Goal: Transaction & Acquisition: Book appointment/travel/reservation

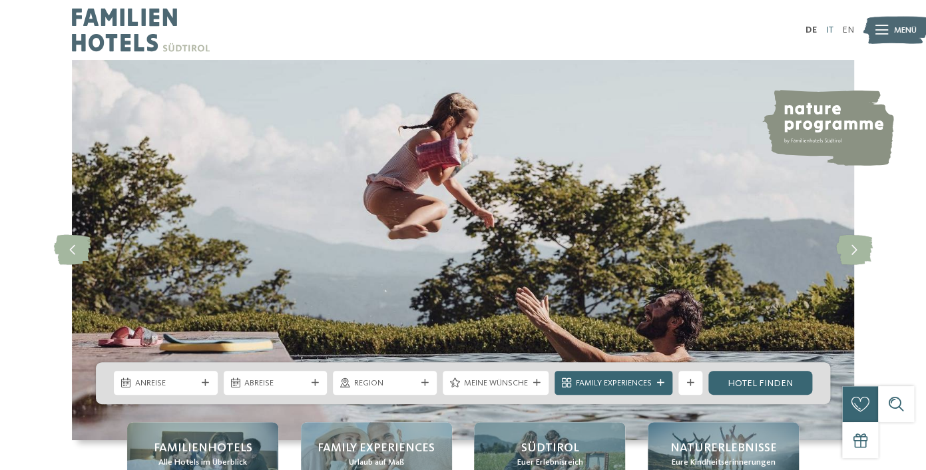
click at [827, 29] on link "IT" at bounding box center [828, 29] width 7 height 9
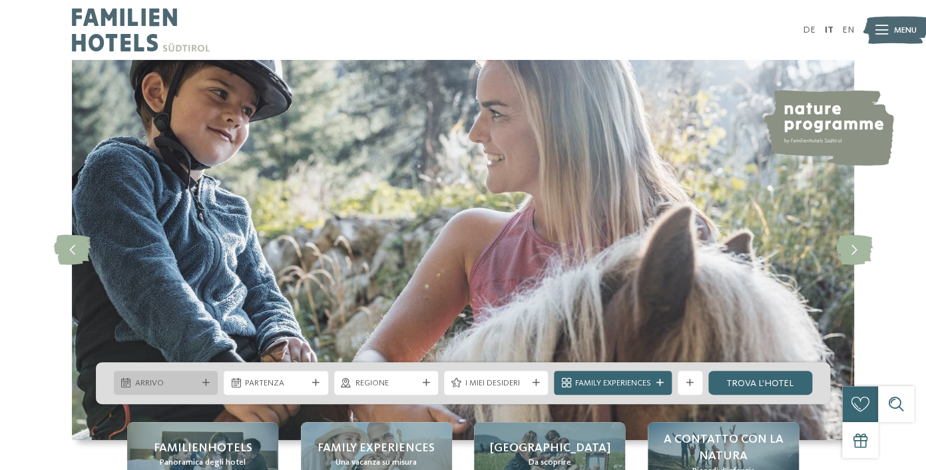
click at [214, 381] on div "Arrivo" at bounding box center [166, 383] width 104 height 24
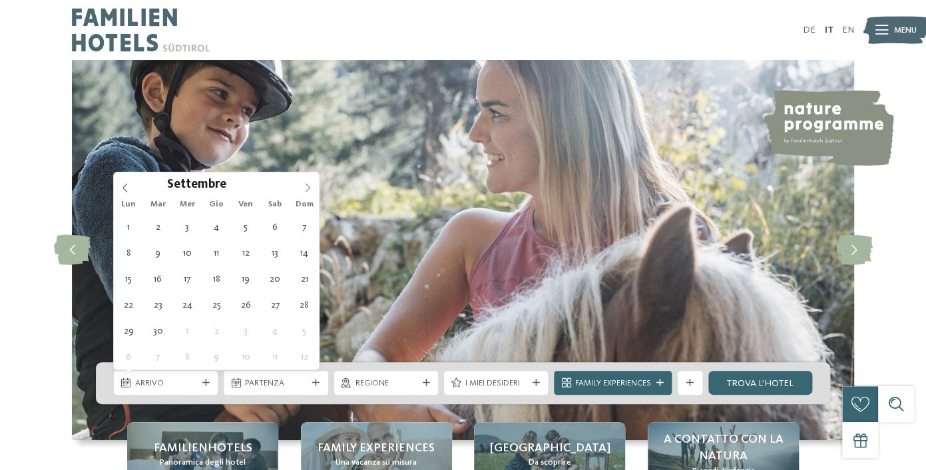
click at [308, 181] on span at bounding box center [307, 183] width 23 height 23
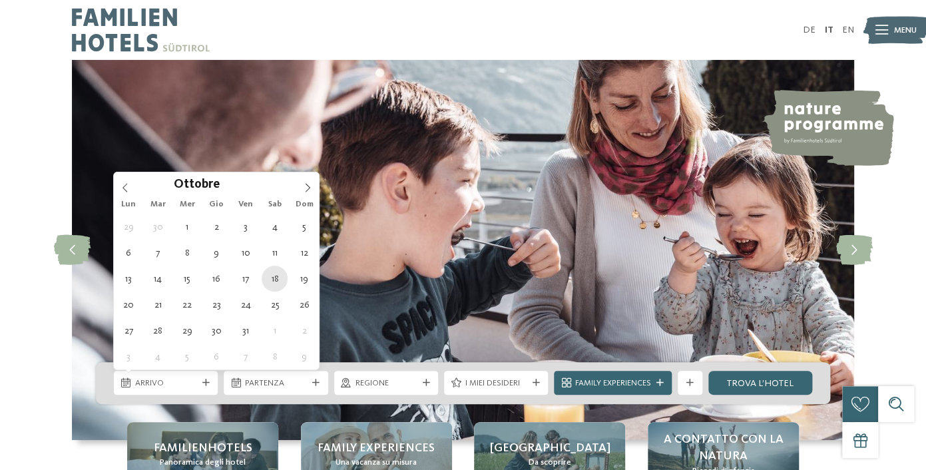
type div "18.10.2025"
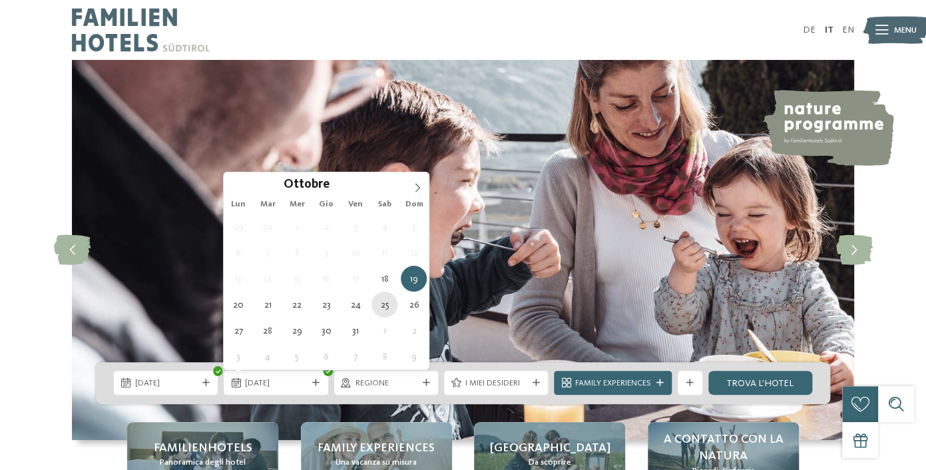
type div "25.10.2025"
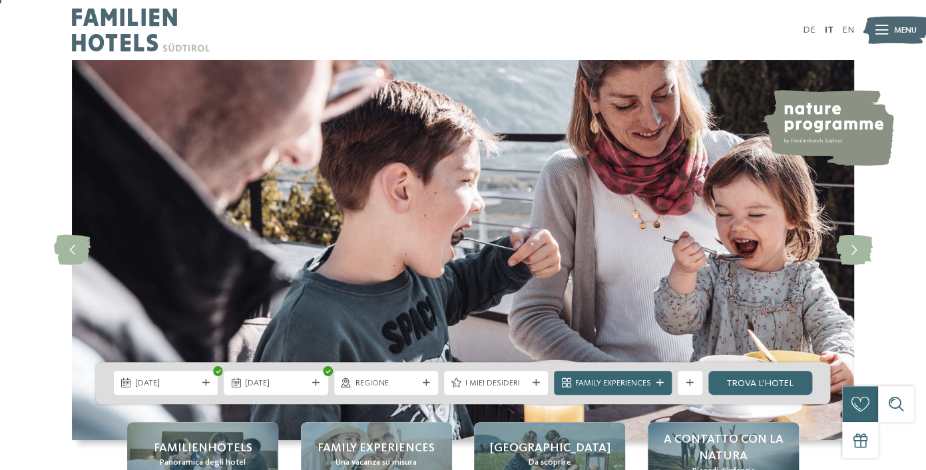
scroll to position [61, 0]
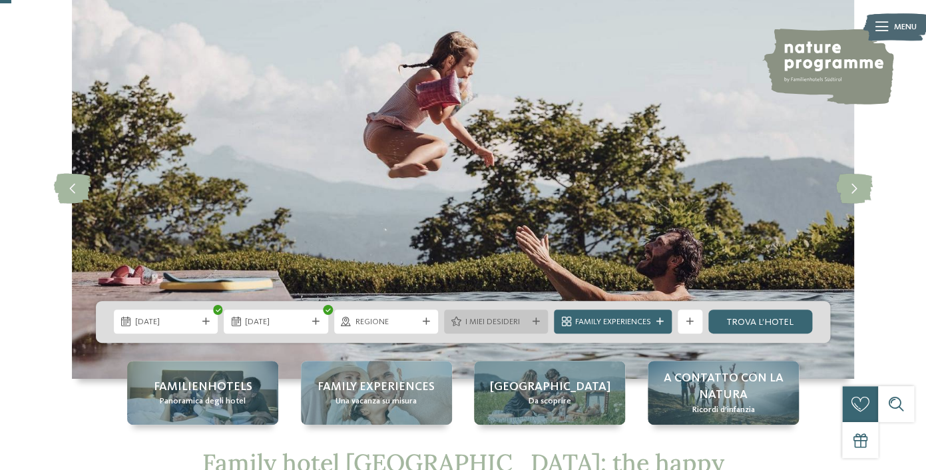
click at [533, 320] on icon at bounding box center [535, 321] width 7 height 7
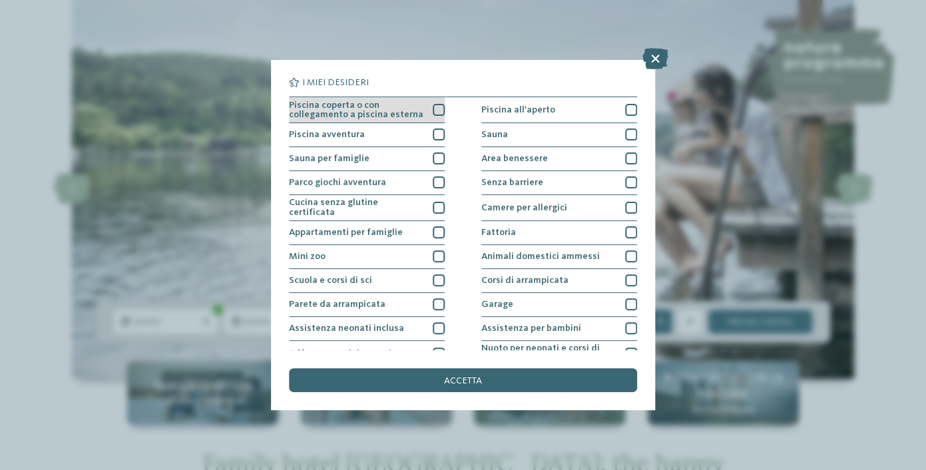
click at [438, 110] on div at bounding box center [439, 110] width 12 height 12
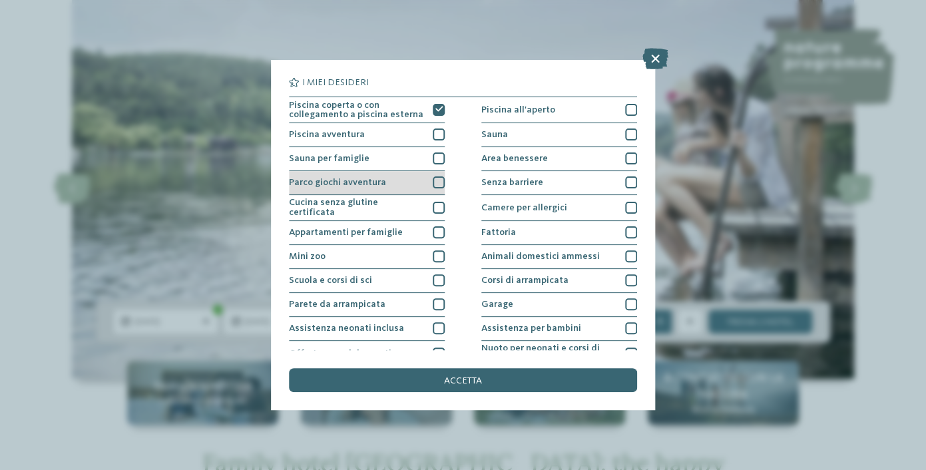
click at [437, 178] on div at bounding box center [439, 182] width 12 height 12
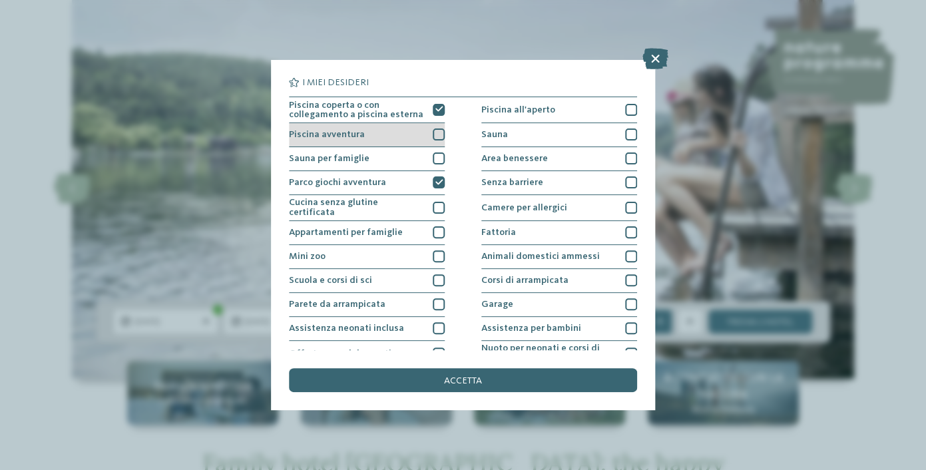
click at [437, 139] on div at bounding box center [439, 134] width 12 height 12
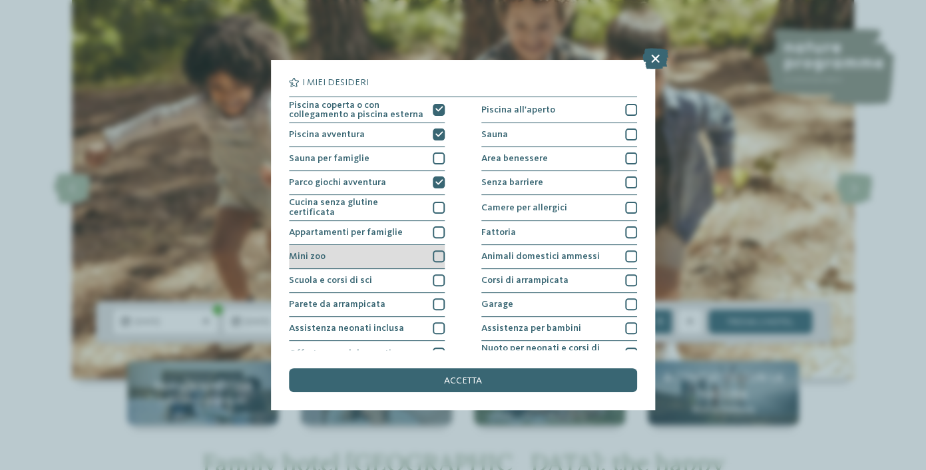
click at [437, 254] on div at bounding box center [439, 256] width 12 height 12
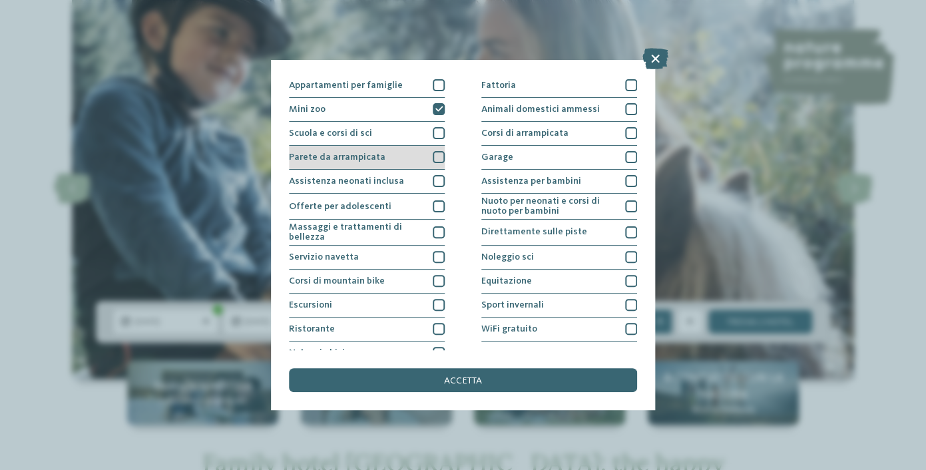
scroll to position [157, 0]
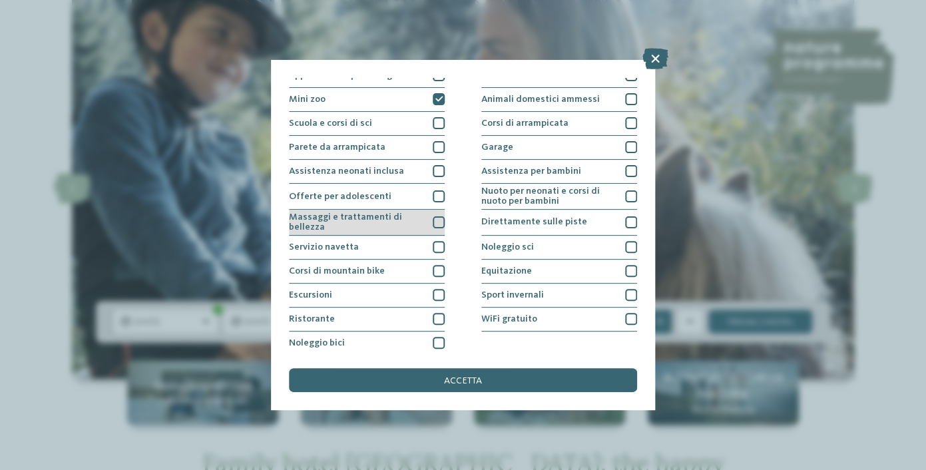
click at [438, 222] on div at bounding box center [439, 222] width 12 height 12
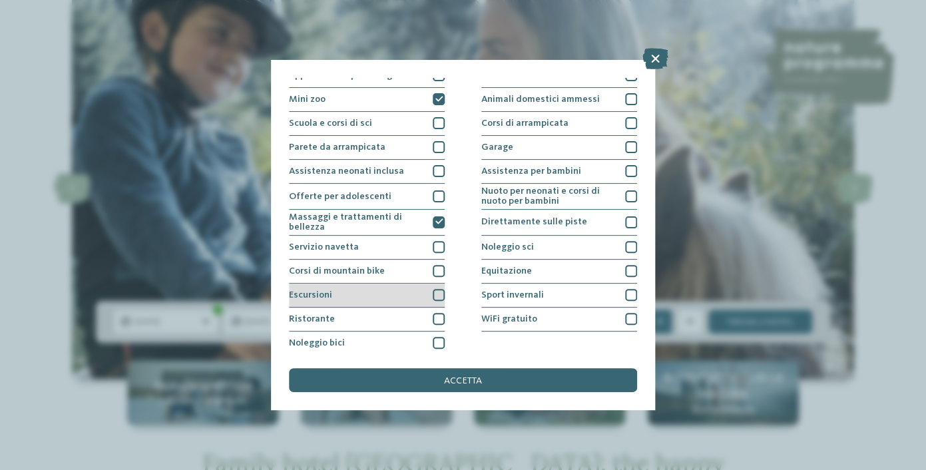
scroll to position [160, 0]
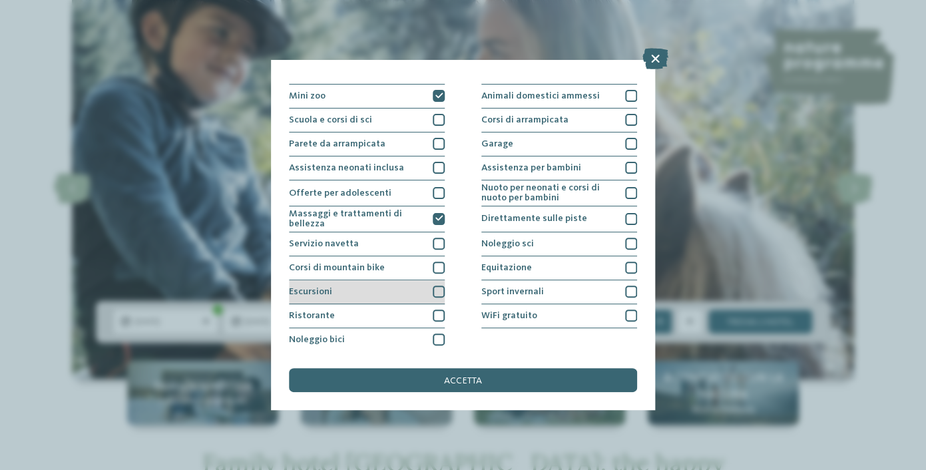
click at [437, 290] on div at bounding box center [439, 292] width 12 height 12
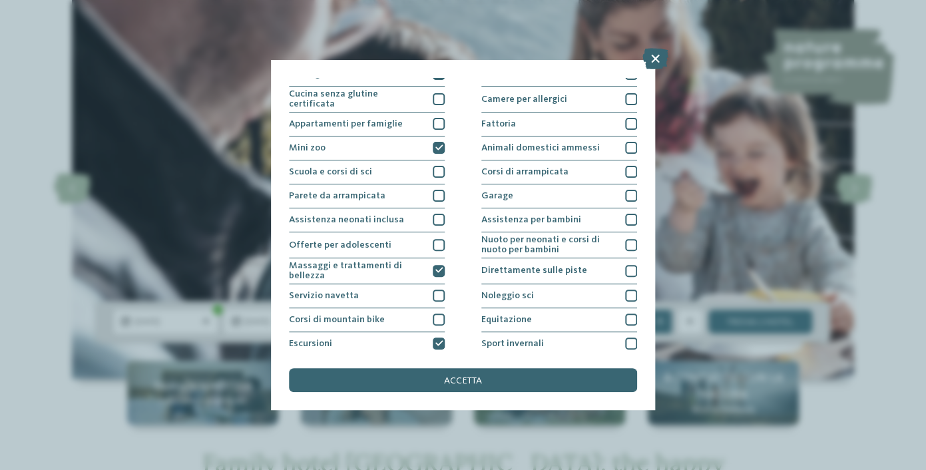
scroll to position [105, 0]
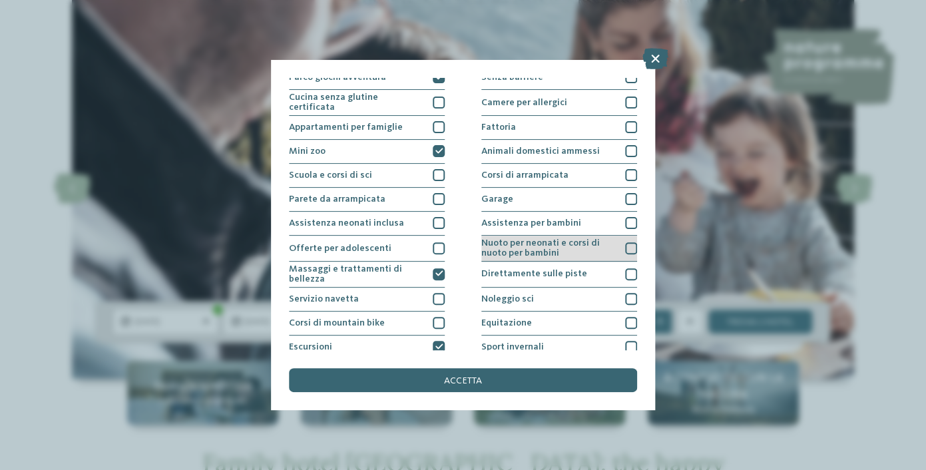
click at [554, 249] on span "Nuoto per neonati e corsi di nuoto per bambini" at bounding box center [548, 247] width 135 height 19
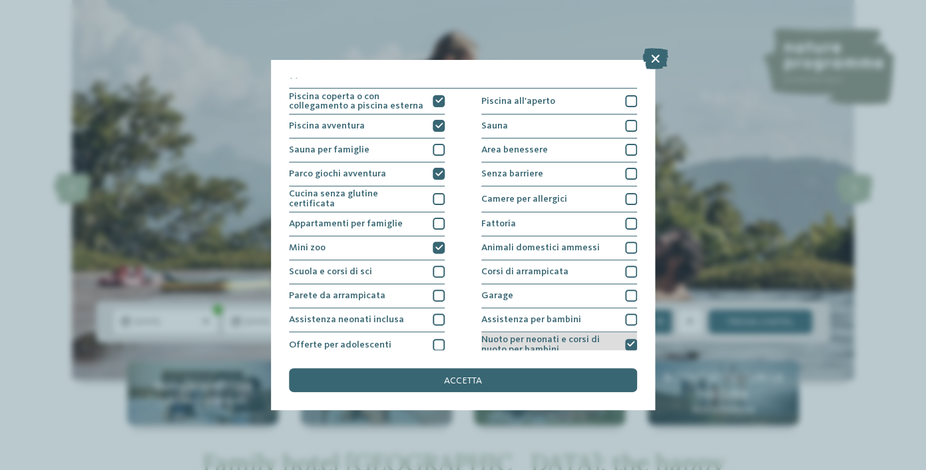
scroll to position [0, 0]
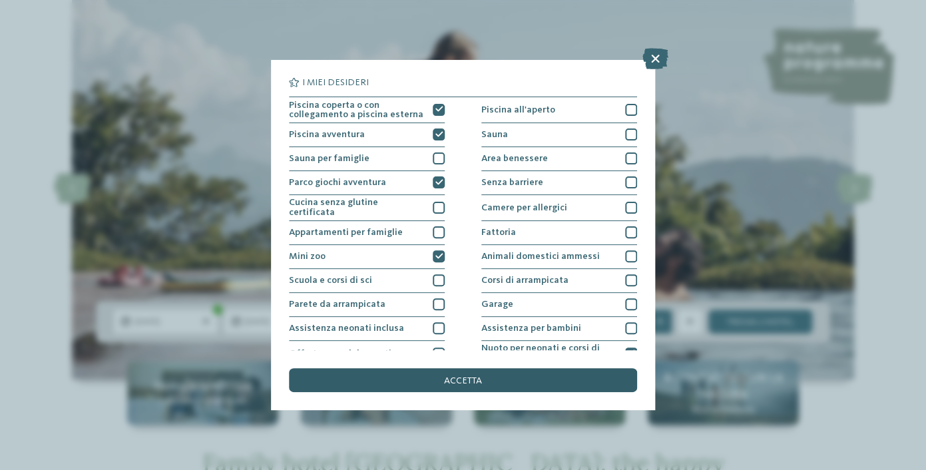
click at [463, 378] on span "accetta" at bounding box center [463, 380] width 38 height 9
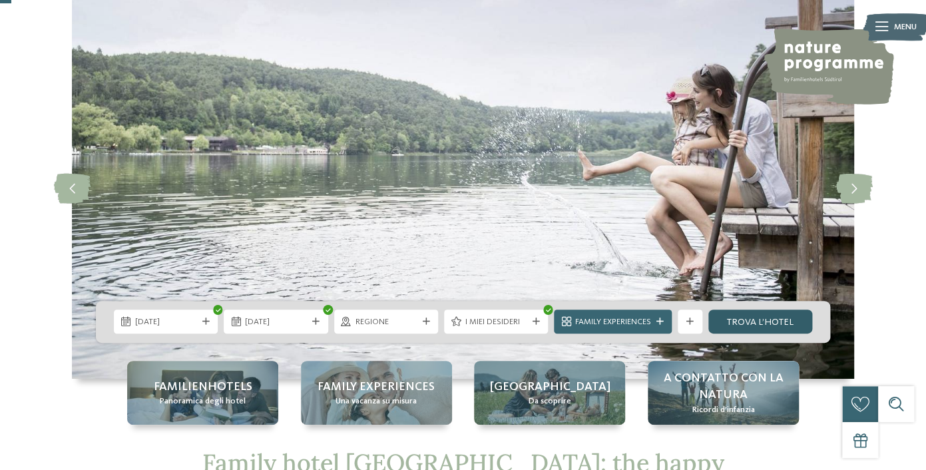
click at [757, 327] on link "trova l’hotel" at bounding box center [760, 321] width 104 height 24
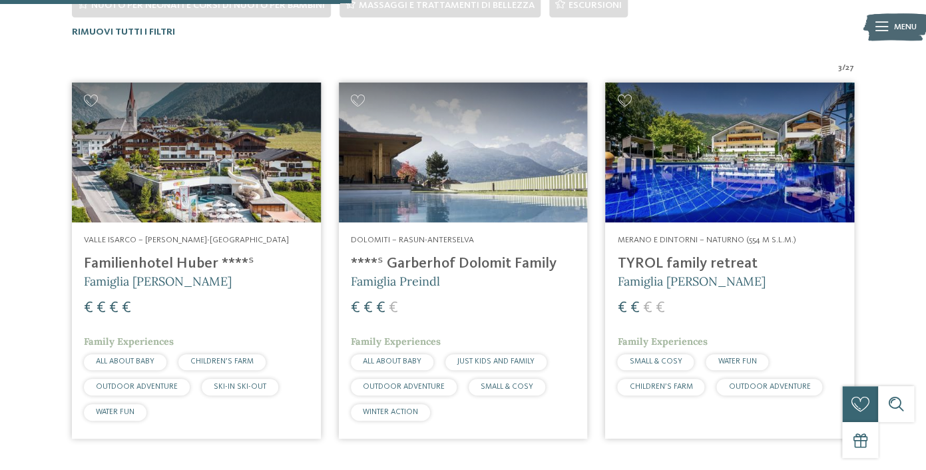
scroll to position [406, 0]
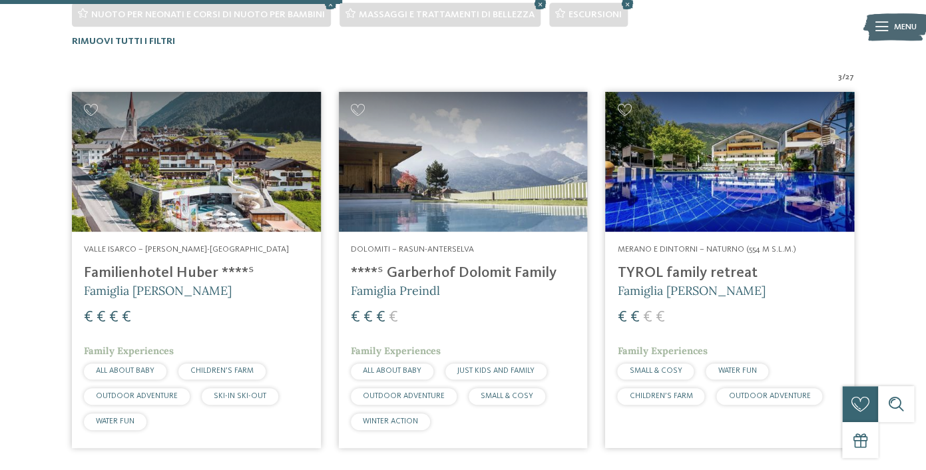
click at [426, 198] on img at bounding box center [463, 162] width 249 height 140
click at [362, 108] on icon at bounding box center [358, 110] width 15 height 12
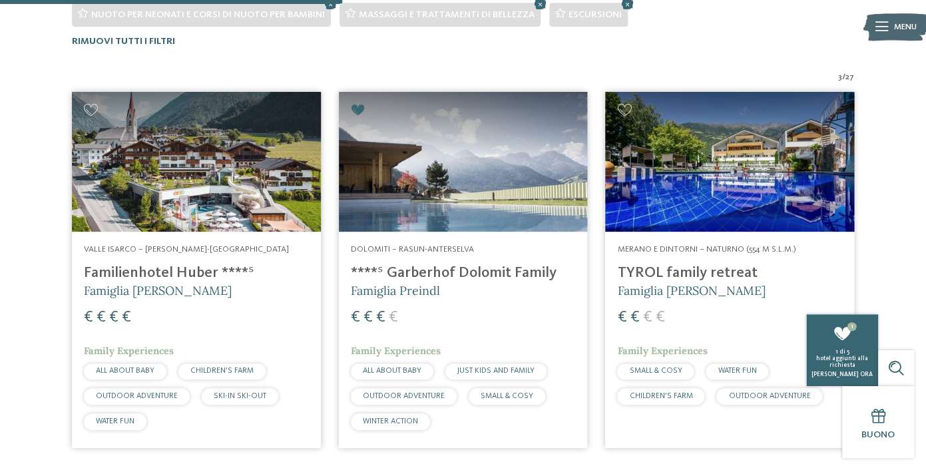
click at [172, 173] on img at bounding box center [196, 162] width 249 height 140
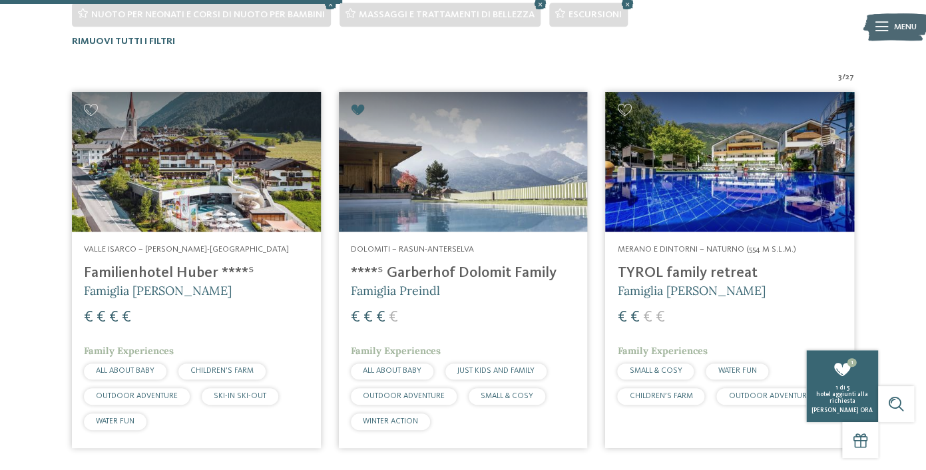
click at [737, 268] on h4 "TYROL family retreat" at bounding box center [729, 273] width 225 height 18
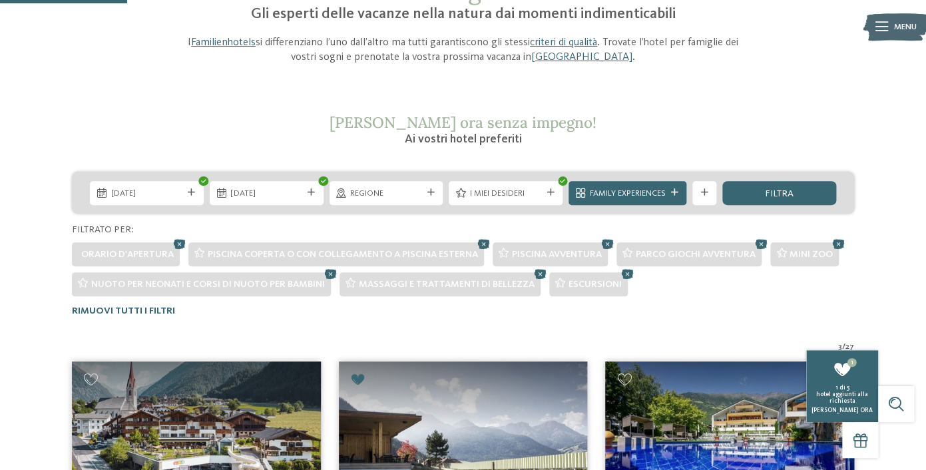
scroll to position [154, 0]
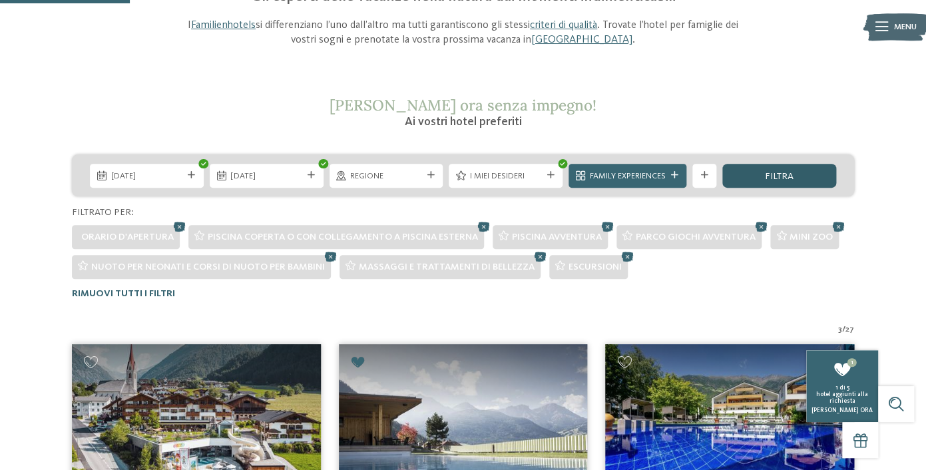
click at [808, 186] on div "filtra" at bounding box center [779, 176] width 114 height 24
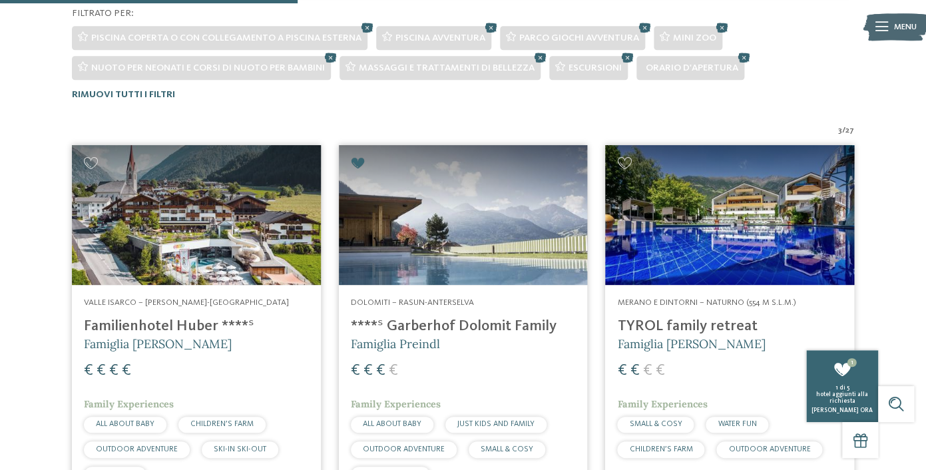
scroll to position [230, 0]
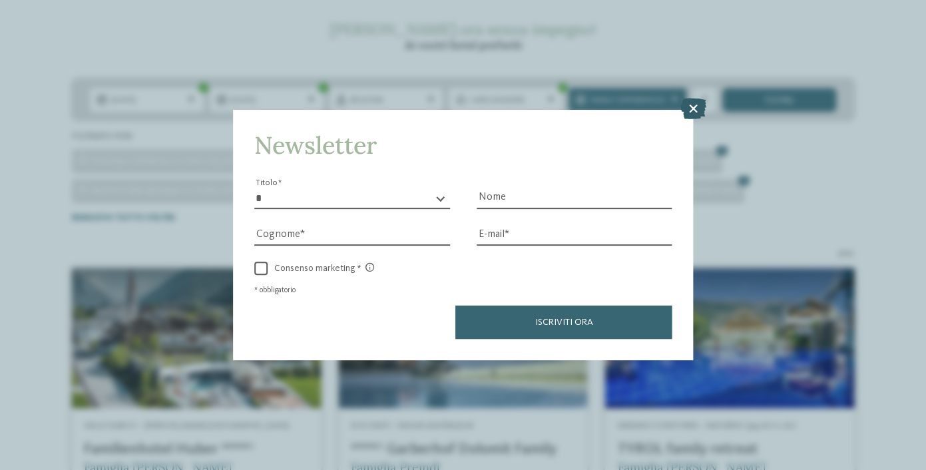
click at [695, 110] on icon at bounding box center [692, 108] width 26 height 21
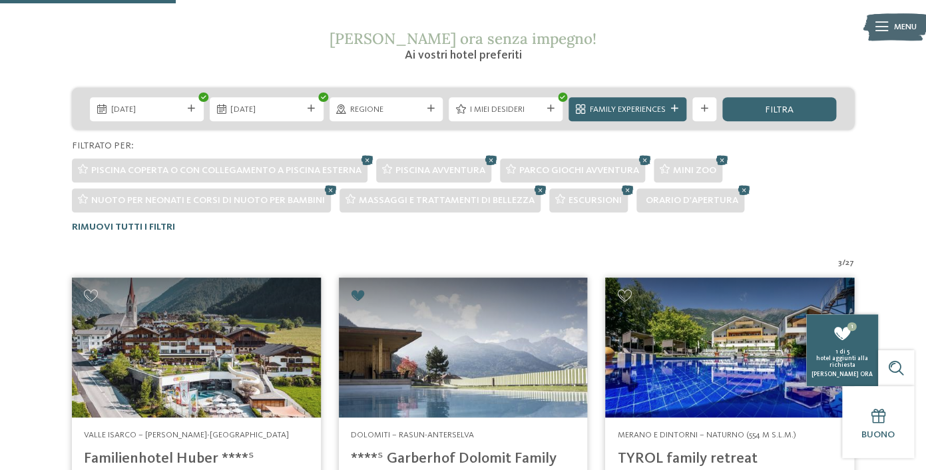
scroll to position [208, 0]
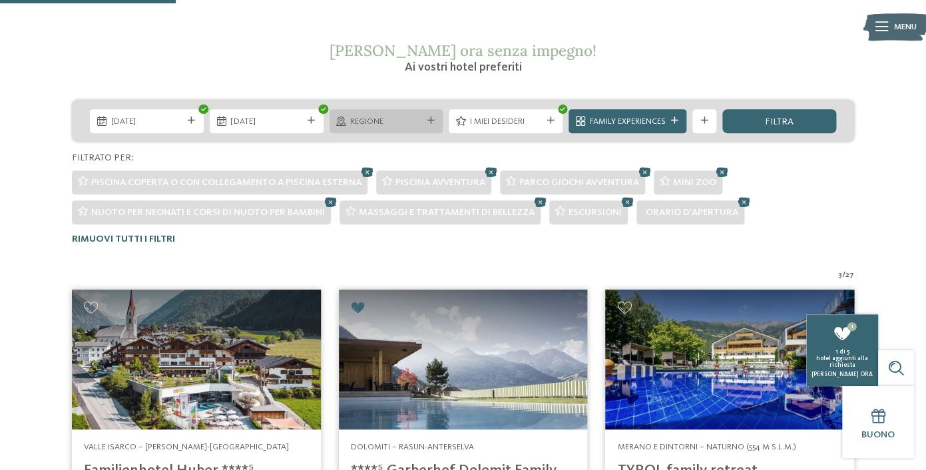
click at [428, 120] on icon at bounding box center [430, 120] width 7 height 7
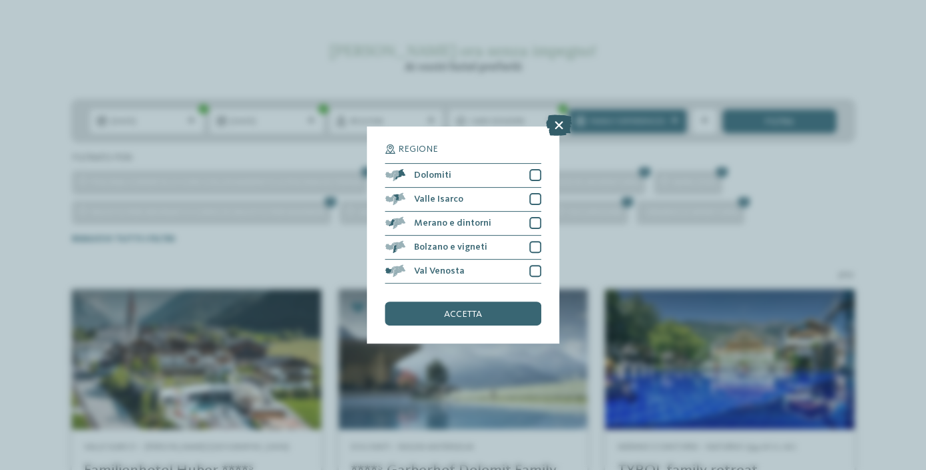
click at [562, 120] on icon at bounding box center [559, 124] width 26 height 21
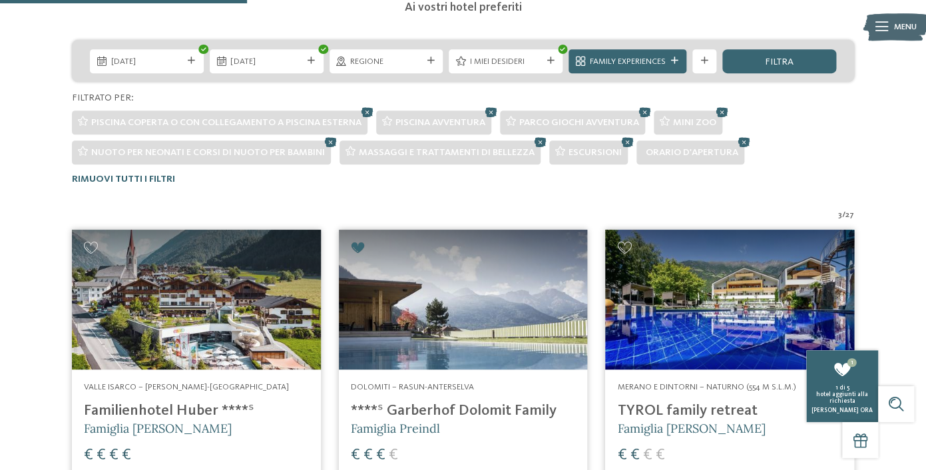
scroll to position [303, 0]
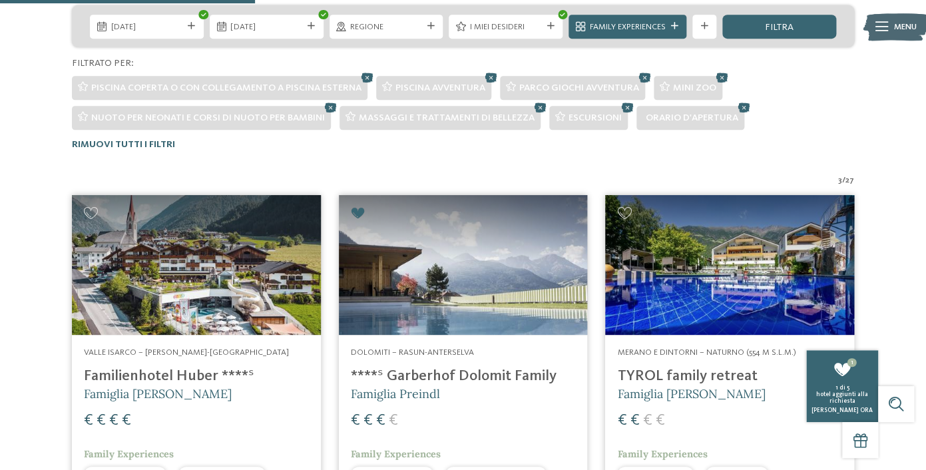
click at [508, 257] on img at bounding box center [463, 265] width 249 height 140
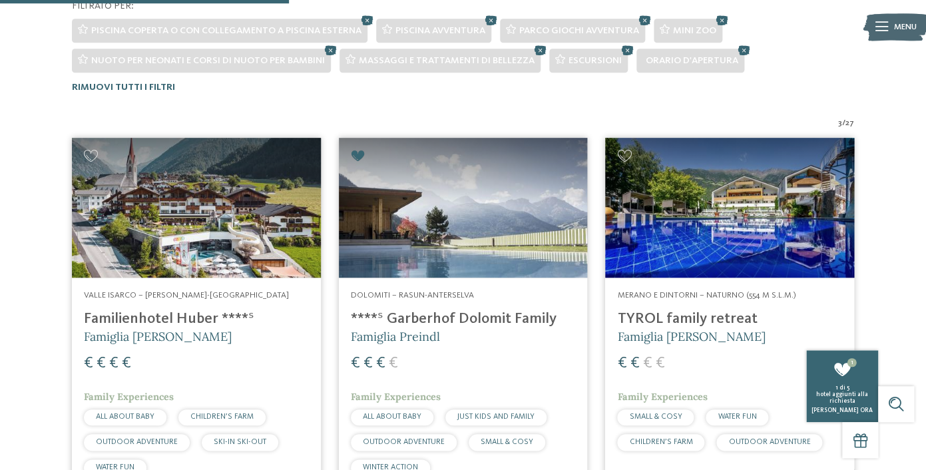
scroll to position [0, 0]
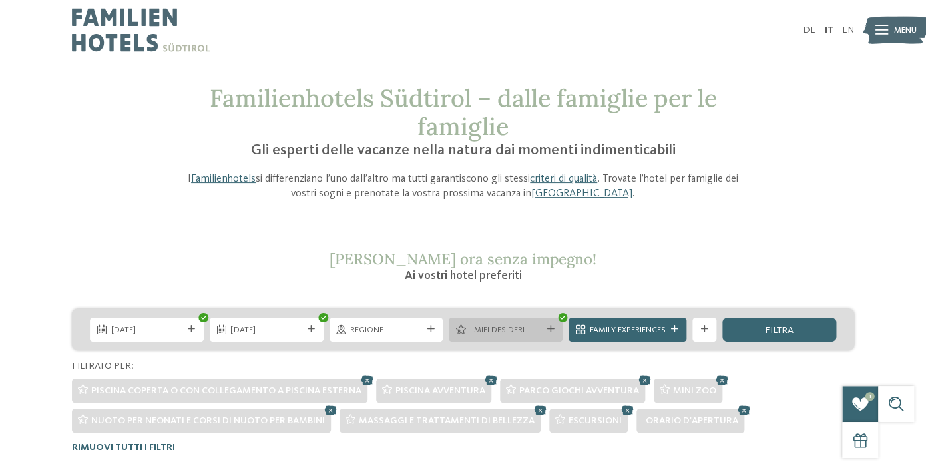
click at [552, 329] on icon at bounding box center [550, 328] width 7 height 7
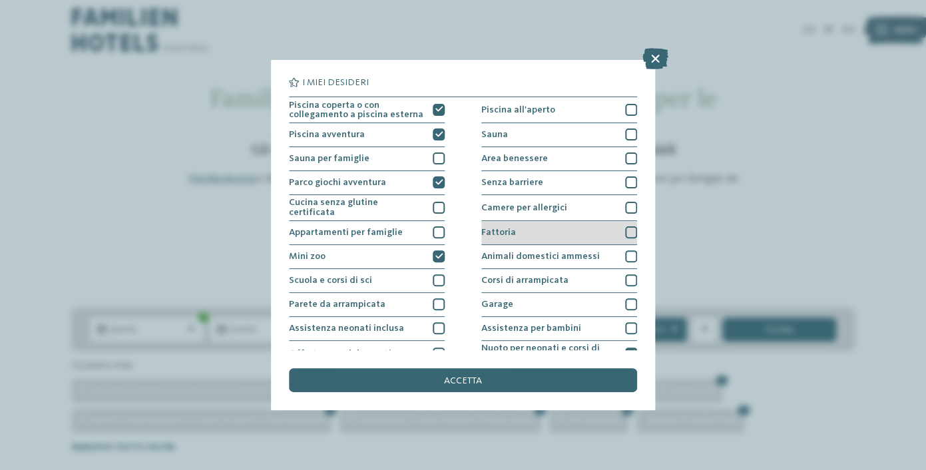
click at [633, 226] on div at bounding box center [631, 232] width 12 height 12
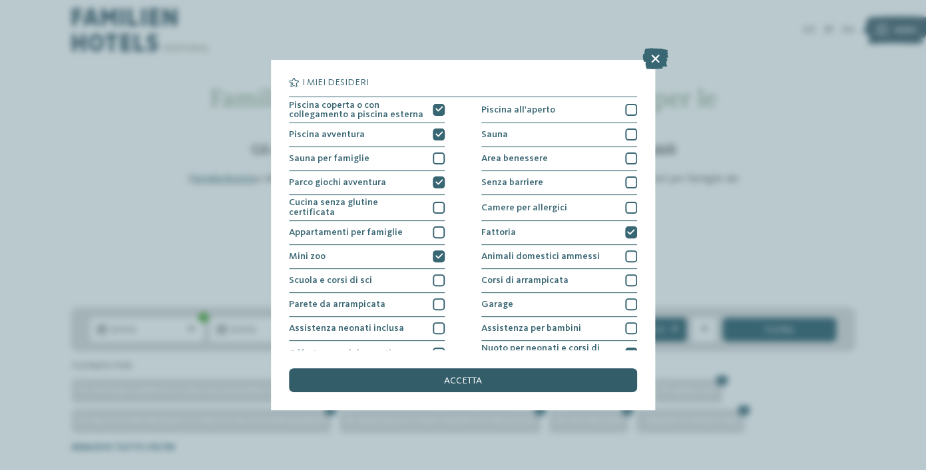
click at [429, 377] on div "accetta" at bounding box center [462, 380] width 347 height 24
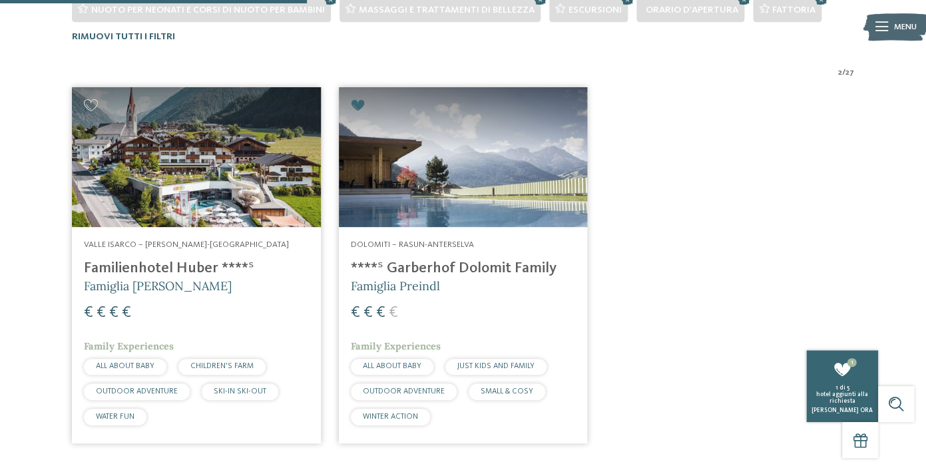
scroll to position [415, 0]
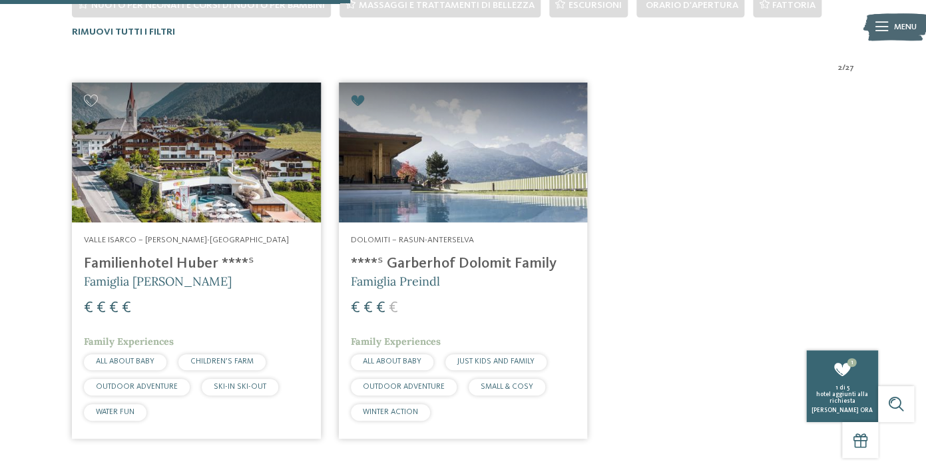
click at [250, 184] on img at bounding box center [196, 153] width 249 height 140
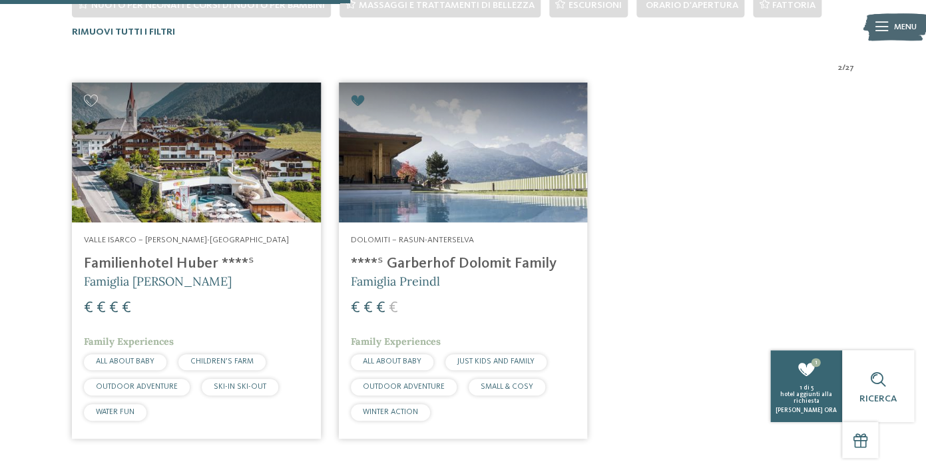
click at [459, 200] on img at bounding box center [463, 153] width 249 height 140
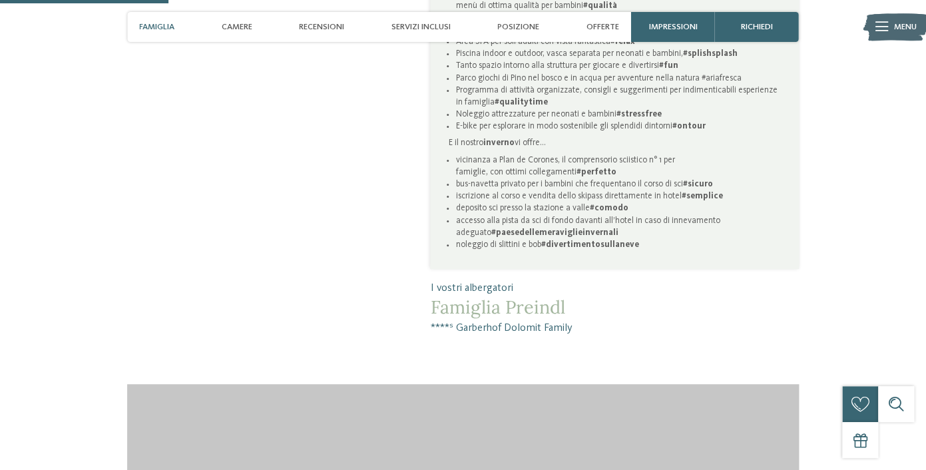
scroll to position [986, 0]
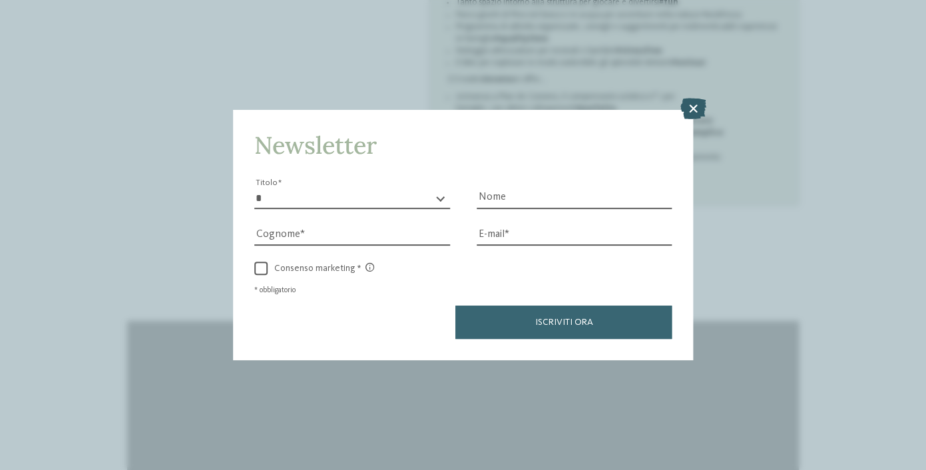
click at [691, 111] on icon at bounding box center [692, 108] width 26 height 21
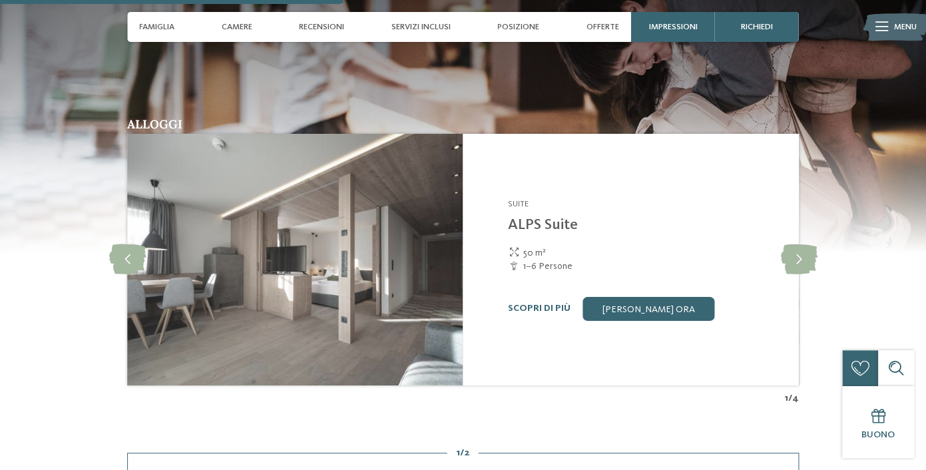
scroll to position [1748, 0]
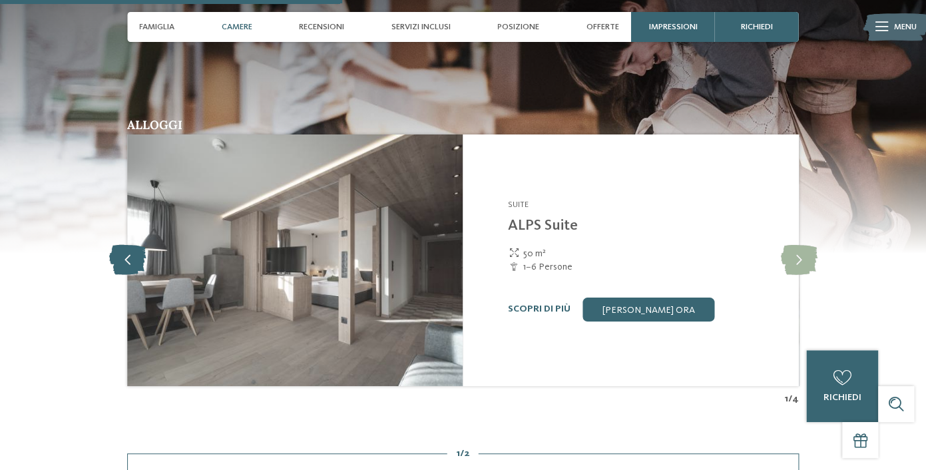
click at [132, 271] on icon at bounding box center [127, 260] width 37 height 30
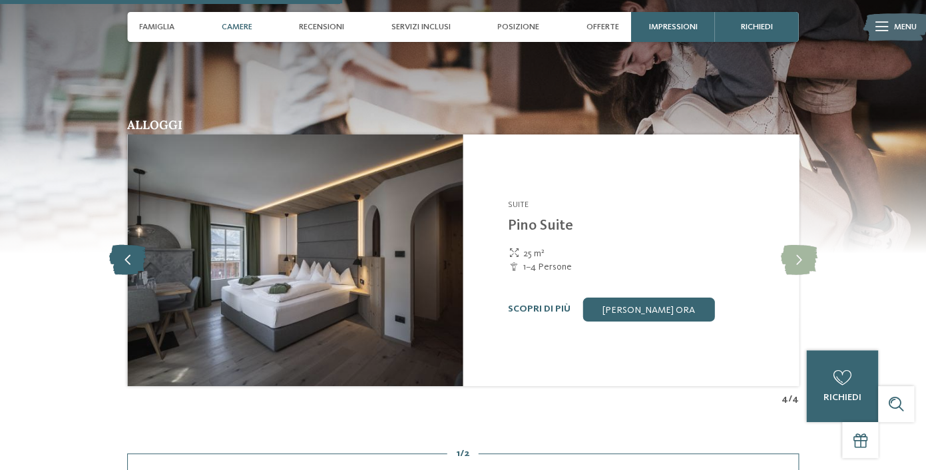
click at [132, 271] on icon at bounding box center [127, 260] width 37 height 30
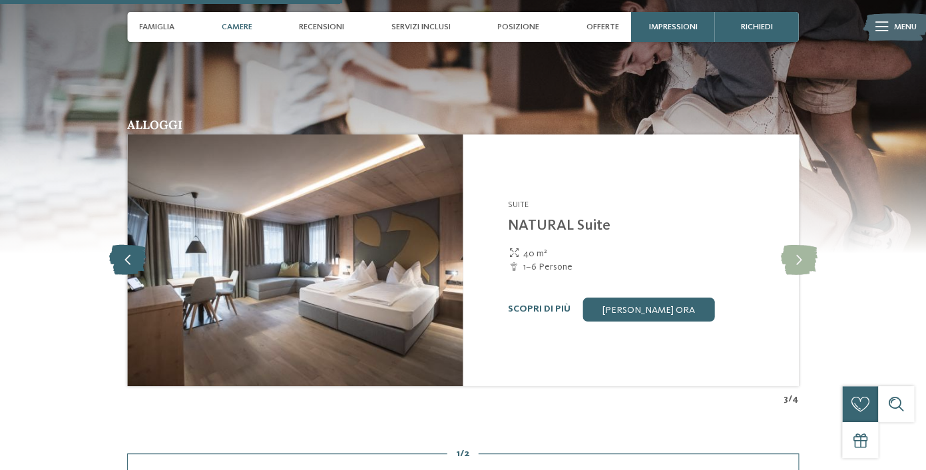
click at [132, 271] on icon at bounding box center [127, 260] width 37 height 30
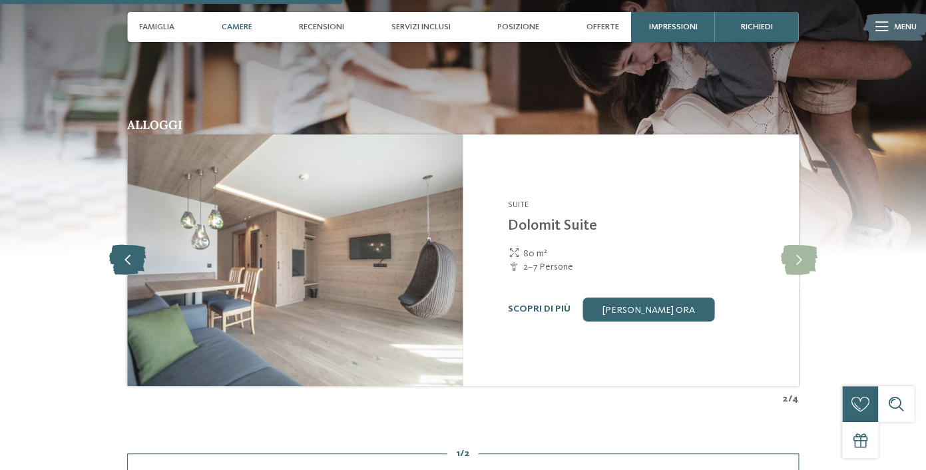
click at [132, 271] on icon at bounding box center [127, 260] width 37 height 30
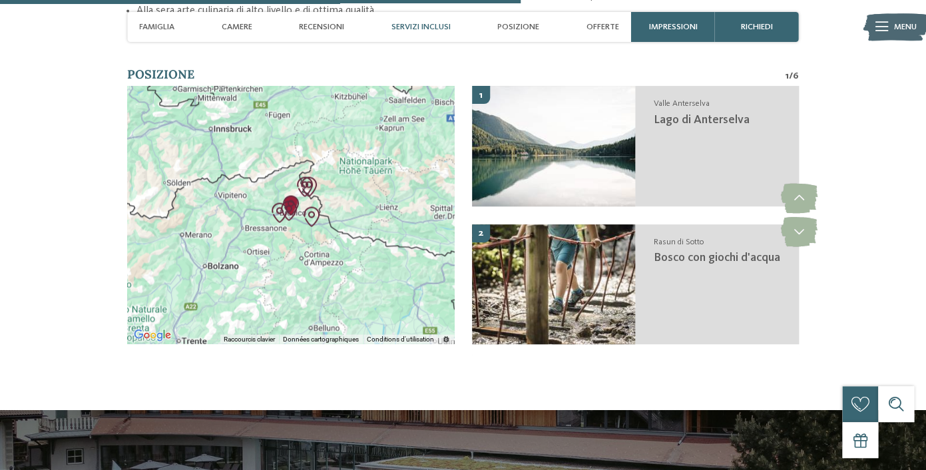
scroll to position [2645, 0]
click at [293, 221] on img "Kids Area Panorama" at bounding box center [289, 211] width 20 height 20
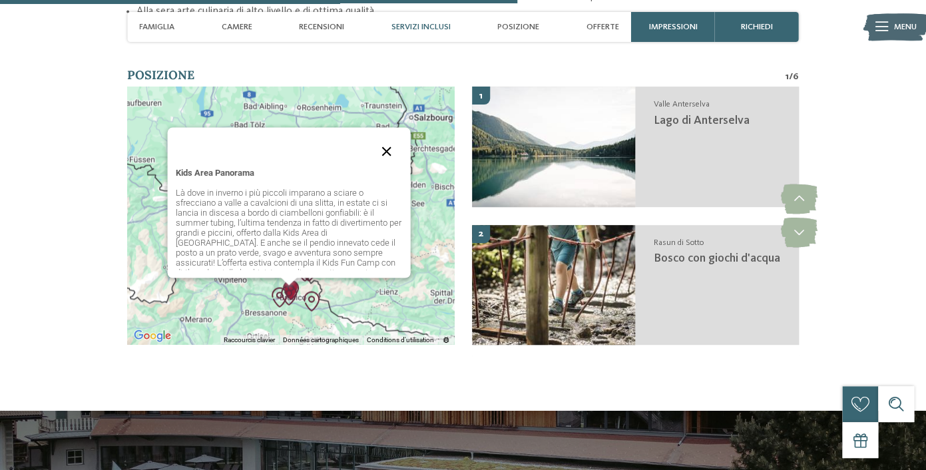
click at [389, 165] on button "Fermer" at bounding box center [386, 151] width 32 height 32
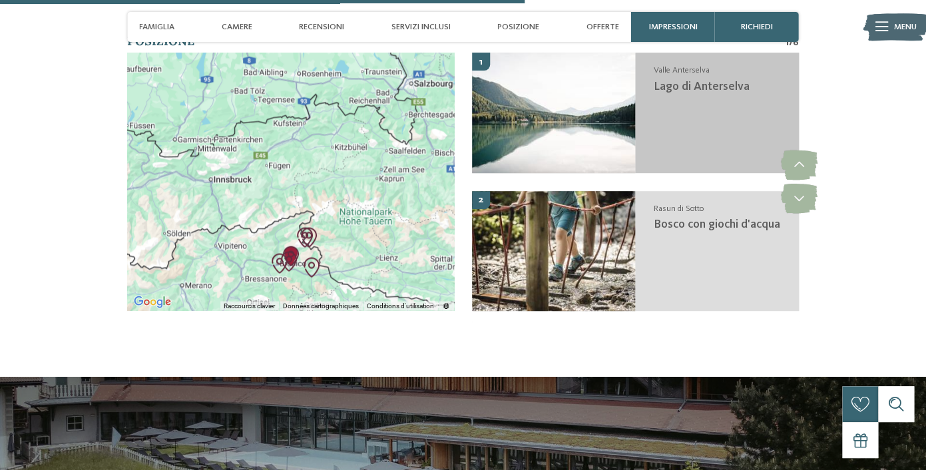
scroll to position [2681, 0]
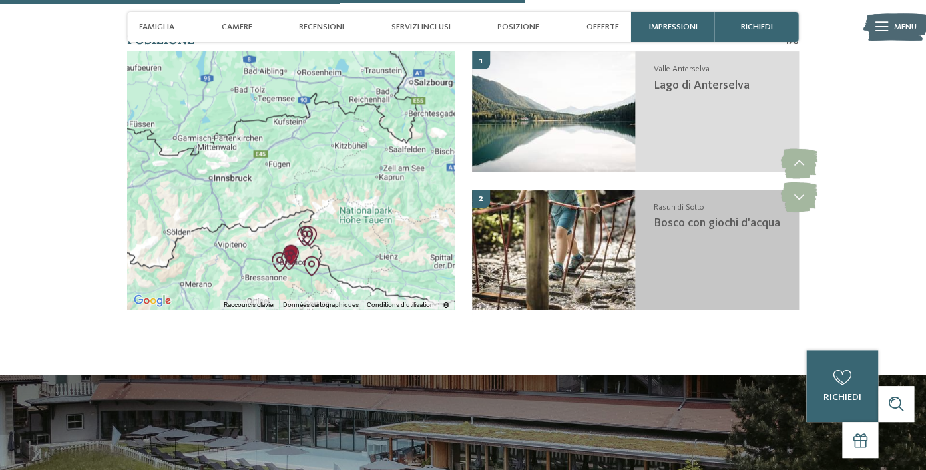
click at [692, 257] on div "Rasun di Sotto Bosco con giochi d'acqua" at bounding box center [716, 249] width 163 height 120
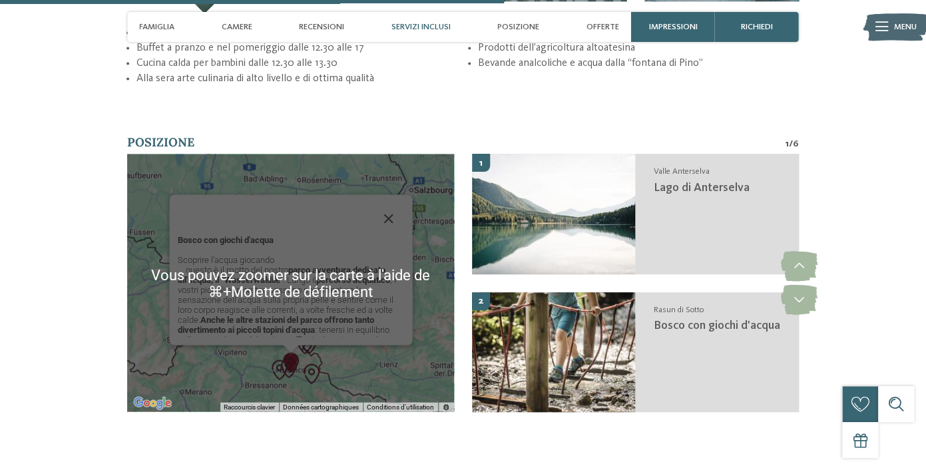
scroll to position [2578, 0]
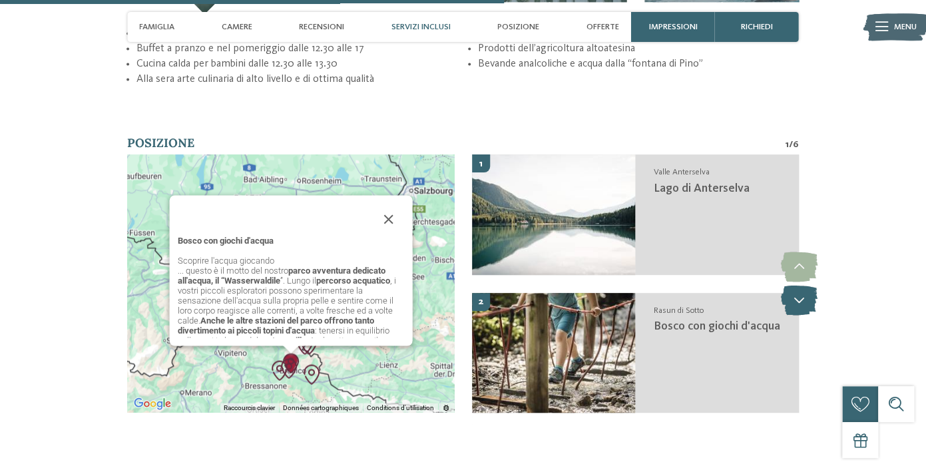
click at [808, 315] on icon at bounding box center [798, 300] width 37 height 30
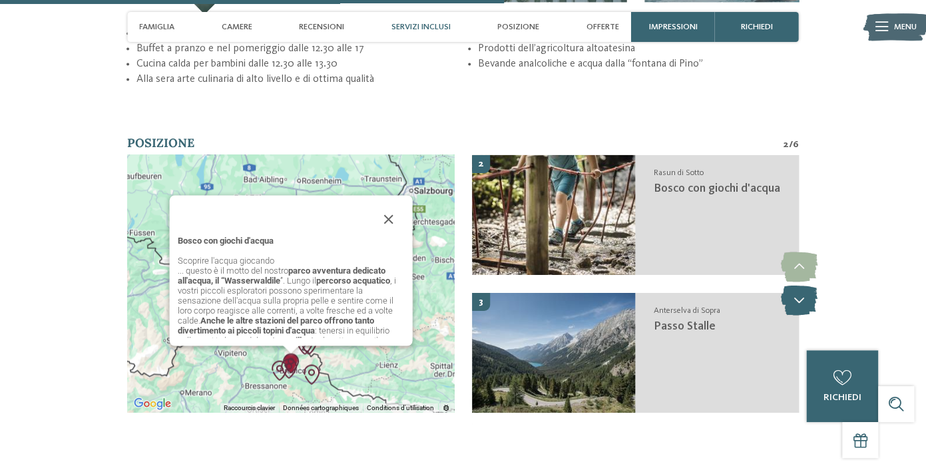
click at [808, 315] on icon at bounding box center [798, 300] width 37 height 30
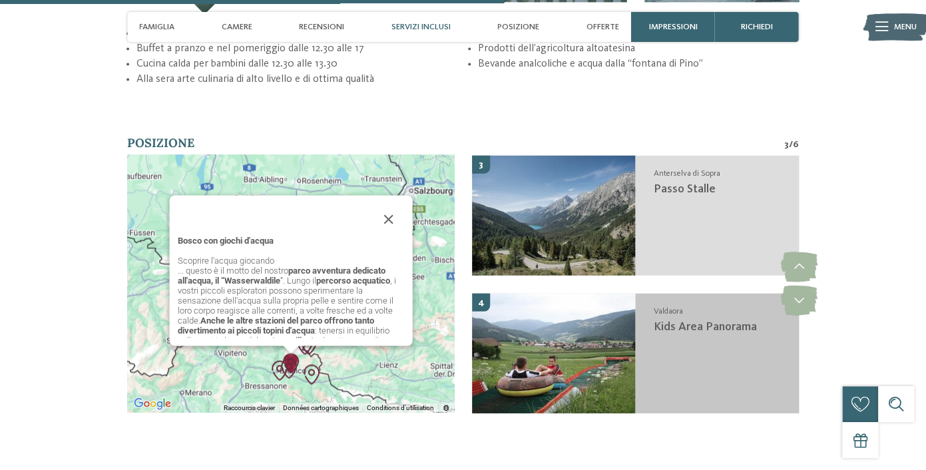
click at [566, 349] on img at bounding box center [553, 353] width 163 height 120
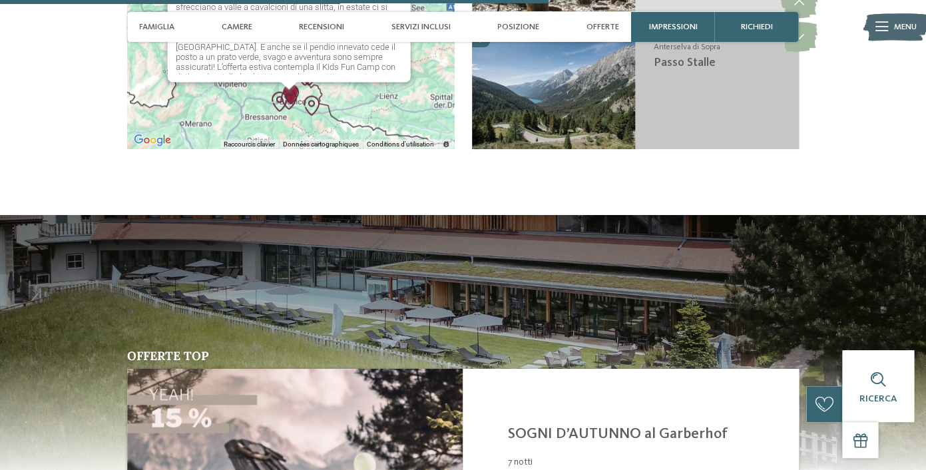
scroll to position [2842, 0]
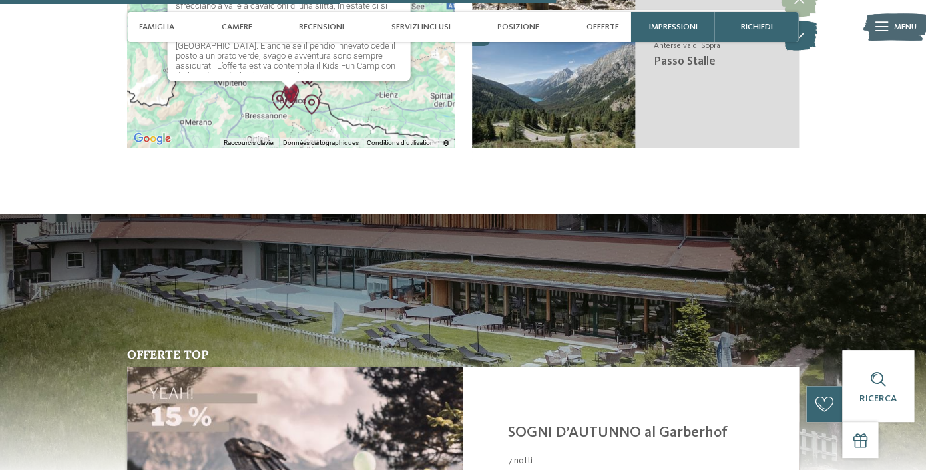
click at [801, 51] on icon at bounding box center [798, 36] width 37 height 30
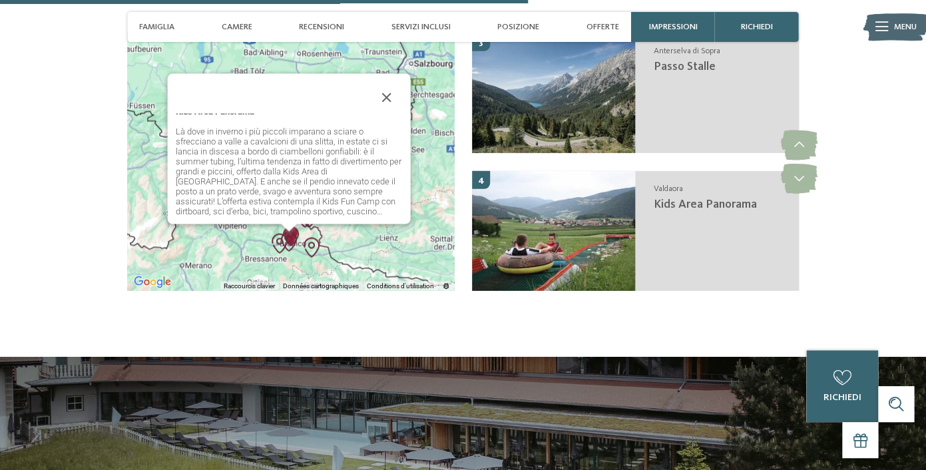
scroll to position [2699, 0]
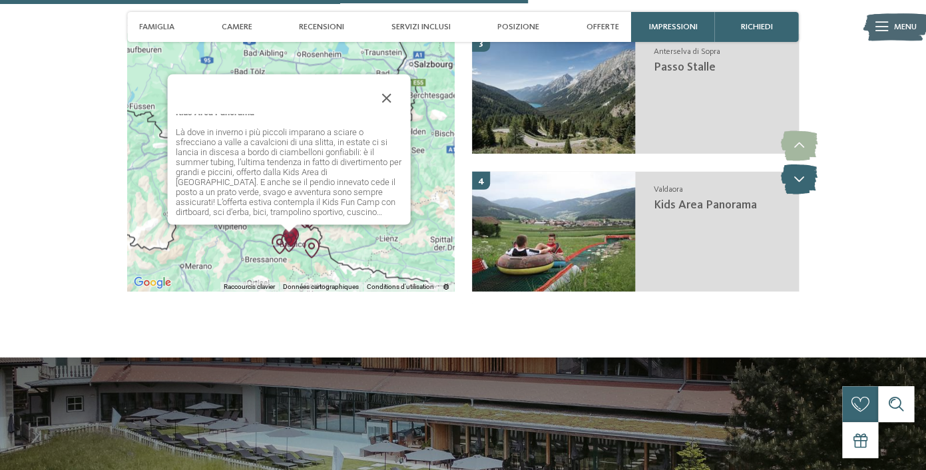
click at [798, 192] on icon at bounding box center [798, 179] width 37 height 30
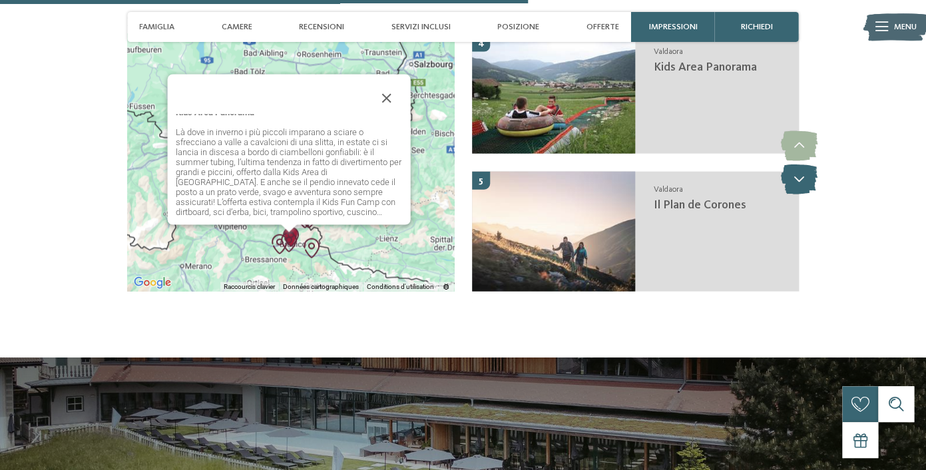
click at [798, 192] on icon at bounding box center [798, 179] width 37 height 30
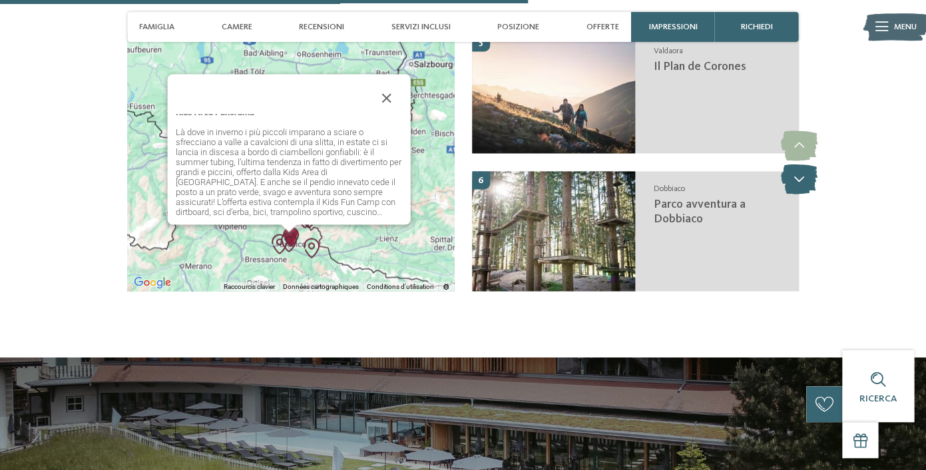
click at [788, 194] on icon at bounding box center [798, 179] width 37 height 30
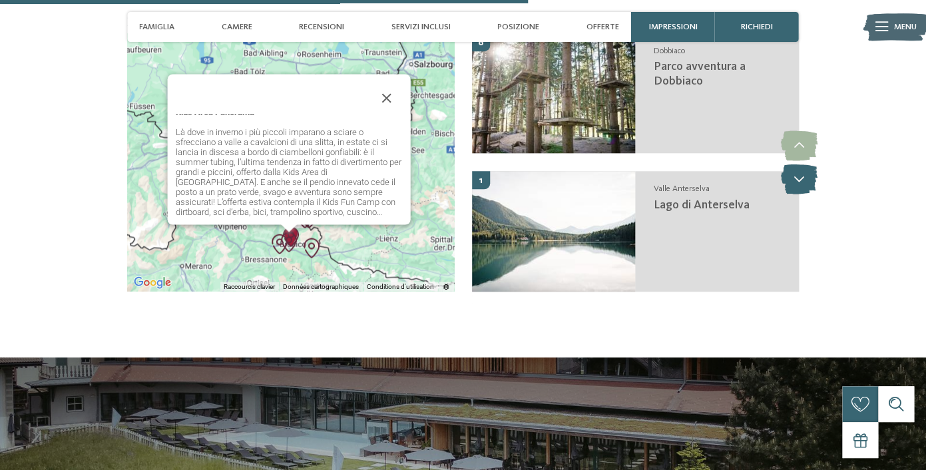
click at [807, 194] on icon at bounding box center [798, 179] width 37 height 30
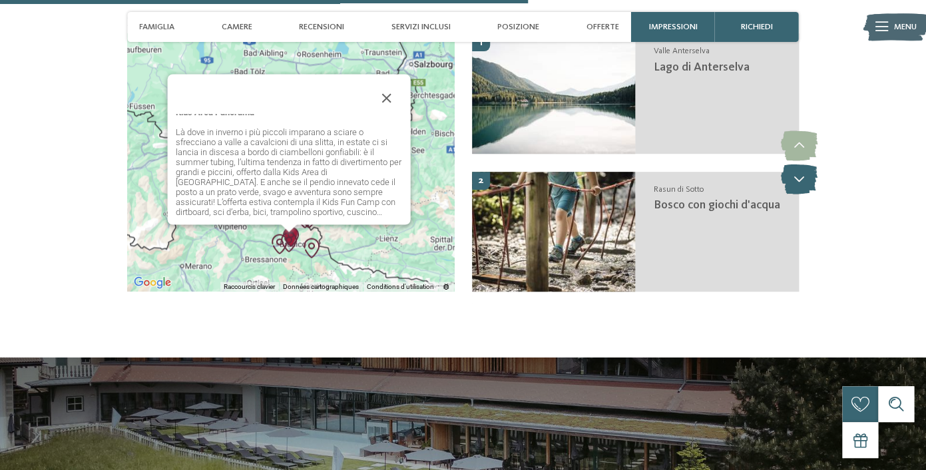
click at [807, 194] on icon at bounding box center [798, 179] width 37 height 30
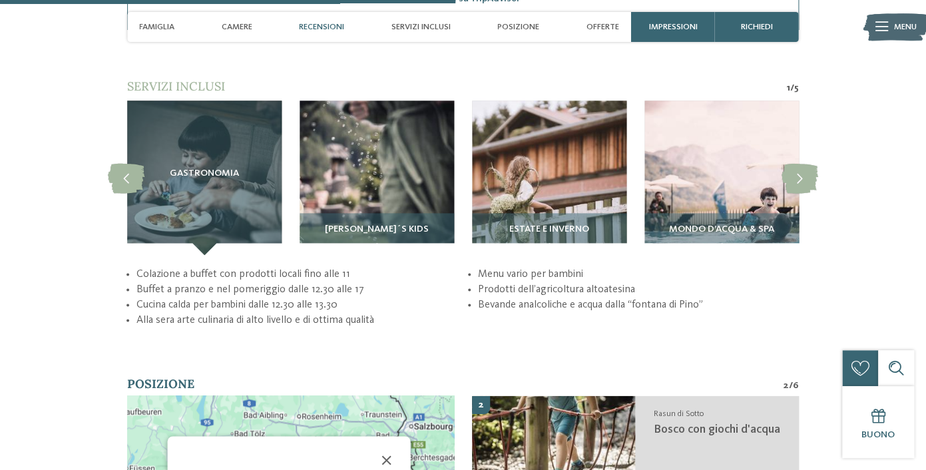
scroll to position [2324, 0]
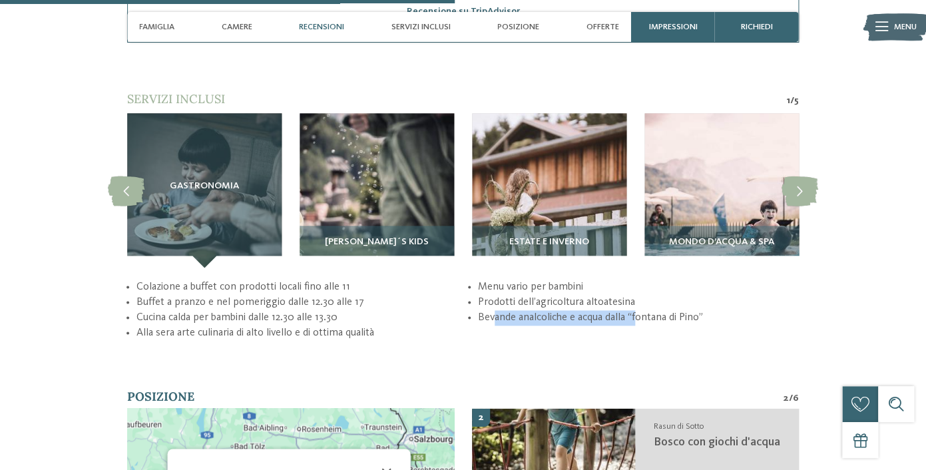
drag, startPoint x: 494, startPoint y: 335, endPoint x: 637, endPoint y: 325, distance: 142.8
click at [637, 325] on li "Bevande analcoliche e acqua dalla “fontana di Pino”" at bounding box center [638, 317] width 321 height 15
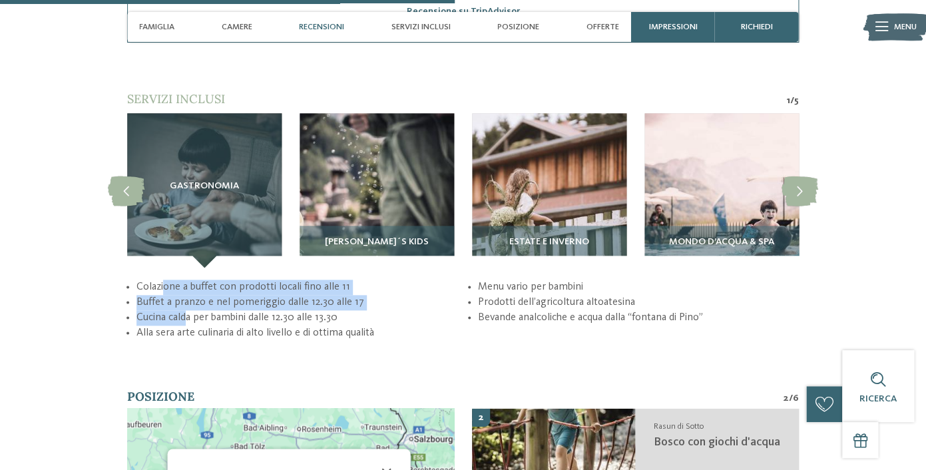
drag, startPoint x: 165, startPoint y: 296, endPoint x: 188, endPoint y: 327, distance: 38.5
click at [188, 327] on ul "Colazione a buffet con prodotti locali fino alle 11 Buffet a pranzo e nel pomer…" at bounding box center [463, 310] width 672 height 61
click at [186, 325] on li "Cucina calda per bambini dalle 12.30 alle 13.30" at bounding box center [296, 317] width 321 height 15
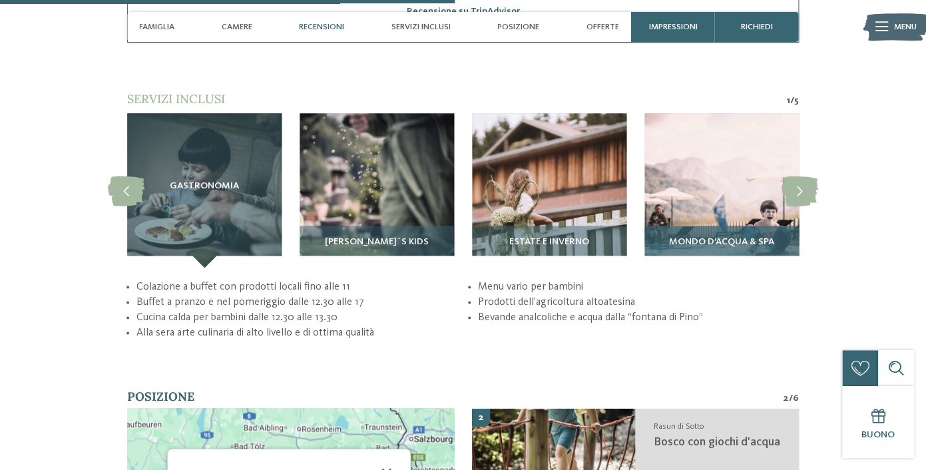
click at [767, 248] on span "Mondo d’acqua & Spa" at bounding box center [721, 242] width 105 height 11
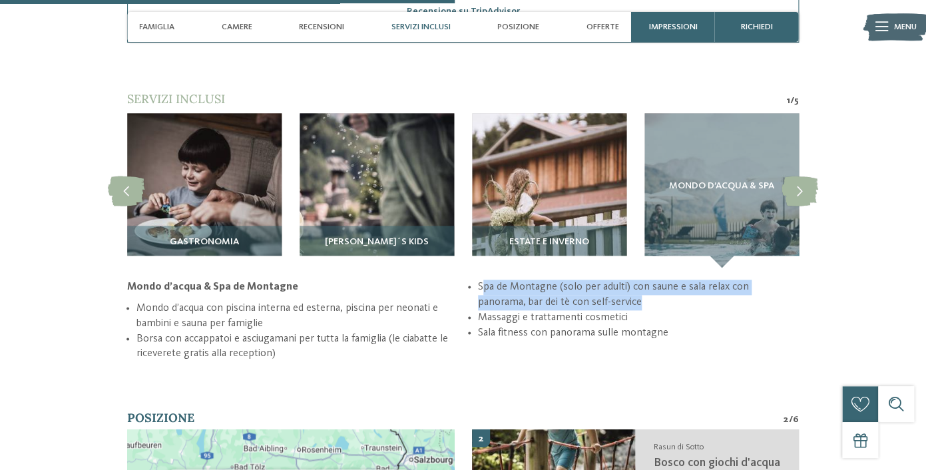
drag, startPoint x: 484, startPoint y: 318, endPoint x: 592, endPoint y: 334, distance: 109.0
click at [592, 309] on li "Spa de Montagne (solo per adulti) con saune e sala relax con panorama, bar dei …" at bounding box center [638, 295] width 321 height 30
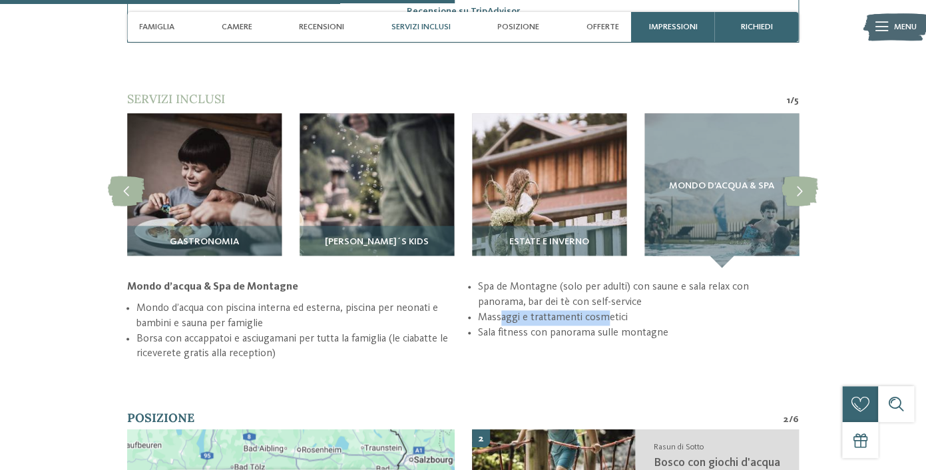
drag, startPoint x: 503, startPoint y: 344, endPoint x: 604, endPoint y: 349, distance: 101.3
click at [605, 325] on li "Massaggi e trattamenti cosmetici" at bounding box center [638, 317] width 321 height 15
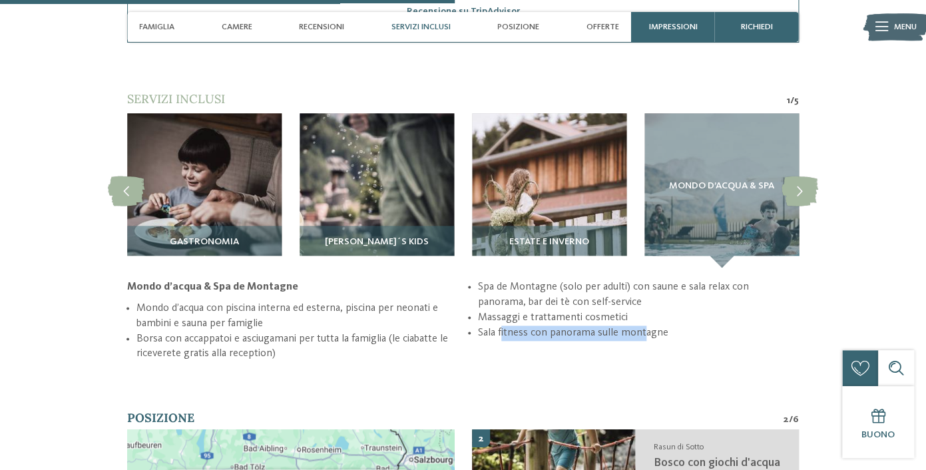
drag, startPoint x: 502, startPoint y: 361, endPoint x: 639, endPoint y: 359, distance: 137.1
click at [645, 341] on li "Sala fitness con panorama sulle montagne" at bounding box center [638, 332] width 321 height 15
click at [800, 202] on icon at bounding box center [799, 191] width 37 height 30
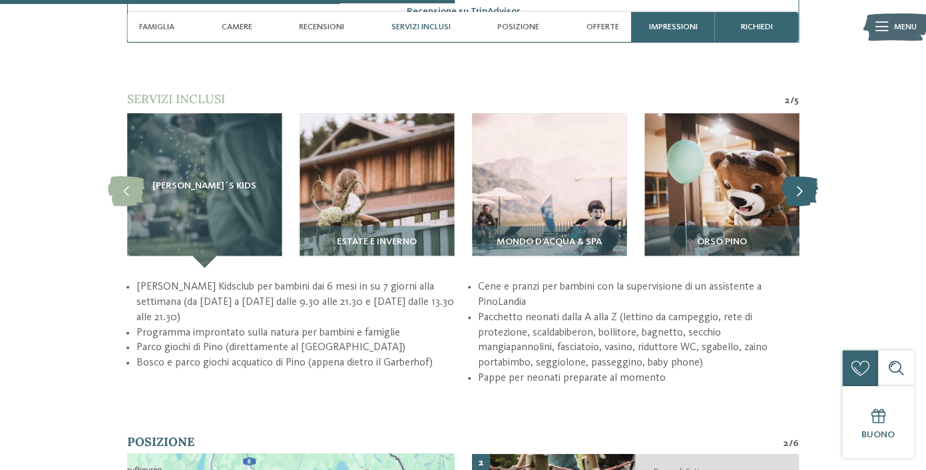
click at [800, 202] on icon at bounding box center [799, 191] width 37 height 30
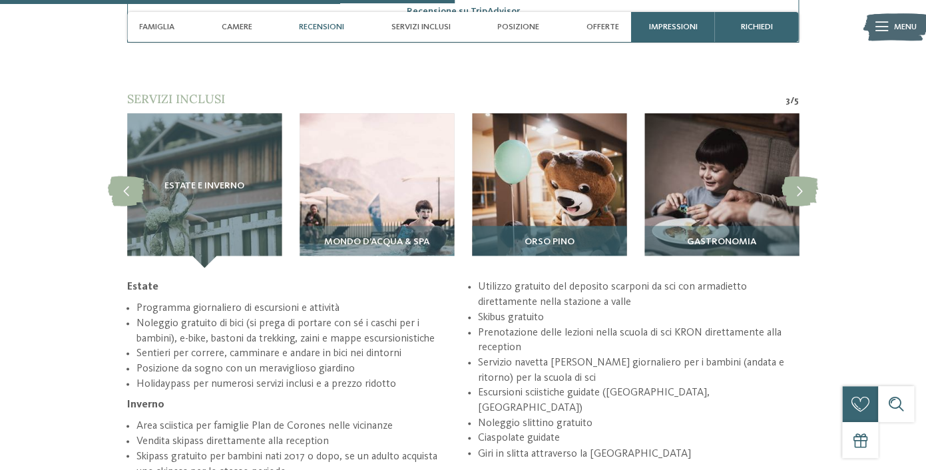
click at [550, 244] on div "Orso Pino" at bounding box center [549, 247] width 154 height 42
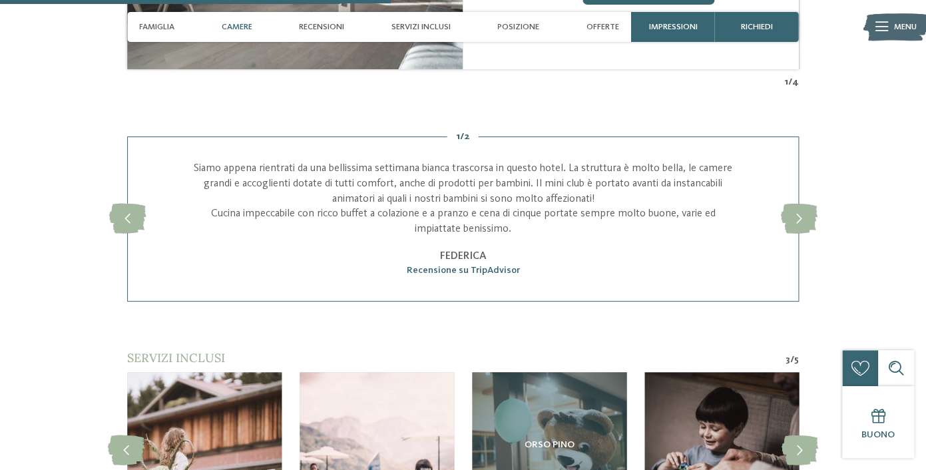
scroll to position [2058, 0]
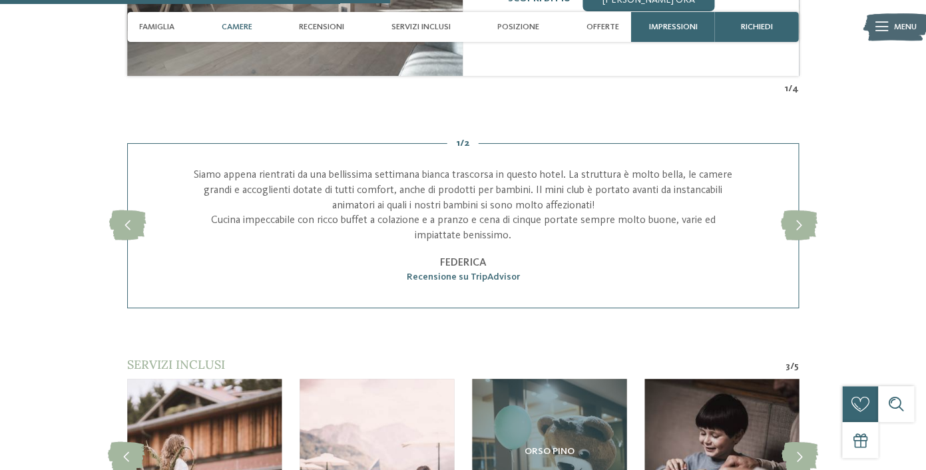
click at [318, 200] on p "Siamo appena rientrati da una bellissima settimana bianca trascorsa in questo h…" at bounding box center [463, 206] width 550 height 76
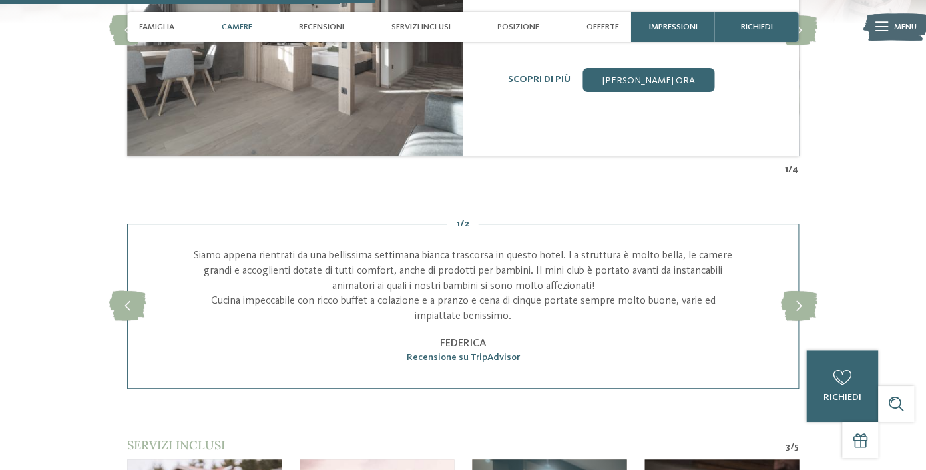
scroll to position [1977, 0]
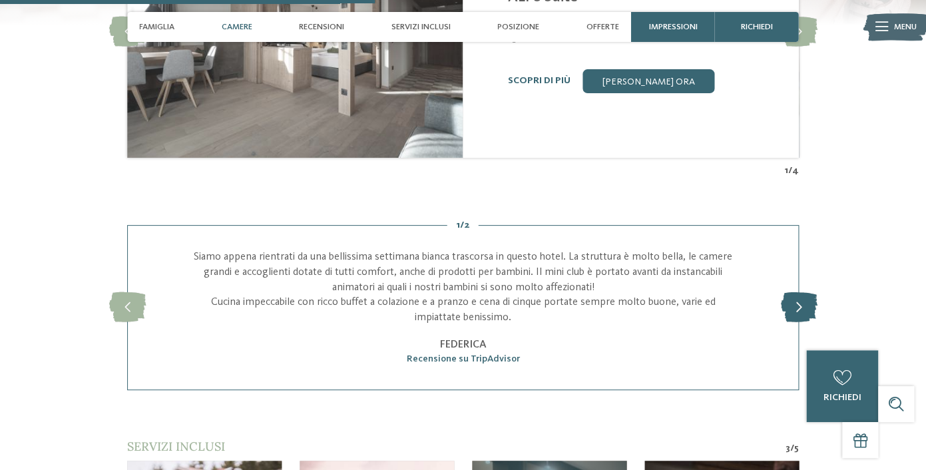
click at [796, 313] on icon at bounding box center [798, 308] width 37 height 30
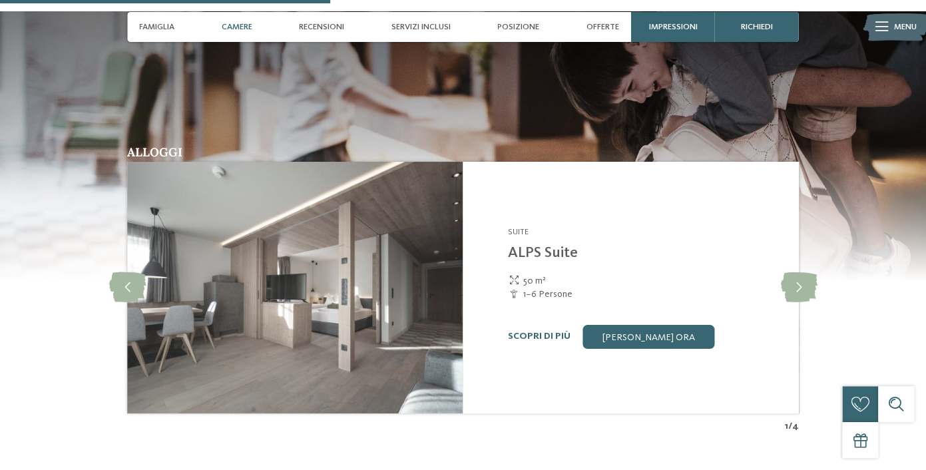
scroll to position [1725, 0]
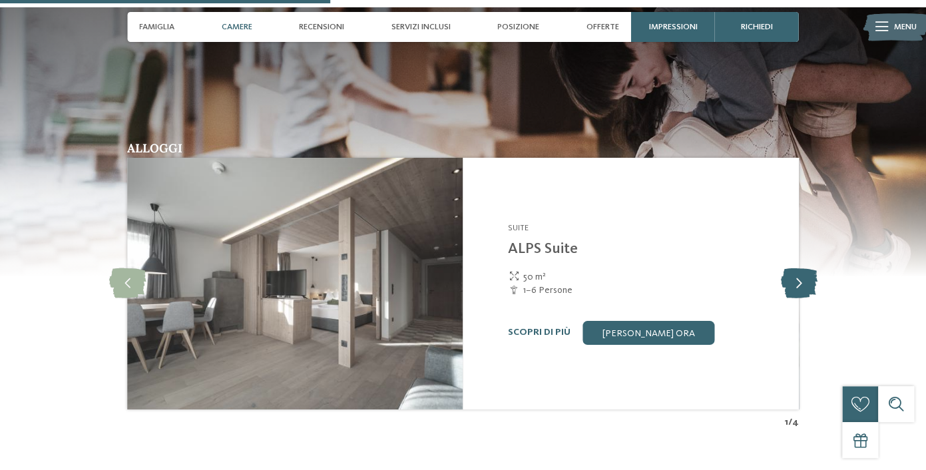
click at [802, 291] on icon at bounding box center [798, 283] width 37 height 30
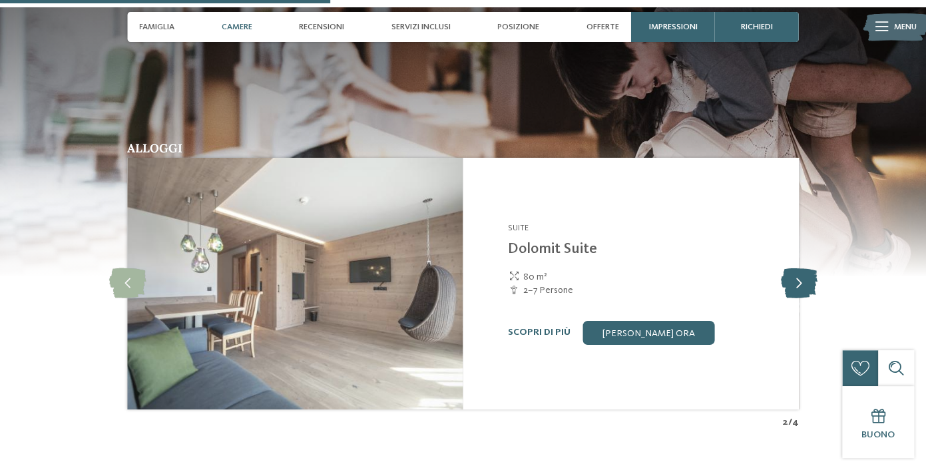
click at [802, 291] on icon at bounding box center [798, 283] width 37 height 30
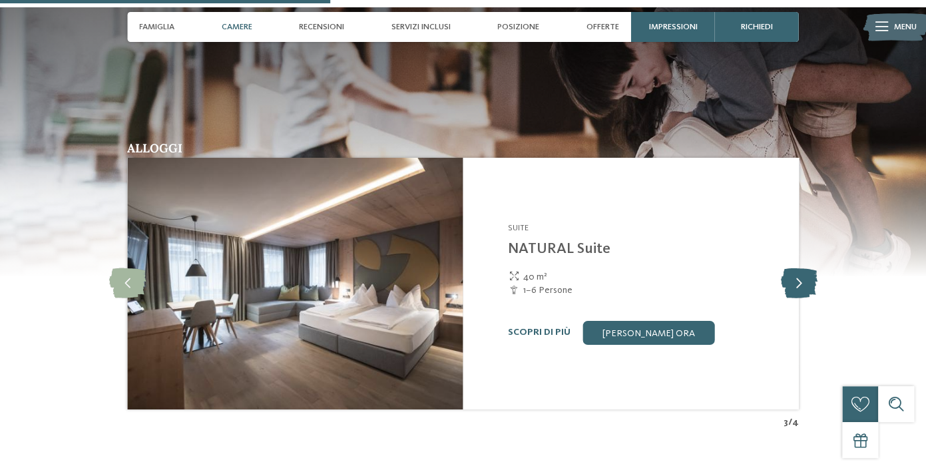
click at [802, 291] on icon at bounding box center [798, 283] width 37 height 30
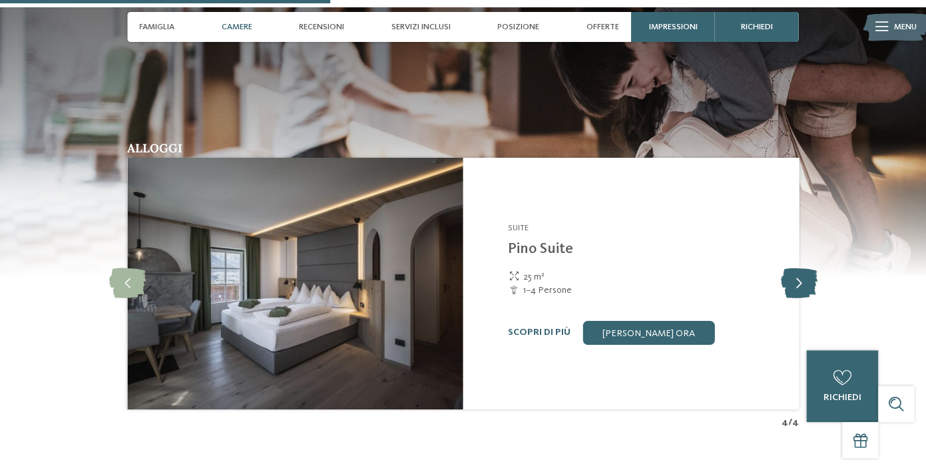
click at [813, 294] on icon at bounding box center [798, 283] width 37 height 30
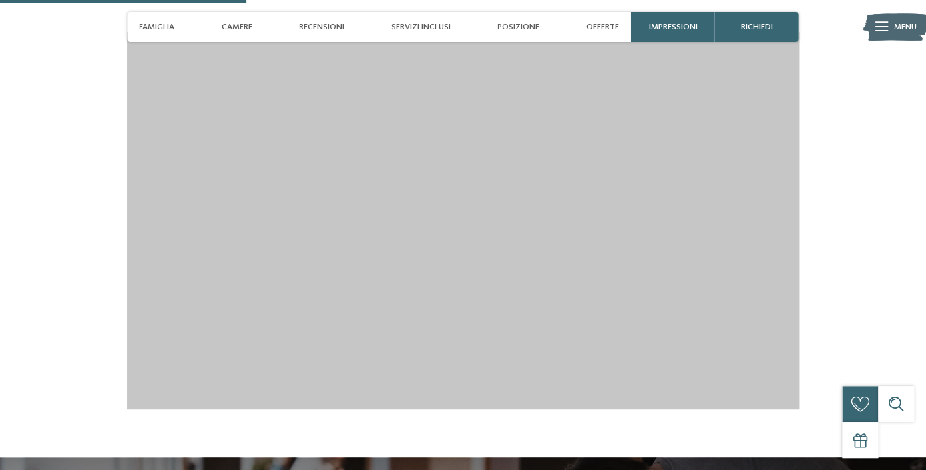
scroll to position [1269, 0]
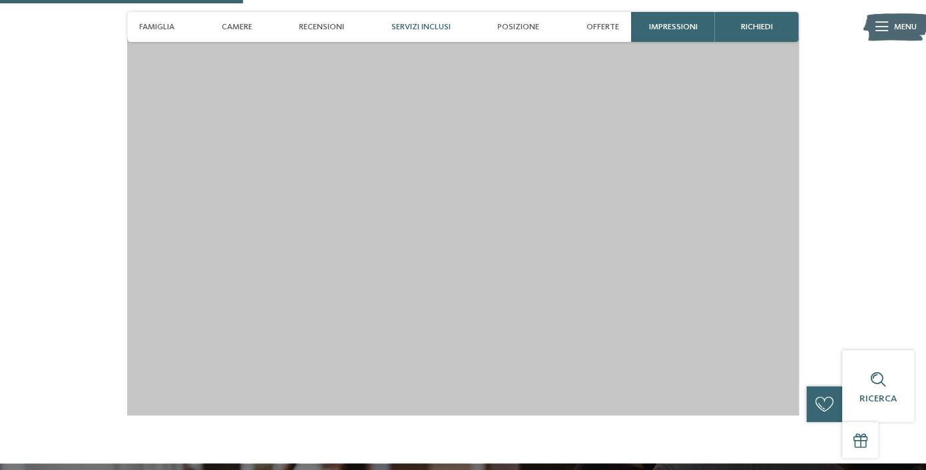
click at [405, 25] on span "Servizi inclusi" at bounding box center [420, 27] width 59 height 10
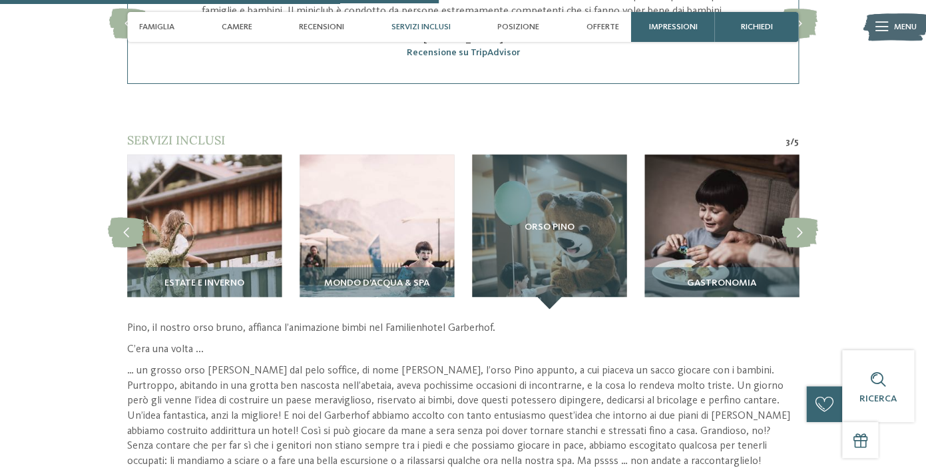
scroll to position [2306, 0]
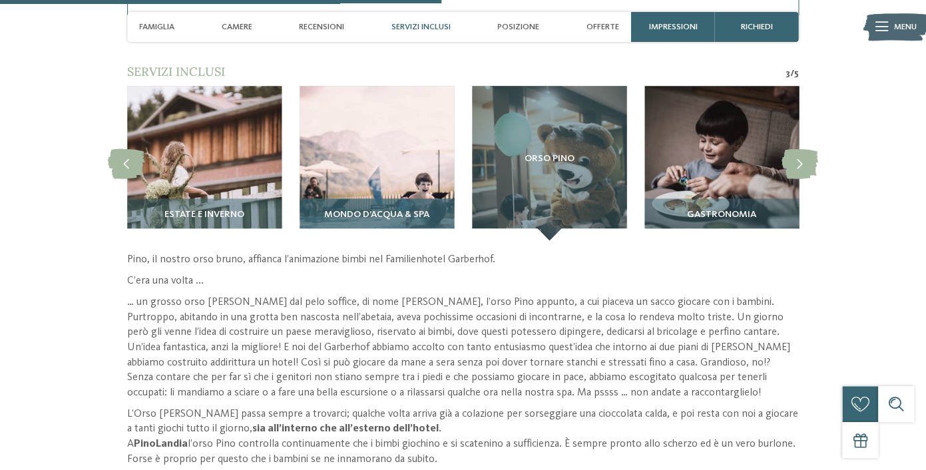
click at [355, 220] on span "Mondo d’acqua & Spa" at bounding box center [376, 215] width 105 height 11
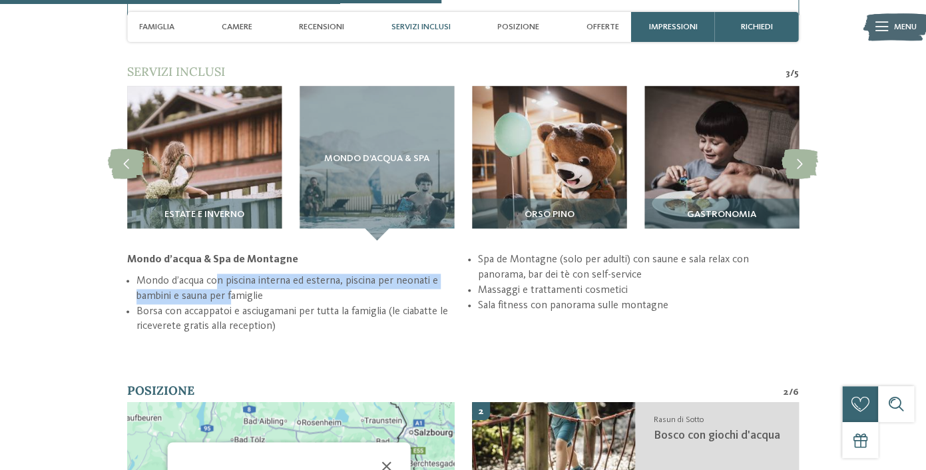
drag, startPoint x: 219, startPoint y: 297, endPoint x: 233, endPoint y: 303, distance: 15.2
click at [233, 303] on li "Mondo d’acqua con piscina interna ed esterna, piscina per neonati e bambini e s…" at bounding box center [296, 289] width 321 height 30
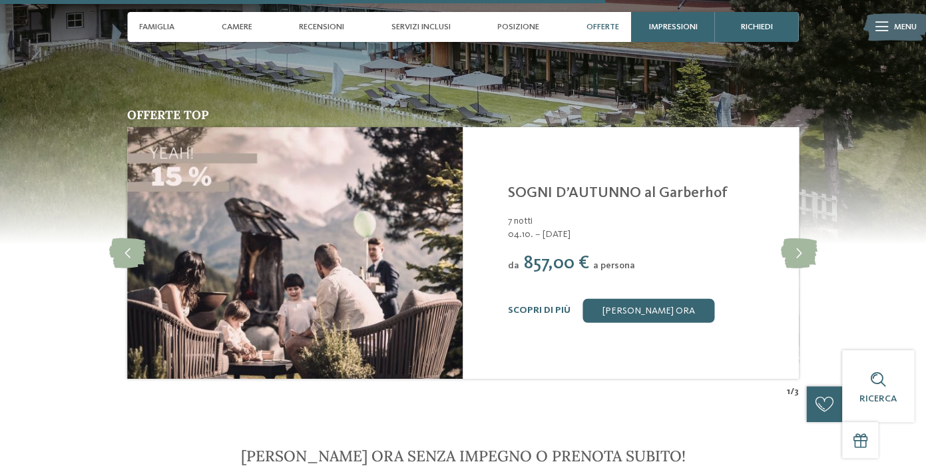
scroll to position [3083, 0]
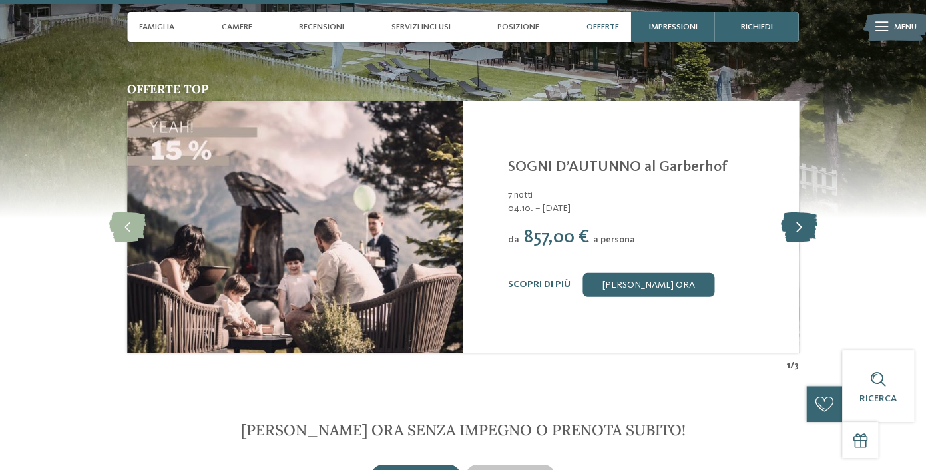
click at [806, 230] on icon at bounding box center [798, 227] width 37 height 30
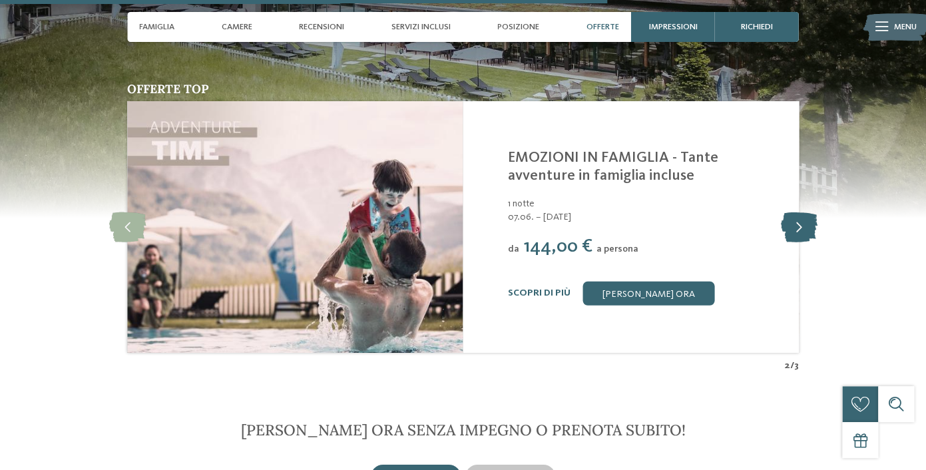
click at [806, 231] on icon at bounding box center [798, 227] width 37 height 30
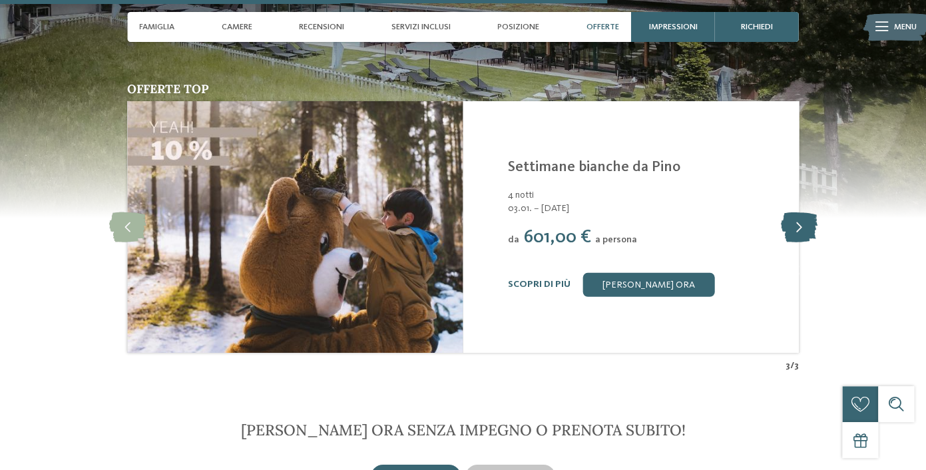
click at [806, 231] on icon at bounding box center [798, 227] width 37 height 30
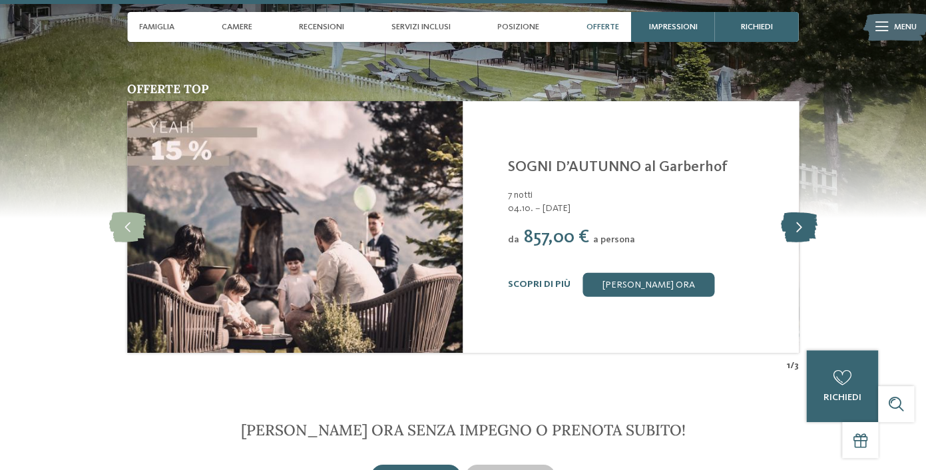
click at [806, 231] on icon at bounding box center [798, 227] width 37 height 30
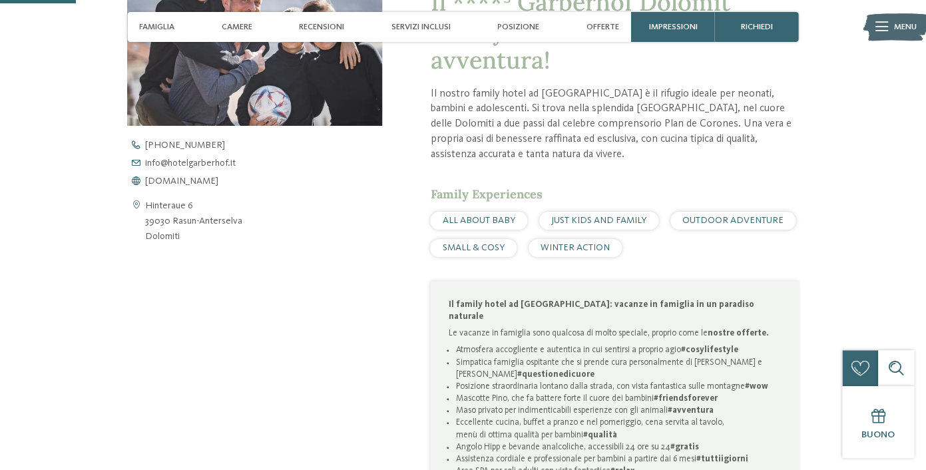
scroll to position [0, 0]
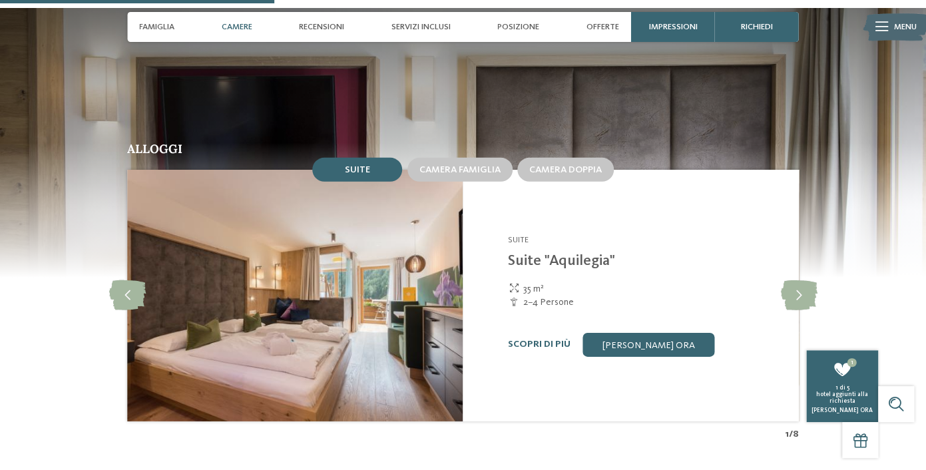
scroll to position [1292, 0]
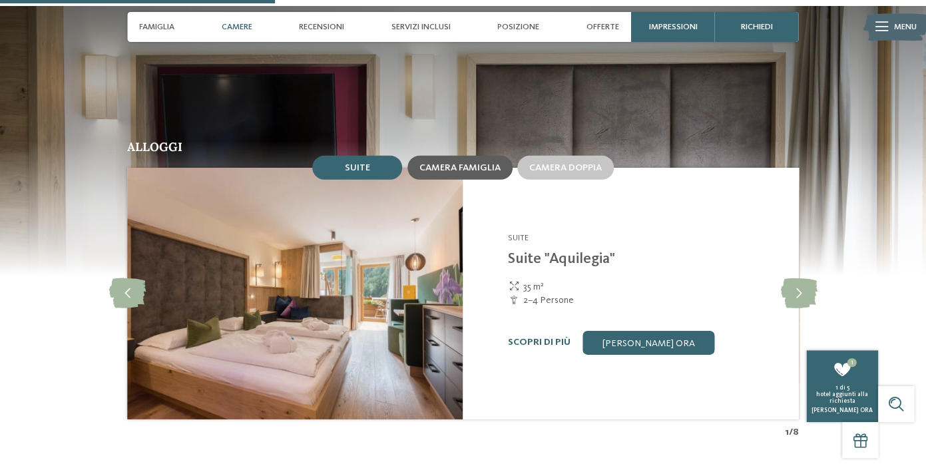
click at [437, 180] on div "Camera famiglia" at bounding box center [459, 168] width 105 height 24
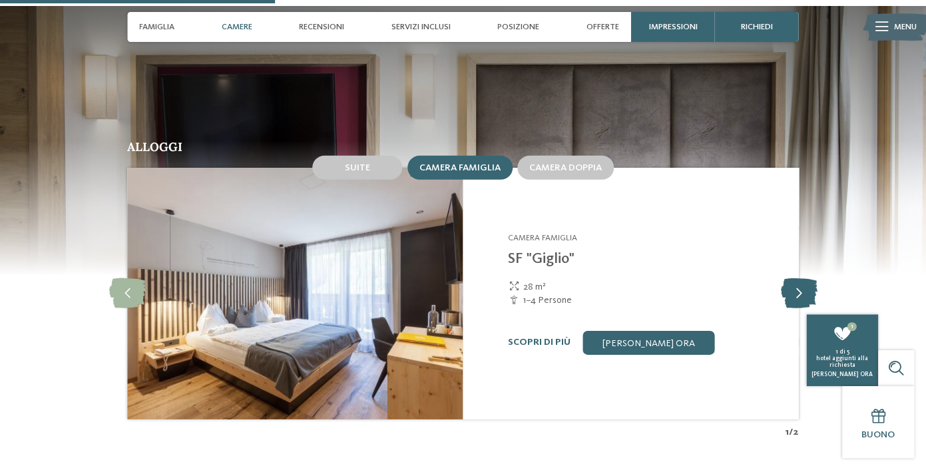
click at [799, 308] on icon at bounding box center [798, 293] width 37 height 30
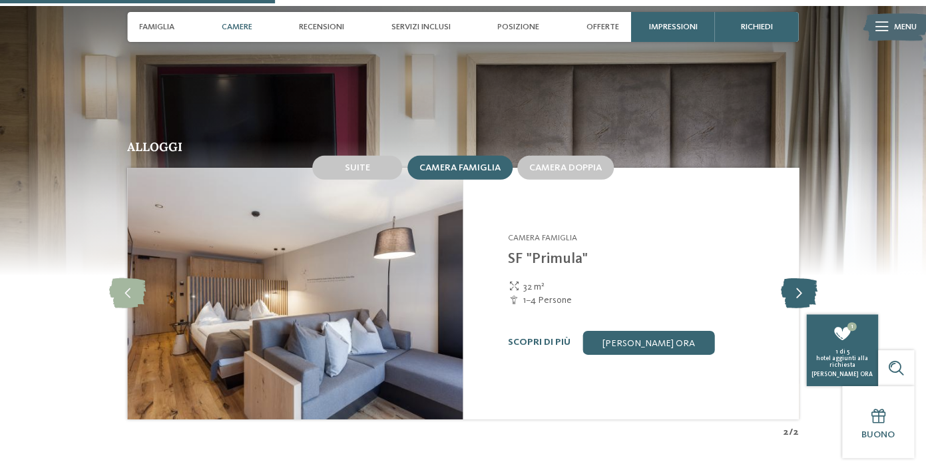
click at [799, 308] on icon at bounding box center [798, 293] width 37 height 30
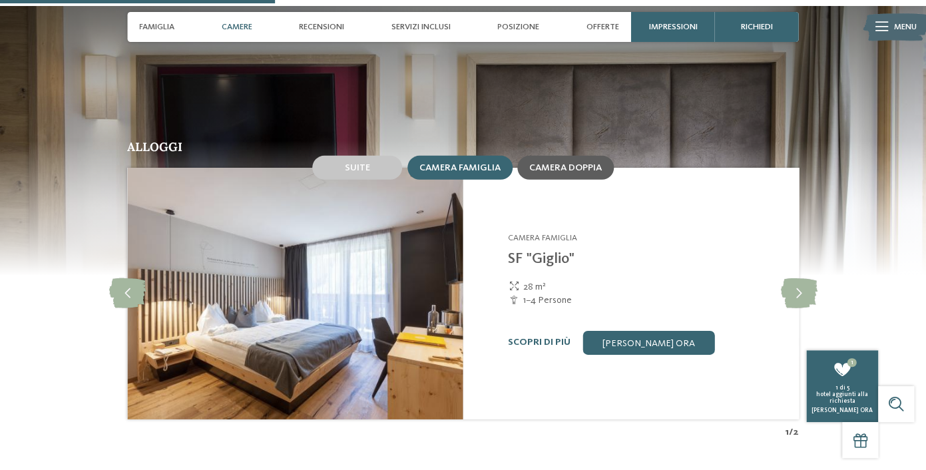
click at [564, 180] on div "Camera doppia" at bounding box center [565, 168] width 96 height 24
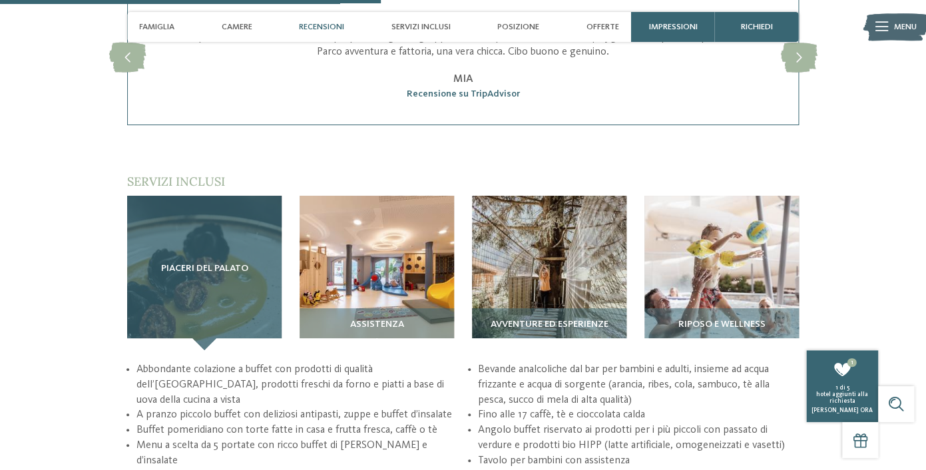
scroll to position [1775, 0]
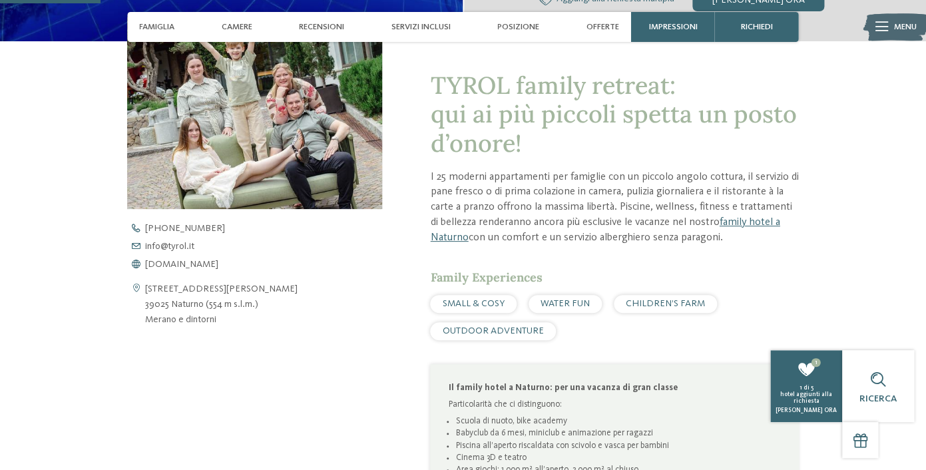
scroll to position [405, 0]
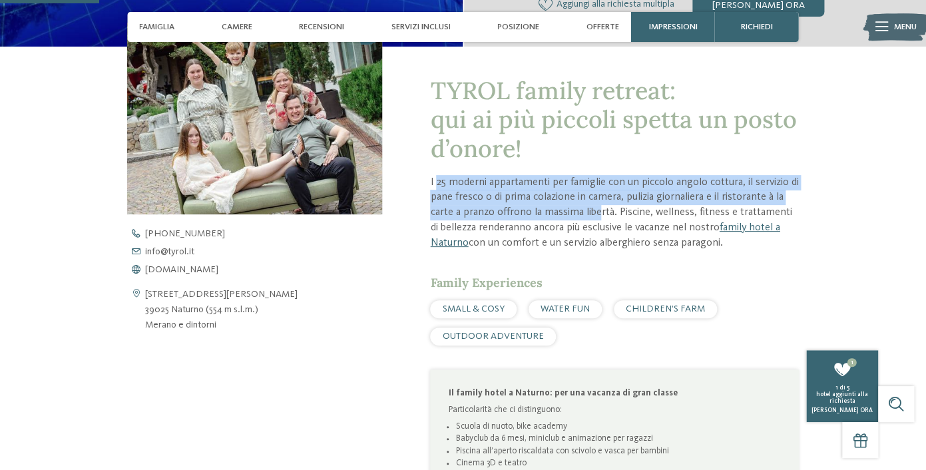
drag, startPoint x: 437, startPoint y: 184, endPoint x: 597, endPoint y: 219, distance: 164.1
click at [597, 219] on p "I 25 moderni appartamenti per famiglie con un piccolo angolo cottura, il serviz…" at bounding box center [614, 213] width 368 height 76
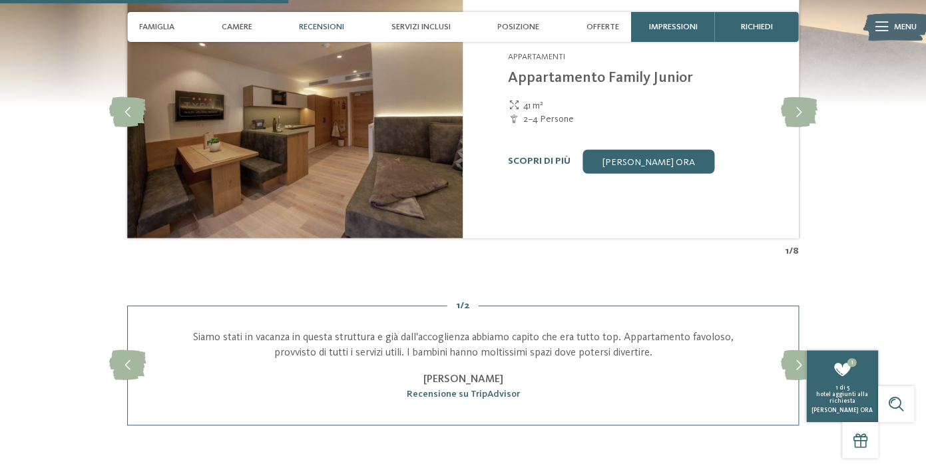
scroll to position [1227, 0]
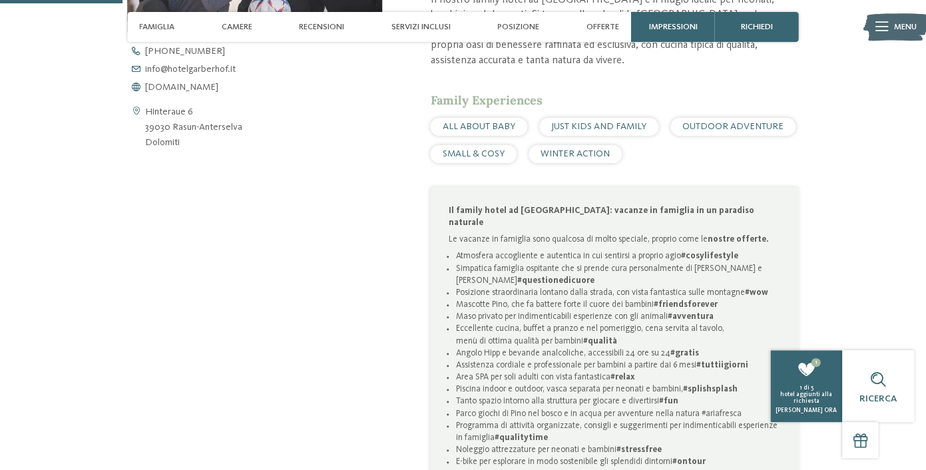
scroll to position [640, 0]
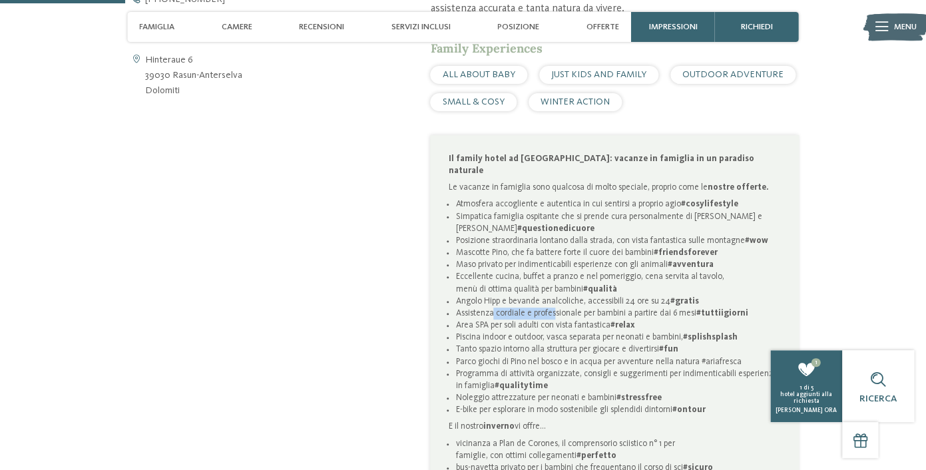
drag, startPoint x: 491, startPoint y: 309, endPoint x: 552, endPoint y: 306, distance: 60.7
click at [552, 307] on li "Assistenza cordiale e professionale per bambini a partire dai 6 mesi #tuttiigio…" at bounding box center [617, 313] width 325 height 12
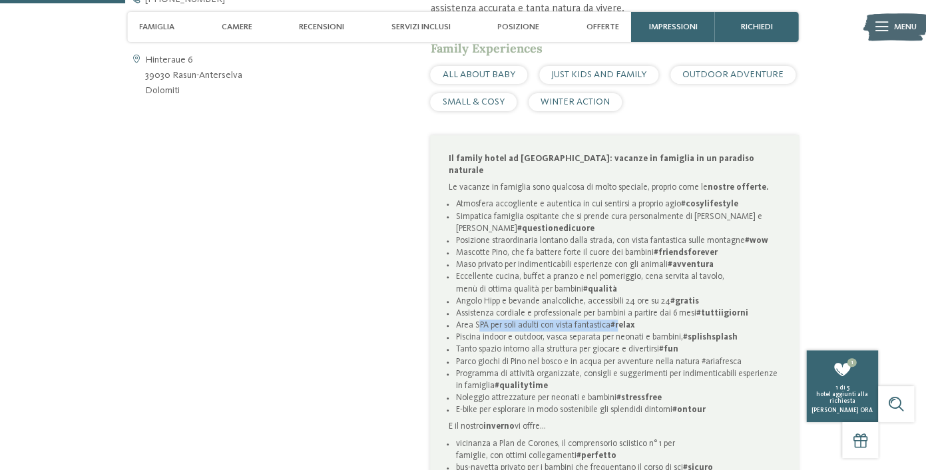
drag, startPoint x: 476, startPoint y: 323, endPoint x: 621, endPoint y: 324, distance: 145.1
click at [621, 324] on li "Area SPA per soli adulti con vista fantastica #relax" at bounding box center [617, 325] width 325 height 12
drag, startPoint x: 461, startPoint y: 337, endPoint x: 656, endPoint y: 339, distance: 195.0
click at [656, 339] on li "Piscina indoor e outdoor, vasca separata per neonati e bambini, #splishsplash" at bounding box center [617, 337] width 325 height 12
drag, startPoint x: 477, startPoint y: 351, endPoint x: 596, endPoint y: 355, distance: 119.2
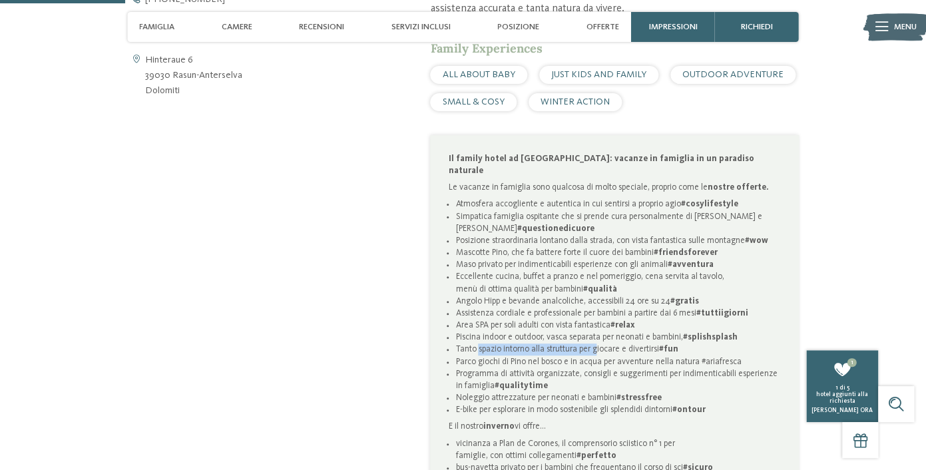
click at [596, 355] on li "Tanto spazio intorno alla struttura per giocare e divertirsi #fun" at bounding box center [617, 349] width 325 height 12
drag, startPoint x: 469, startPoint y: 362, endPoint x: 656, endPoint y: 359, distance: 187.0
click at [657, 360] on li "Parco giochi di Pino nel bosco e in acqua per avventure nella natura #ariafresca" at bounding box center [617, 362] width 325 height 12
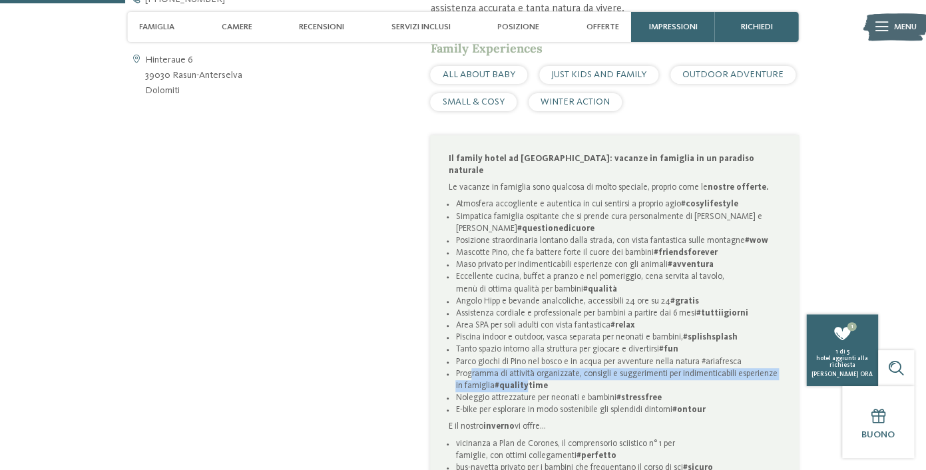
drag, startPoint x: 471, startPoint y: 375, endPoint x: 516, endPoint y: 383, distance: 46.0
click at [516, 383] on li "Programma di attività organizzate, consigli e suggerimenti per indimenticabili …" at bounding box center [617, 380] width 325 height 24
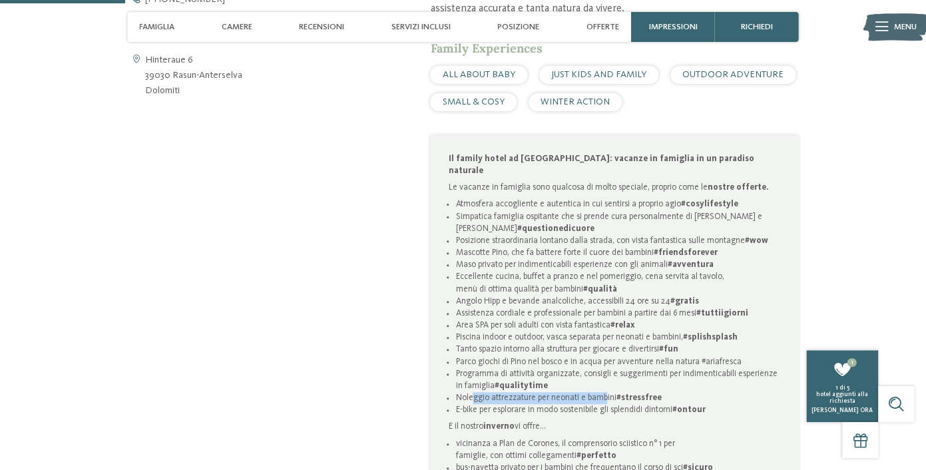
drag, startPoint x: 473, startPoint y: 402, endPoint x: 603, endPoint y: 403, distance: 129.8
click at [603, 403] on li "Noleggio attrezzature per neonati e bambini #stressfree" at bounding box center [617, 398] width 325 height 12
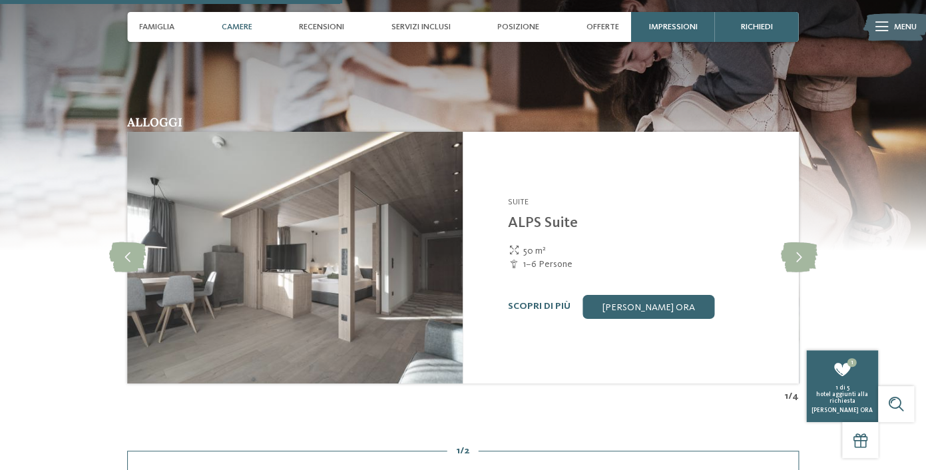
scroll to position [1750, 0]
click at [370, 256] on img at bounding box center [294, 258] width 335 height 252
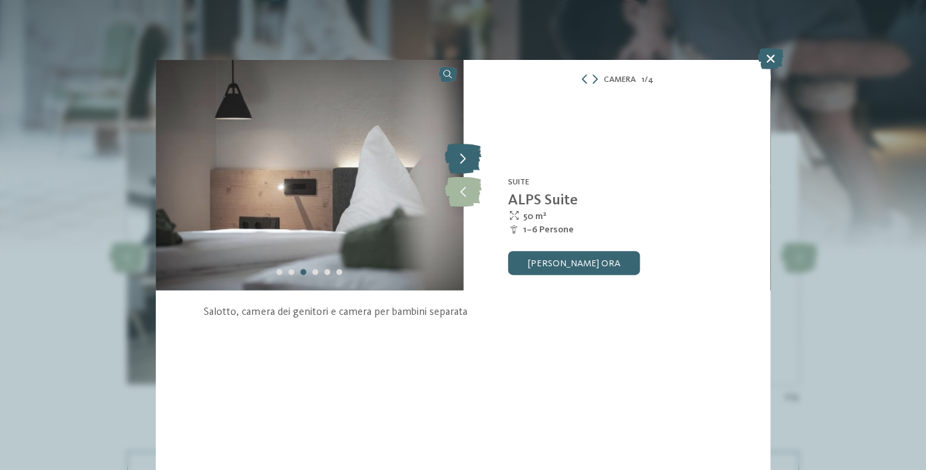
click at [459, 163] on icon at bounding box center [463, 159] width 37 height 30
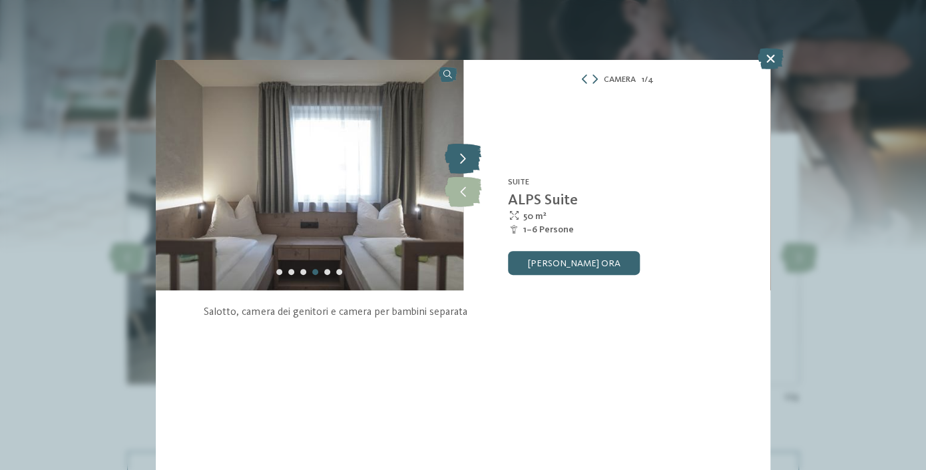
click at [471, 152] on icon at bounding box center [463, 159] width 37 height 30
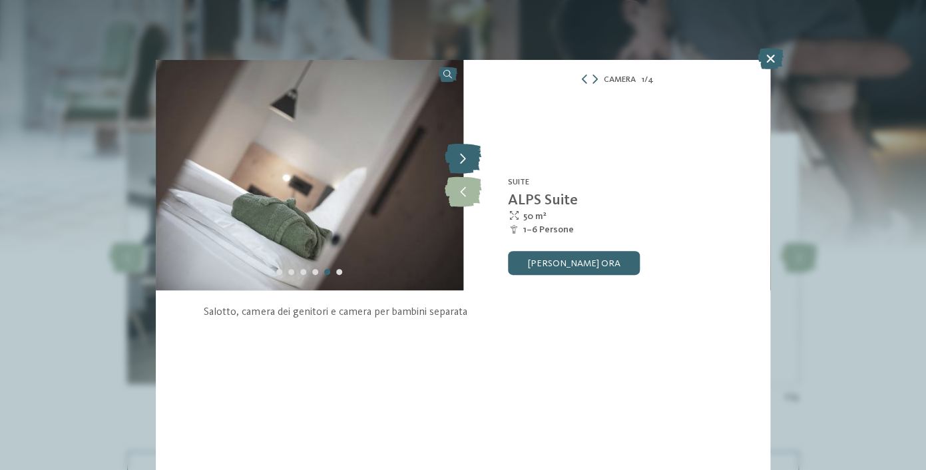
click at [471, 152] on icon at bounding box center [463, 159] width 37 height 30
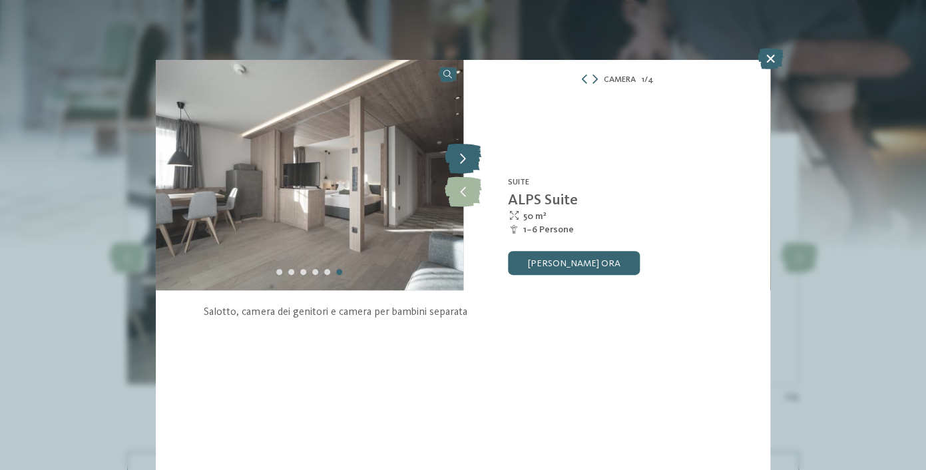
click at [471, 152] on icon at bounding box center [463, 159] width 37 height 30
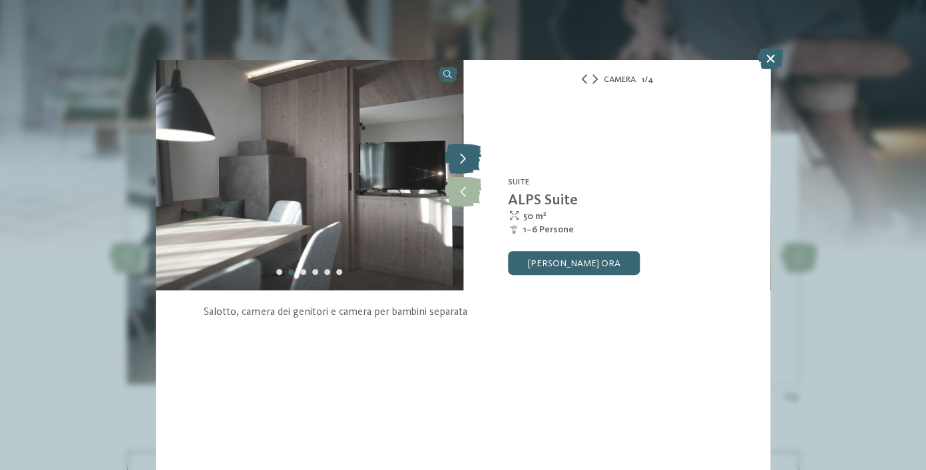
click at [470, 160] on icon at bounding box center [463, 159] width 37 height 30
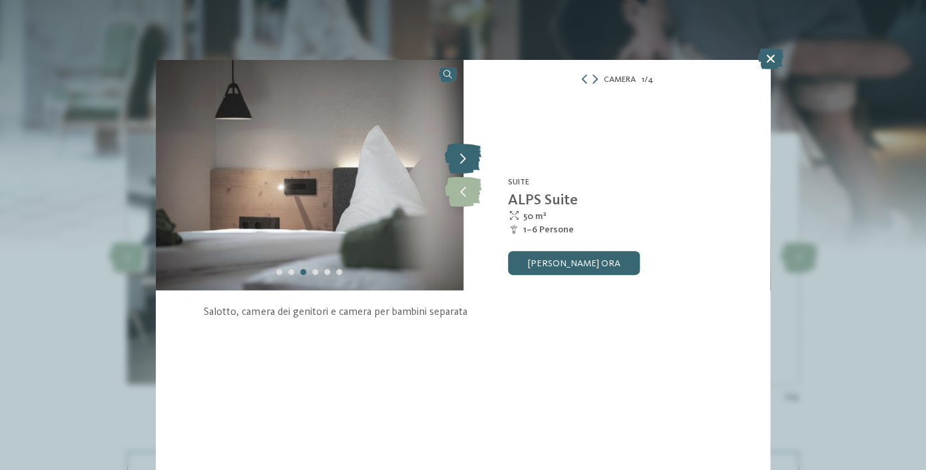
click at [470, 160] on icon at bounding box center [463, 159] width 37 height 30
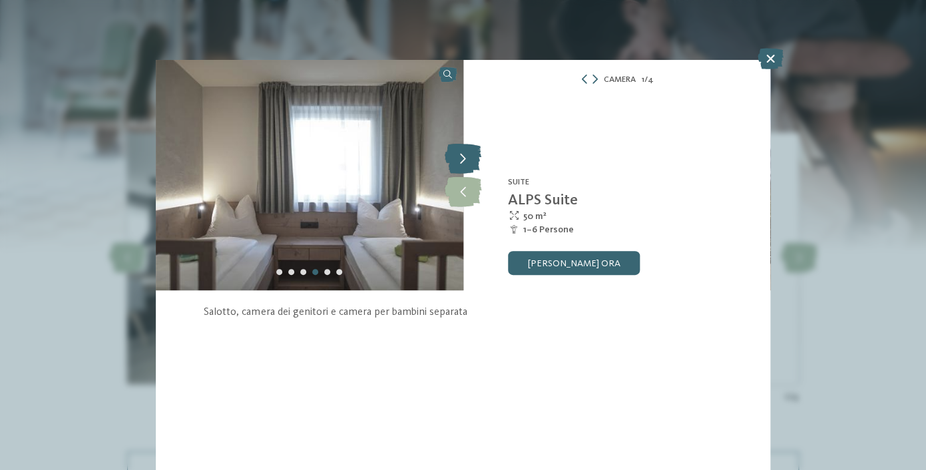
click at [470, 160] on icon at bounding box center [463, 159] width 37 height 30
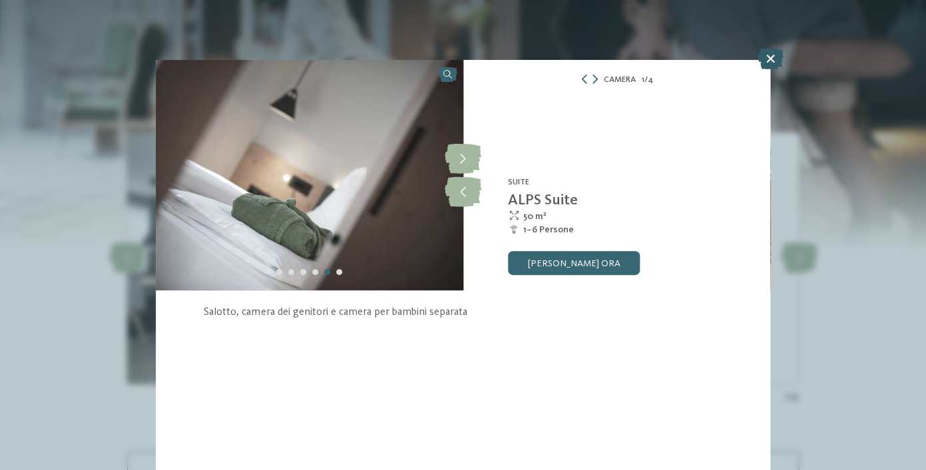
click at [763, 60] on icon at bounding box center [770, 58] width 26 height 21
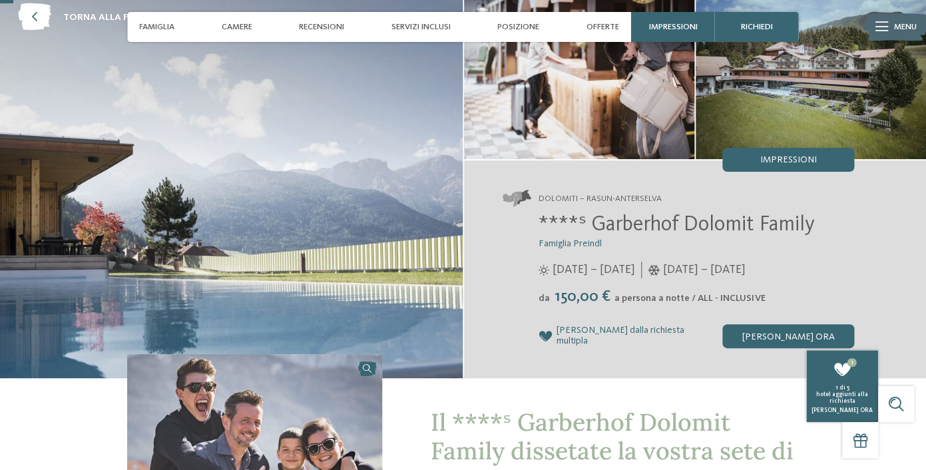
scroll to position [3, 0]
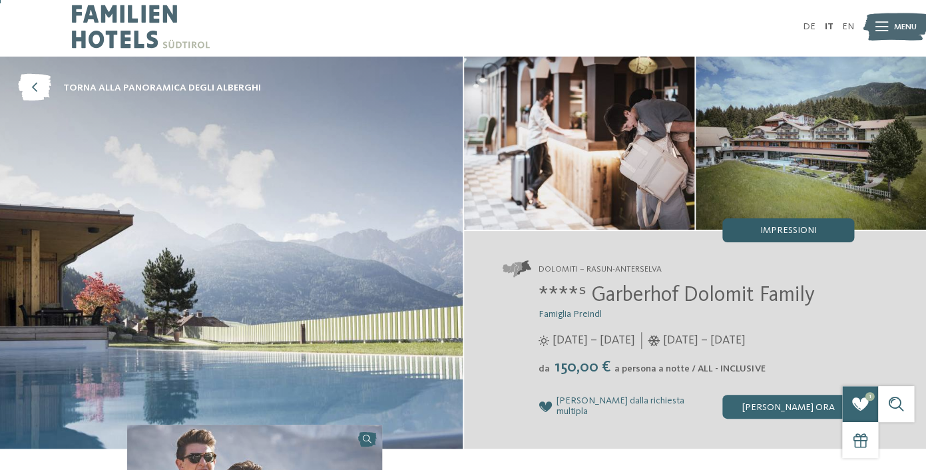
click at [761, 232] on span "Impressioni" at bounding box center [787, 230] width 57 height 9
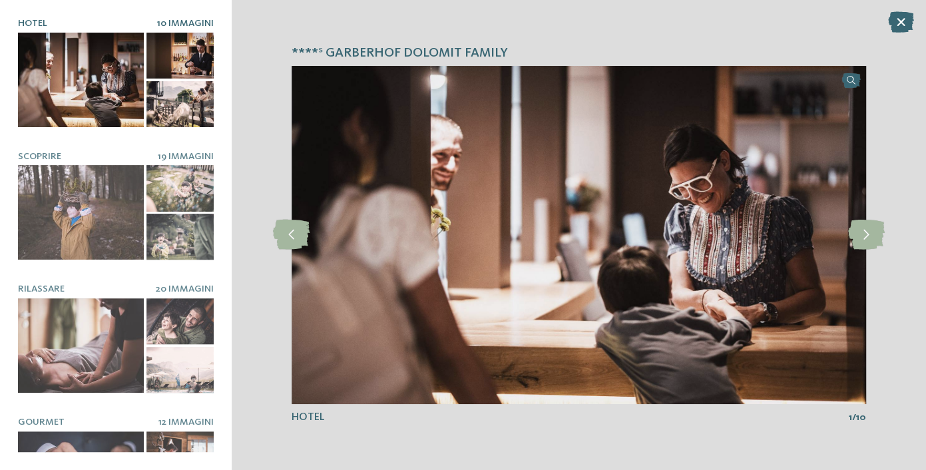
click at [94, 83] on div at bounding box center [81, 80] width 126 height 95
click at [866, 242] on icon at bounding box center [865, 235] width 37 height 30
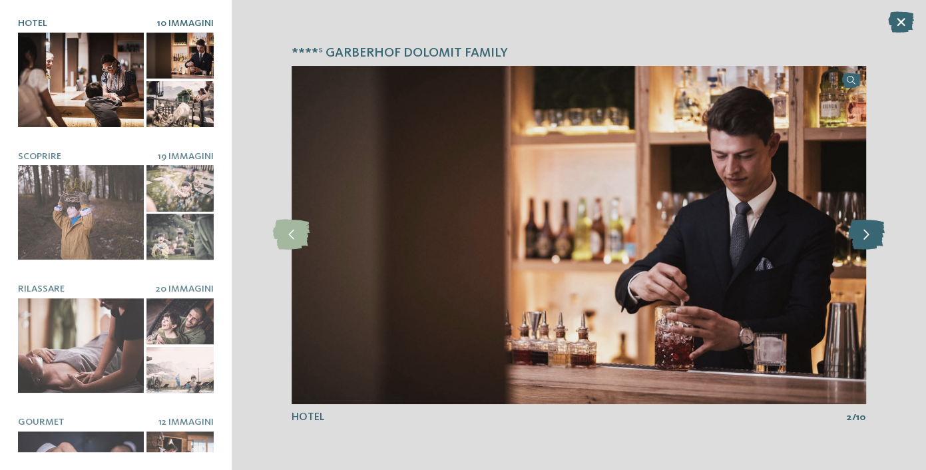
click at [866, 242] on icon at bounding box center [865, 235] width 37 height 30
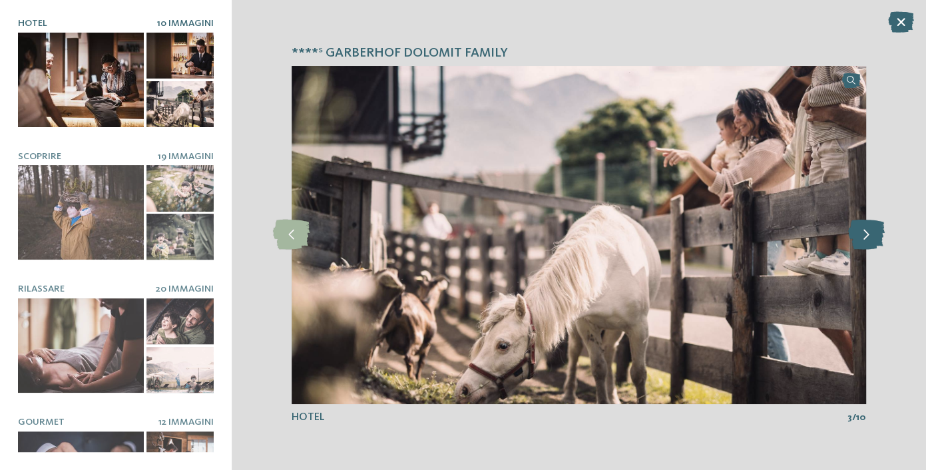
click at [866, 242] on icon at bounding box center [865, 235] width 37 height 30
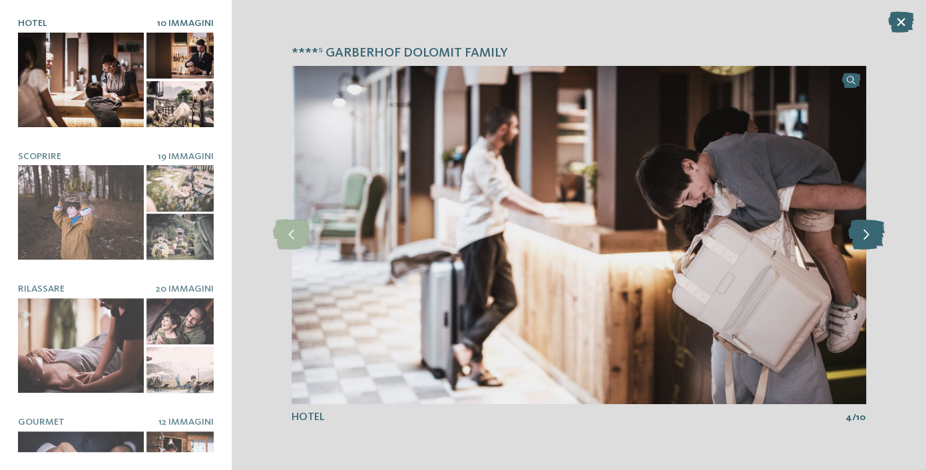
click at [866, 242] on icon at bounding box center [865, 235] width 37 height 30
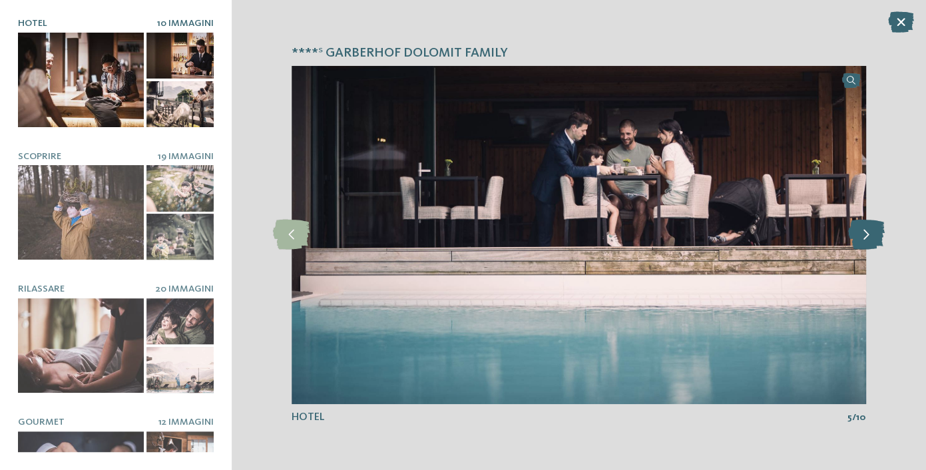
click at [866, 242] on icon at bounding box center [865, 235] width 37 height 30
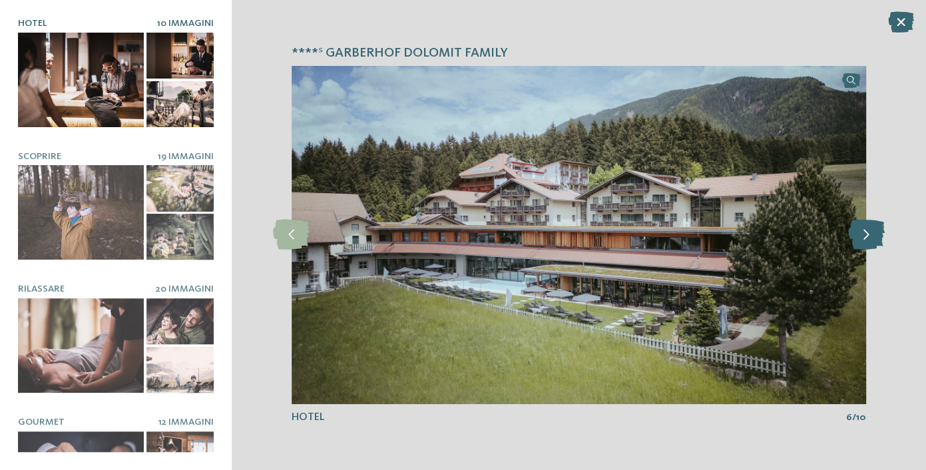
click at [881, 235] on icon at bounding box center [865, 235] width 37 height 30
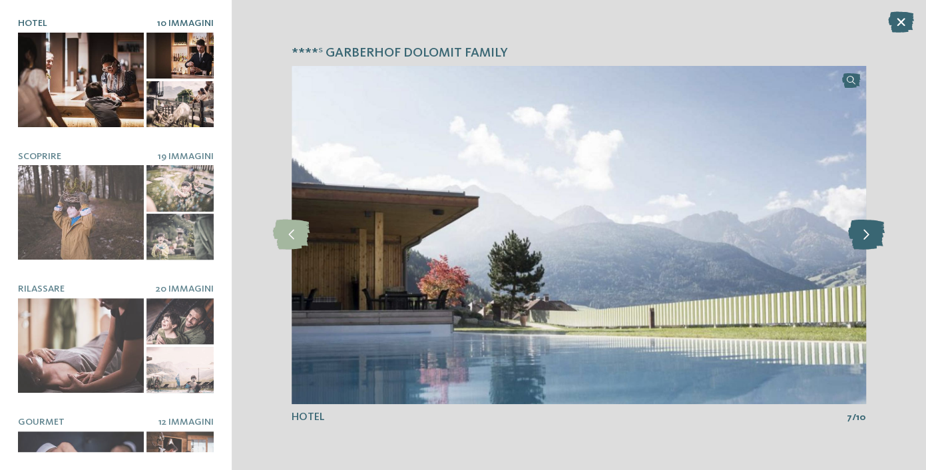
click at [881, 235] on icon at bounding box center [865, 235] width 37 height 30
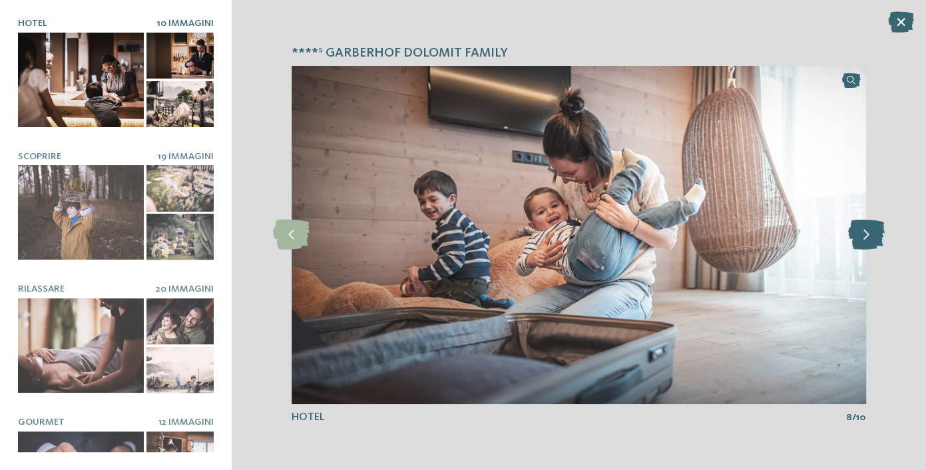
click at [881, 235] on icon at bounding box center [865, 235] width 37 height 30
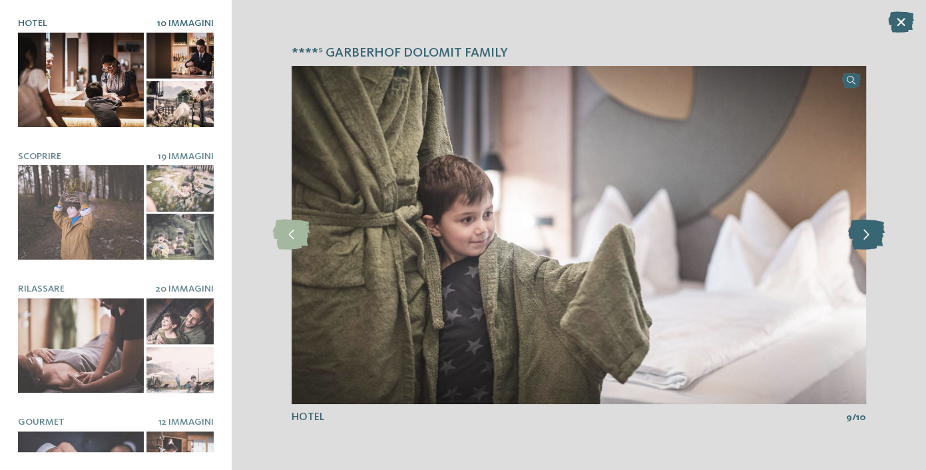
click at [881, 235] on icon at bounding box center [865, 235] width 37 height 30
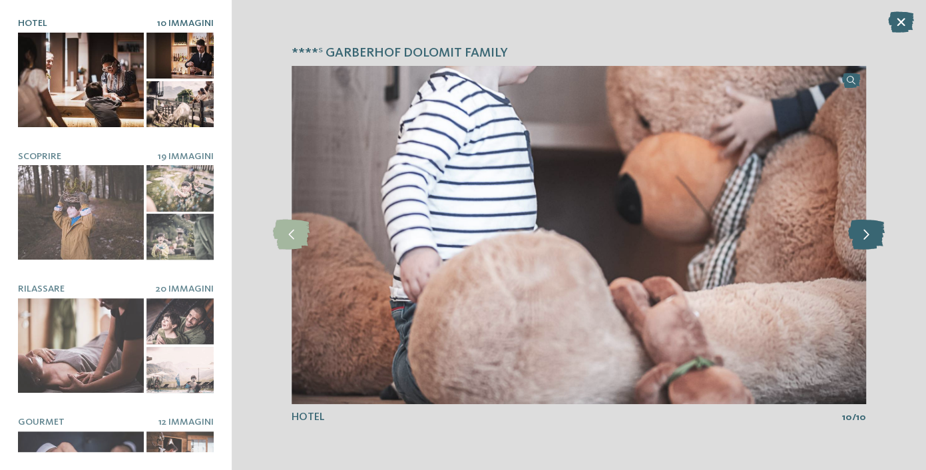
click at [881, 235] on icon at bounding box center [865, 235] width 37 height 30
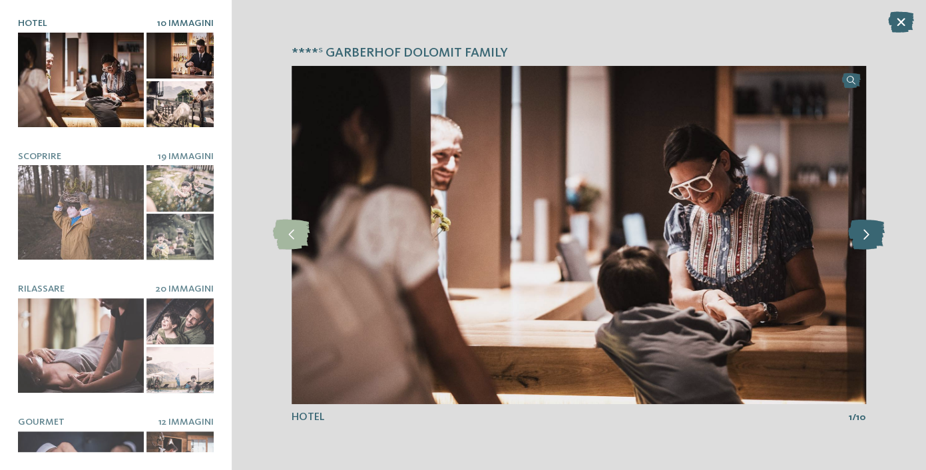
click at [882, 236] on icon at bounding box center [865, 235] width 37 height 30
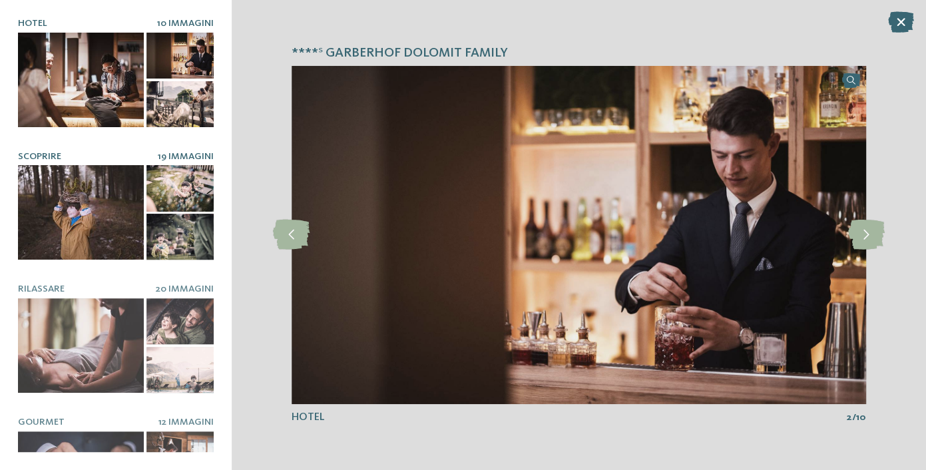
click at [108, 203] on div at bounding box center [81, 212] width 126 height 95
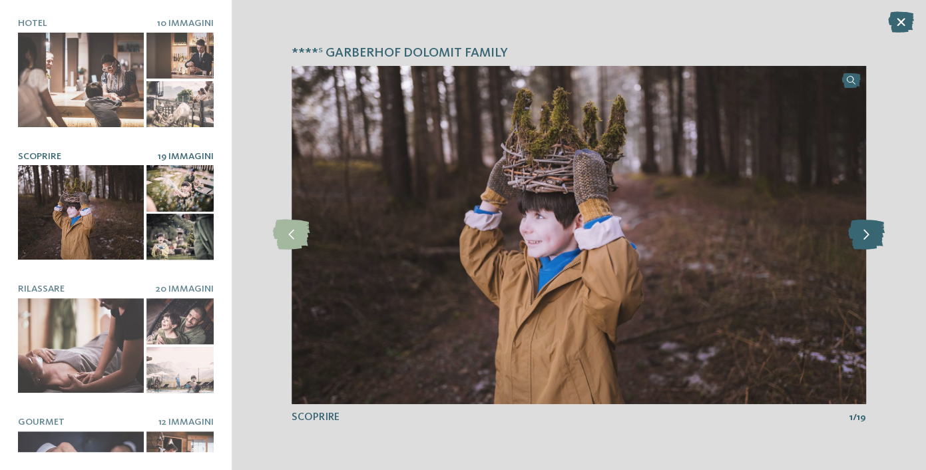
click at [864, 235] on icon at bounding box center [865, 235] width 37 height 30
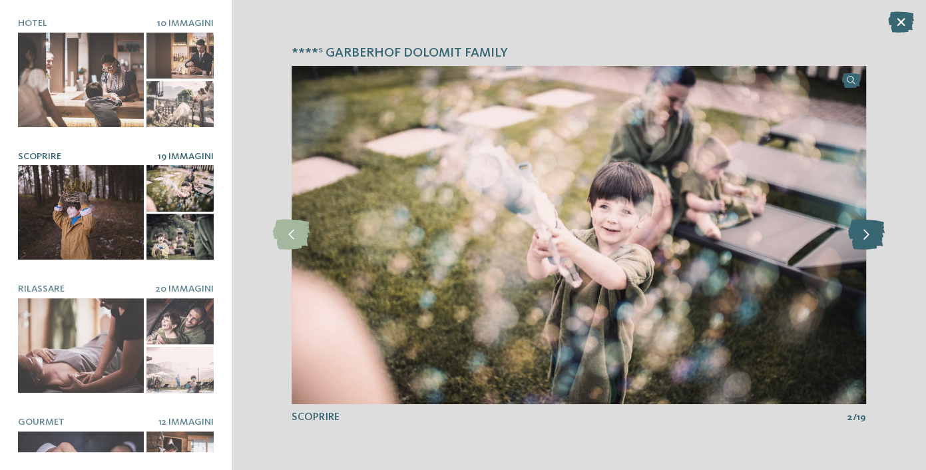
click at [864, 235] on icon at bounding box center [865, 235] width 37 height 30
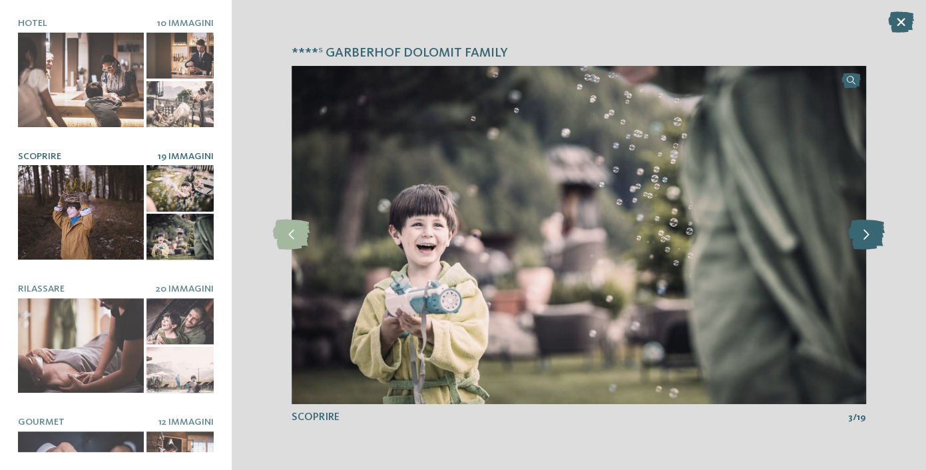
click at [864, 235] on icon at bounding box center [865, 235] width 37 height 30
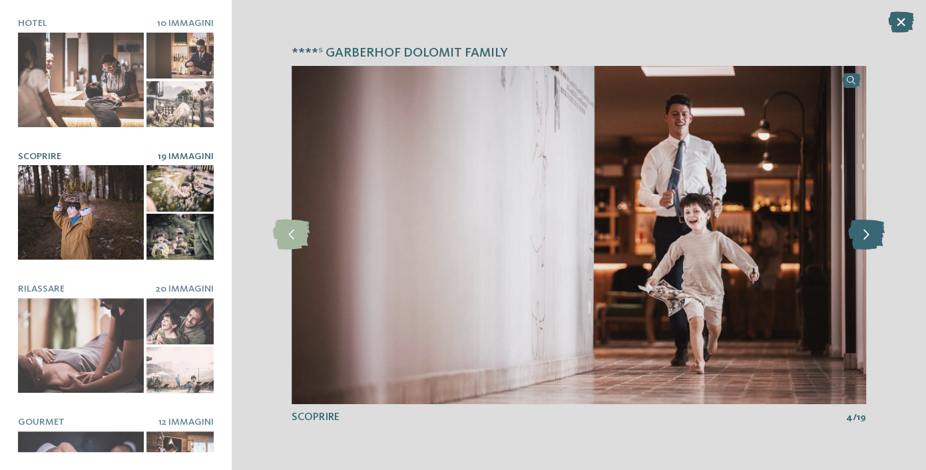
click at [864, 235] on icon at bounding box center [865, 235] width 37 height 30
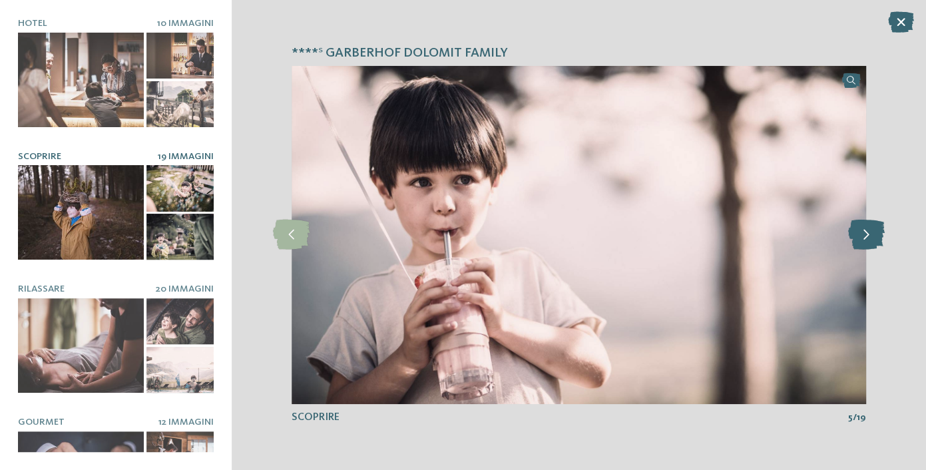
click at [864, 235] on icon at bounding box center [865, 235] width 37 height 30
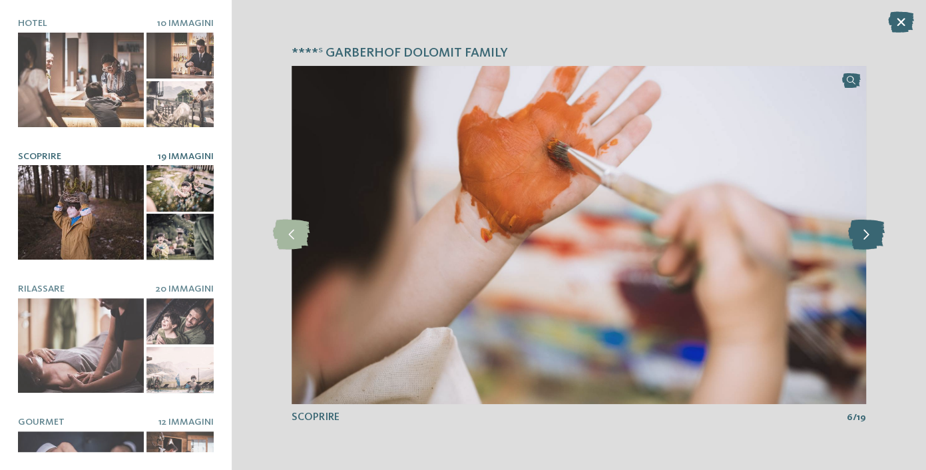
click at [864, 235] on icon at bounding box center [865, 235] width 37 height 30
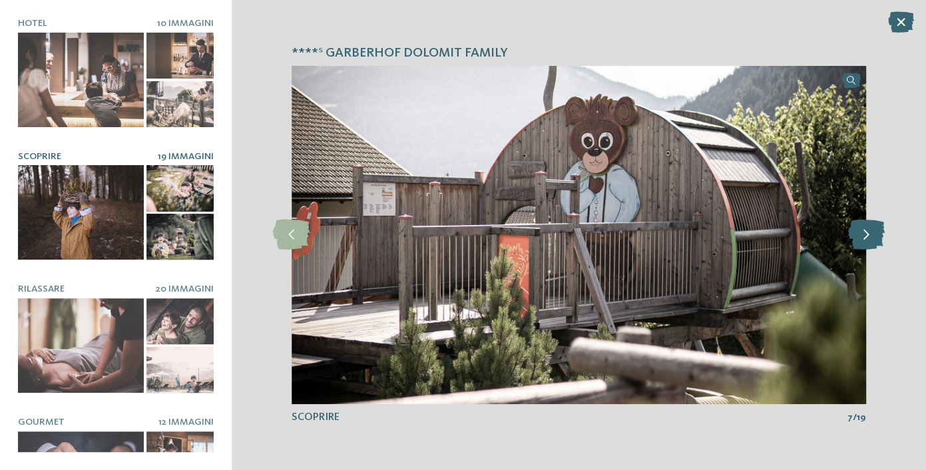
click at [864, 235] on icon at bounding box center [865, 235] width 37 height 30
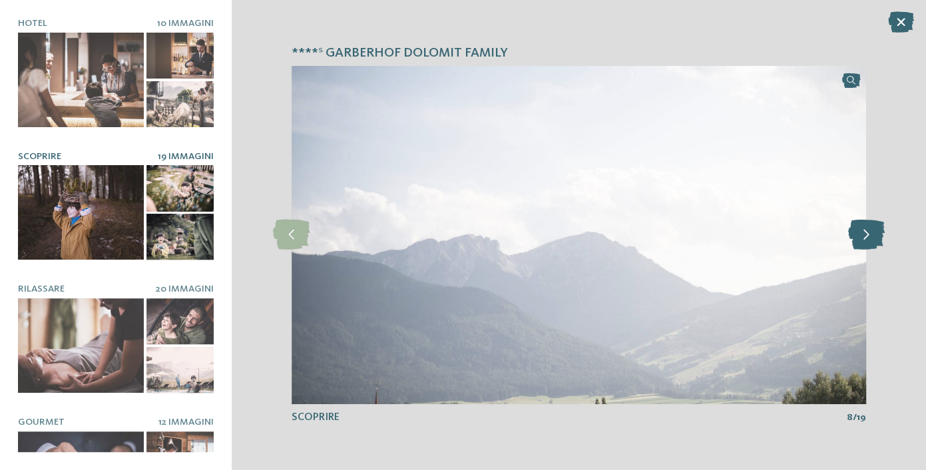
click at [864, 235] on icon at bounding box center [865, 235] width 37 height 30
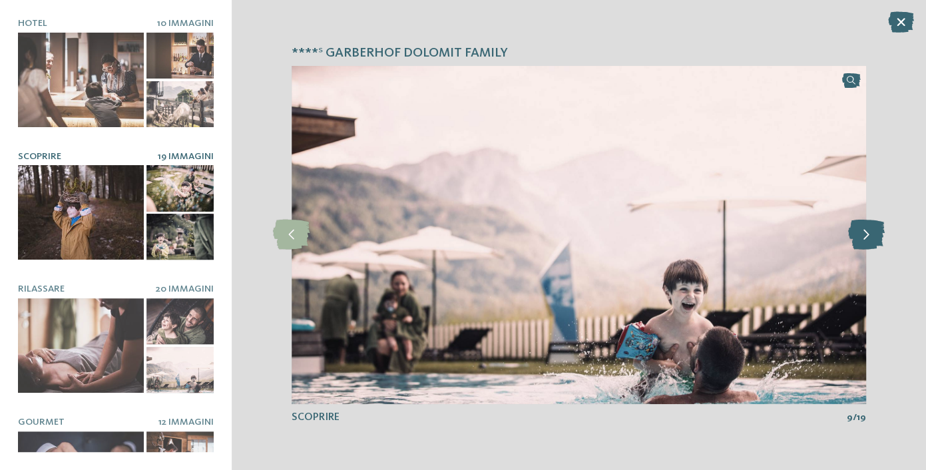
click at [864, 235] on icon at bounding box center [865, 235] width 37 height 30
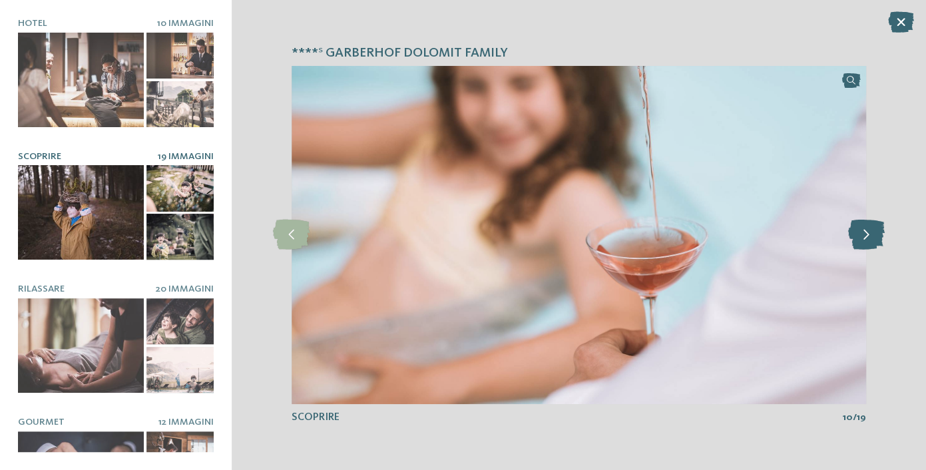
click at [860, 239] on icon at bounding box center [865, 235] width 37 height 30
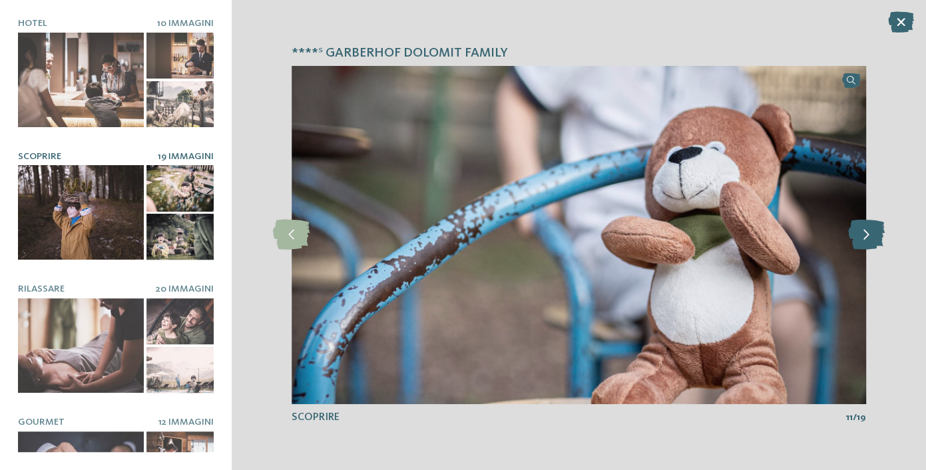
click at [860, 239] on icon at bounding box center [865, 235] width 37 height 30
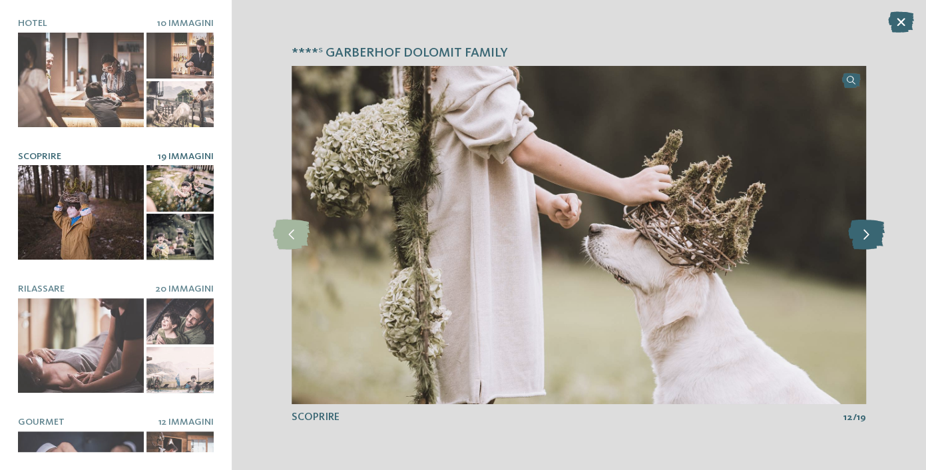
click at [860, 239] on icon at bounding box center [865, 235] width 37 height 30
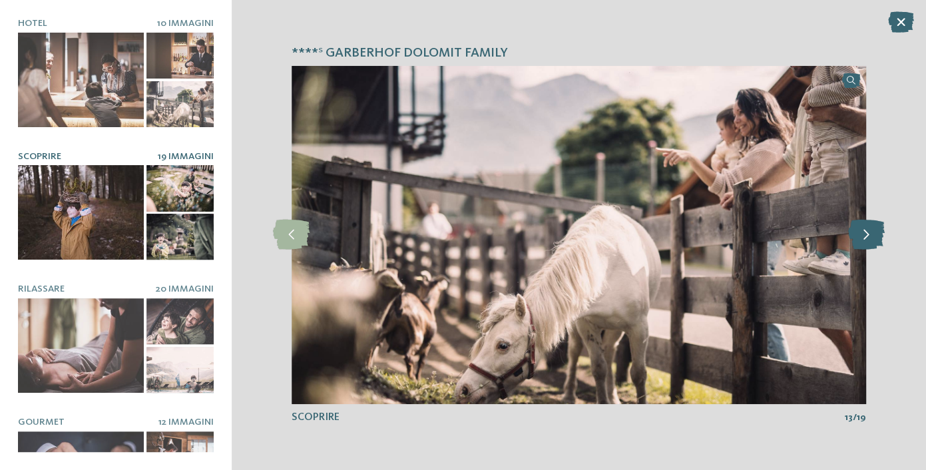
click at [860, 239] on icon at bounding box center [865, 235] width 37 height 30
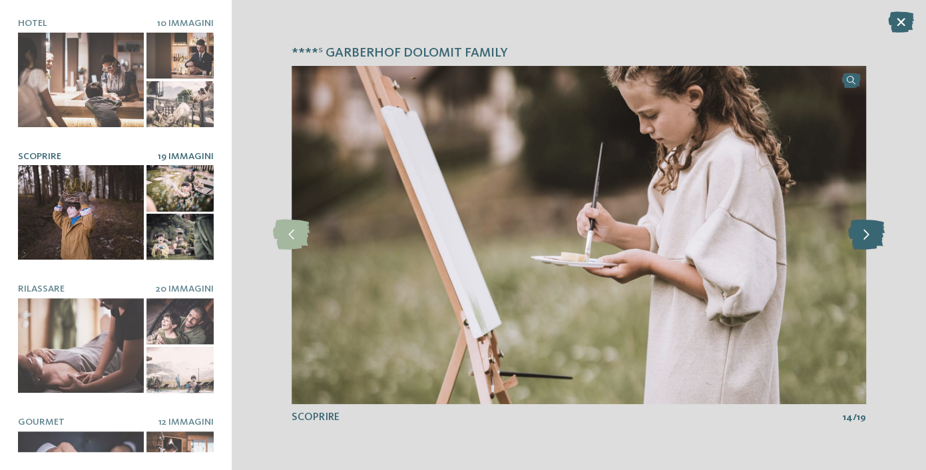
click at [860, 239] on icon at bounding box center [865, 235] width 37 height 30
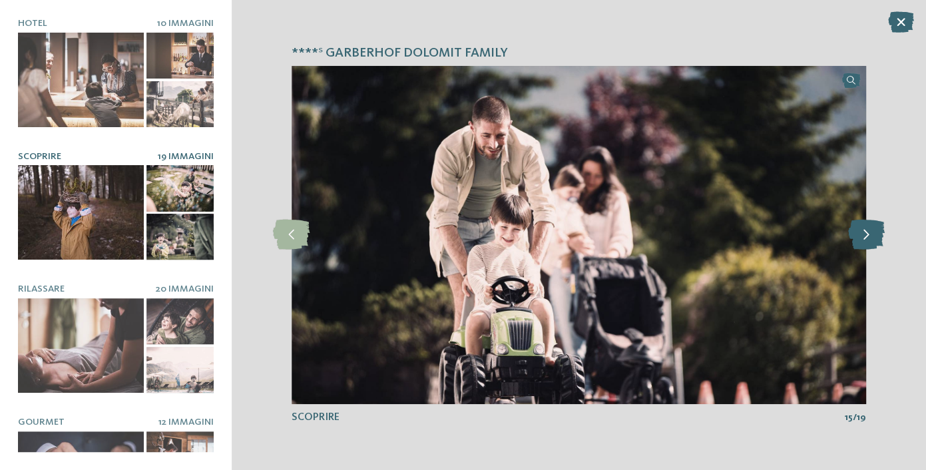
click at [860, 239] on icon at bounding box center [865, 235] width 37 height 30
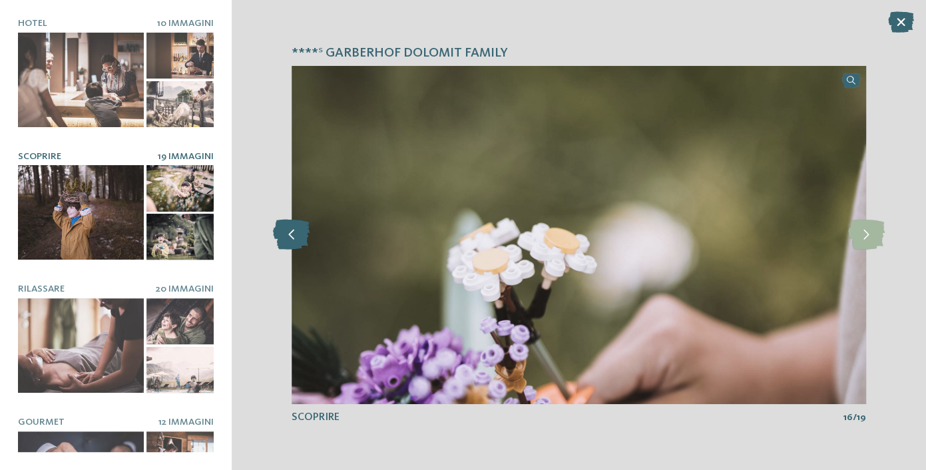
click at [295, 248] on icon at bounding box center [291, 235] width 37 height 30
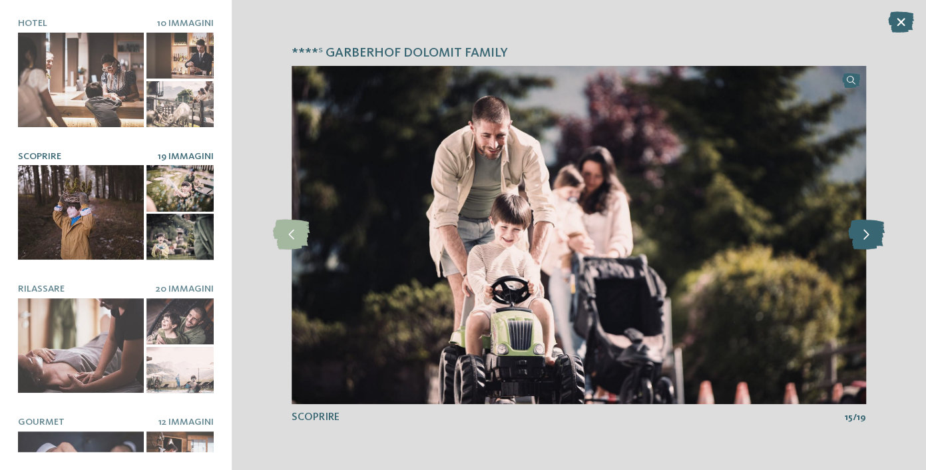
click at [867, 233] on icon at bounding box center [865, 235] width 37 height 30
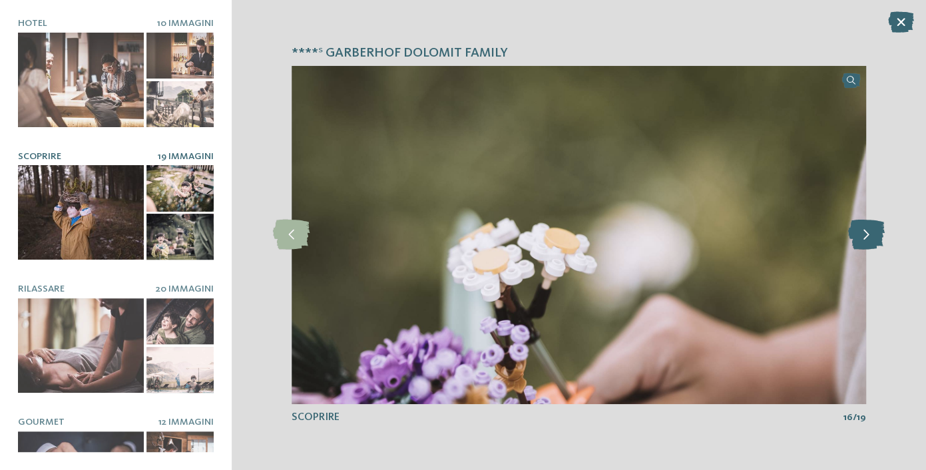
click at [867, 233] on icon at bounding box center [865, 235] width 37 height 30
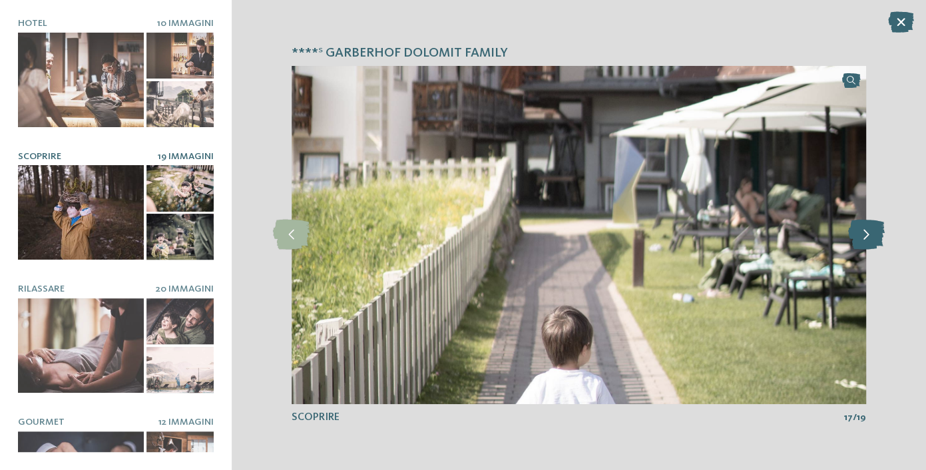
click at [867, 233] on icon at bounding box center [865, 235] width 37 height 30
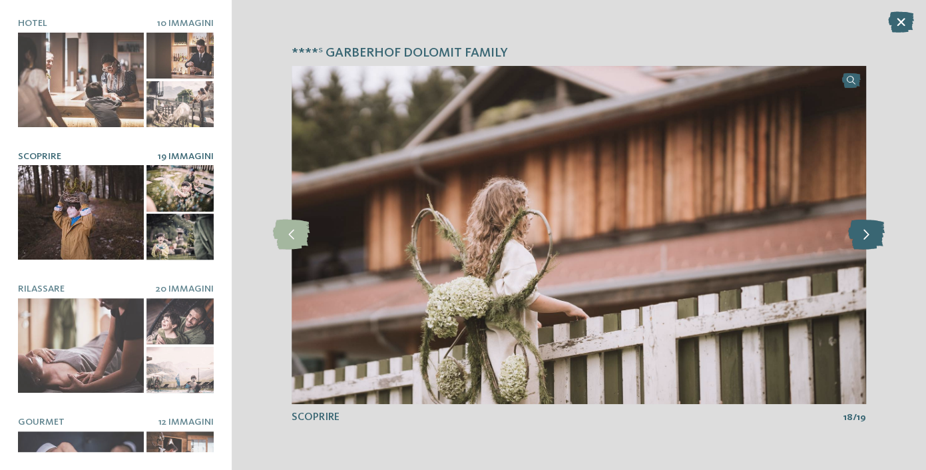
click at [867, 233] on icon at bounding box center [865, 235] width 37 height 30
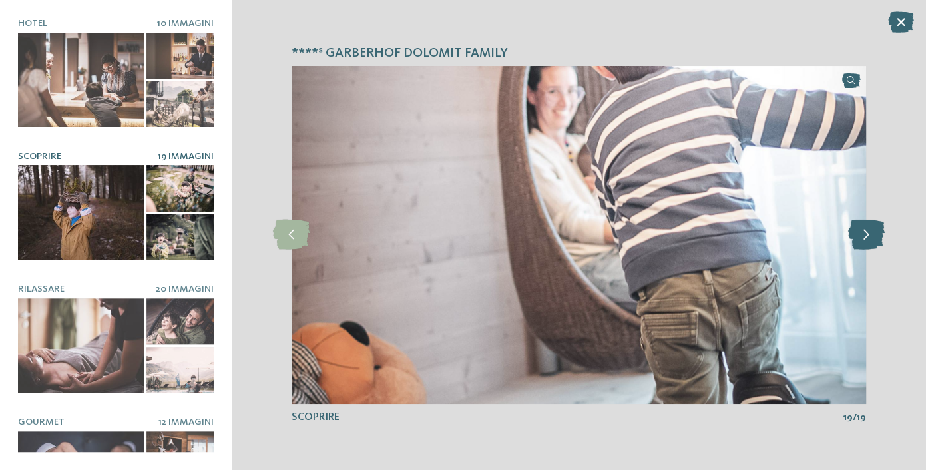
click at [867, 233] on icon at bounding box center [865, 235] width 37 height 30
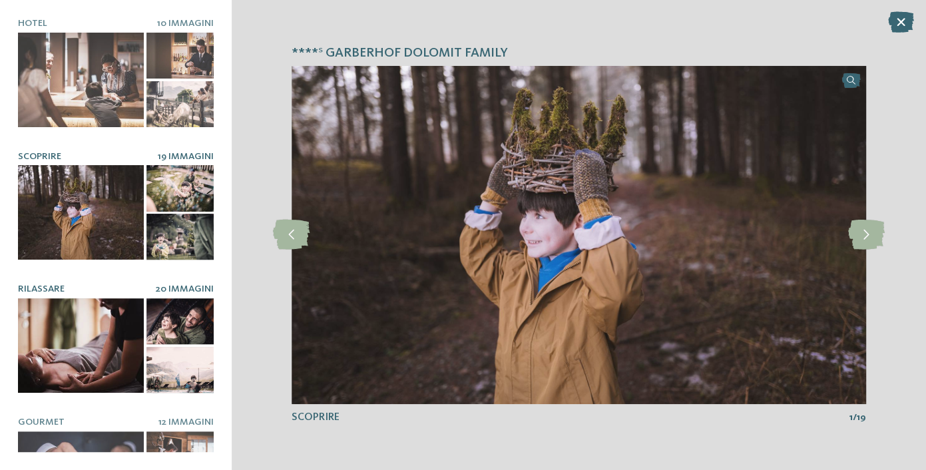
click at [83, 355] on div at bounding box center [81, 345] width 126 height 95
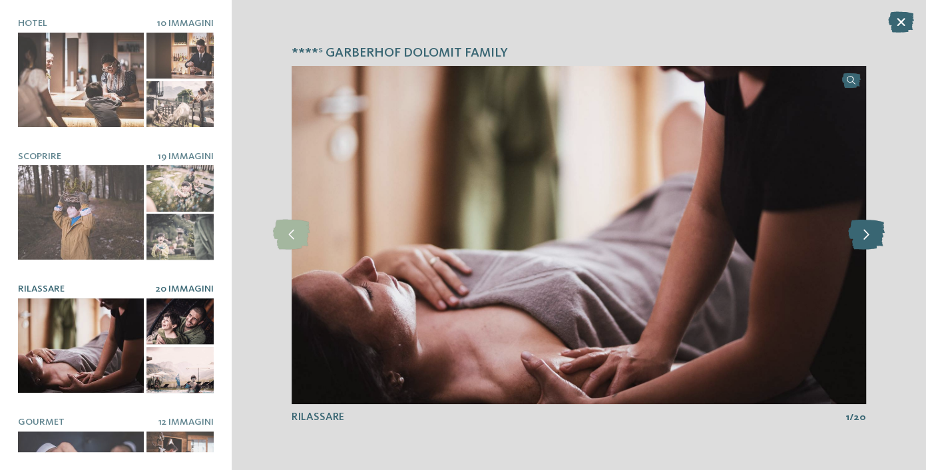
click at [865, 250] on icon at bounding box center [865, 235] width 37 height 30
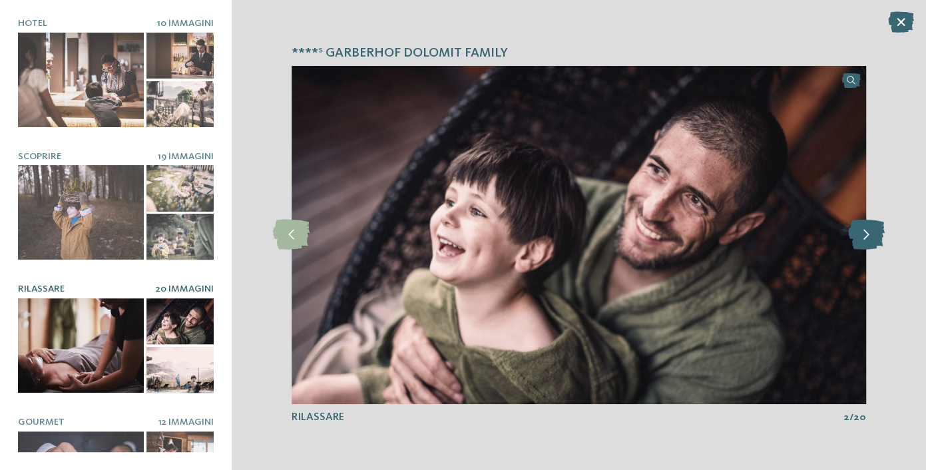
click at [865, 250] on icon at bounding box center [865, 235] width 37 height 30
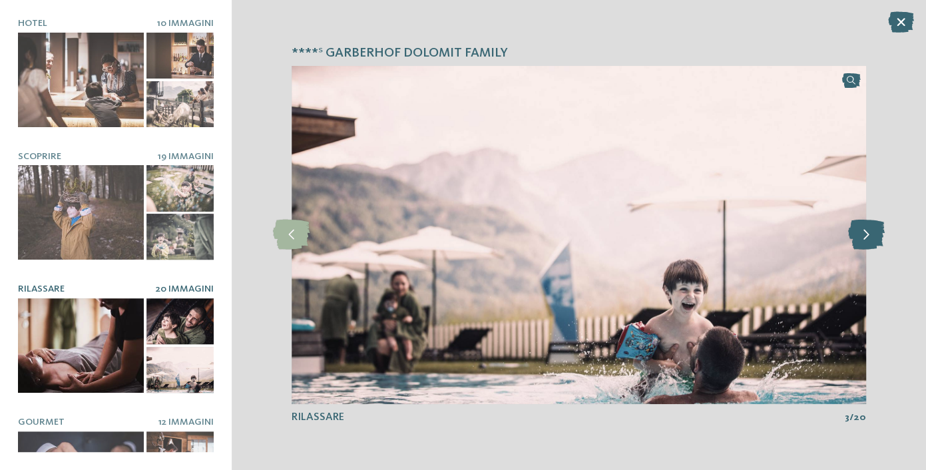
click at [865, 250] on icon at bounding box center [865, 235] width 37 height 30
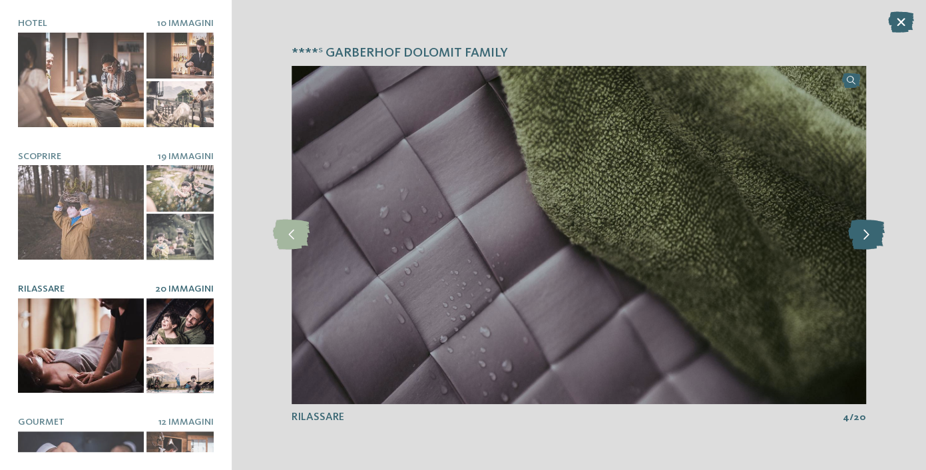
click at [865, 250] on icon at bounding box center [865, 235] width 37 height 30
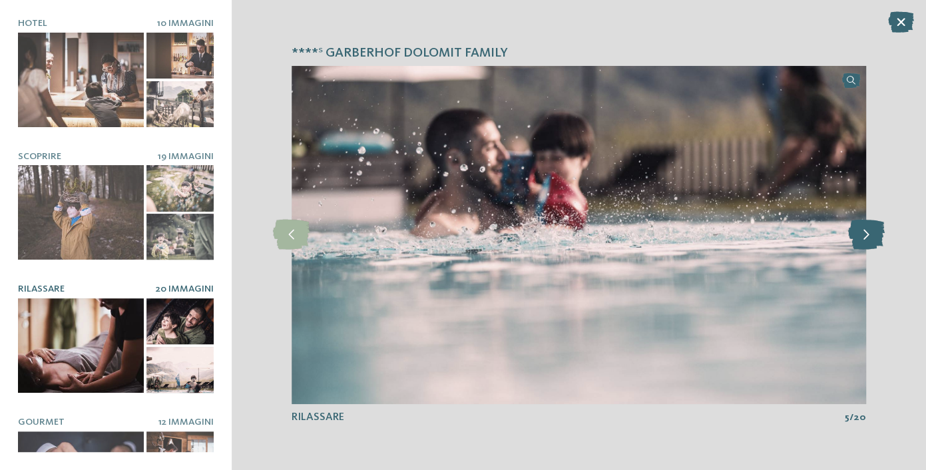
click at [865, 250] on icon at bounding box center [865, 235] width 37 height 30
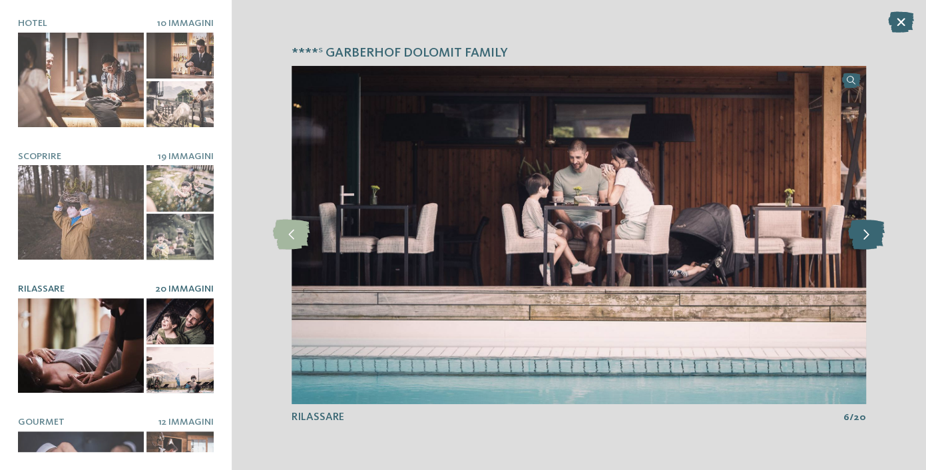
click at [865, 250] on icon at bounding box center [865, 235] width 37 height 30
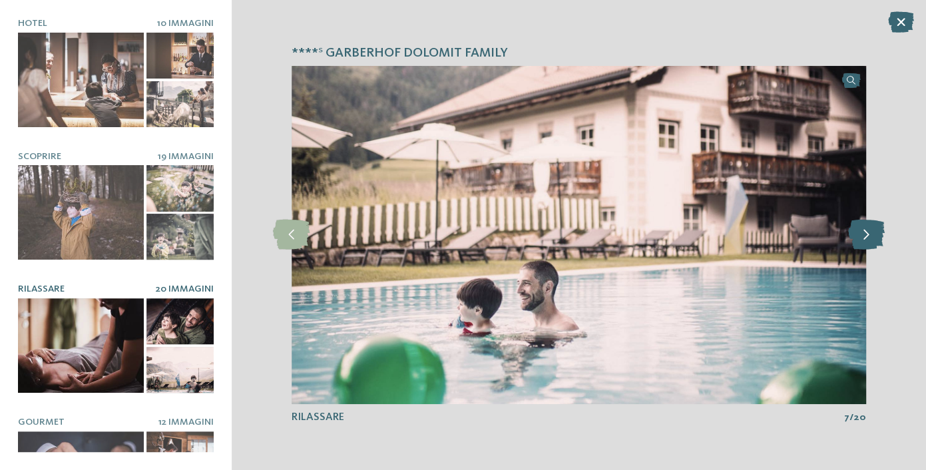
click at [865, 250] on icon at bounding box center [865, 235] width 37 height 30
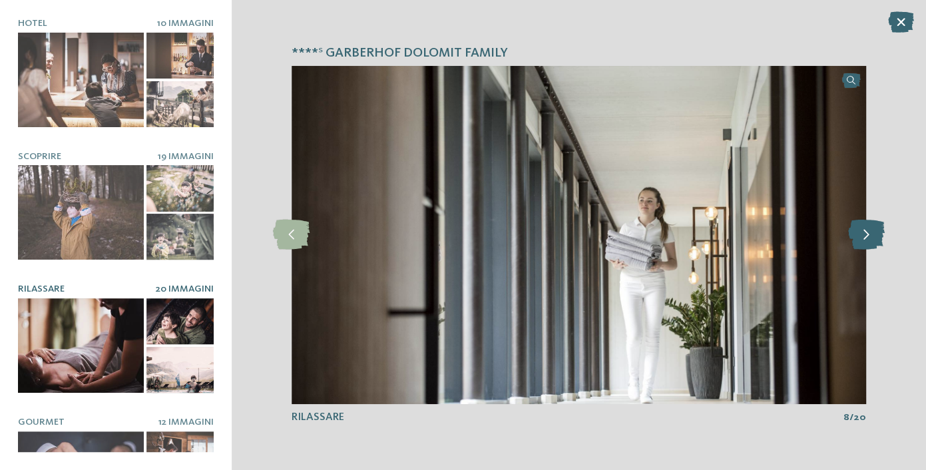
click at [865, 250] on icon at bounding box center [865, 235] width 37 height 30
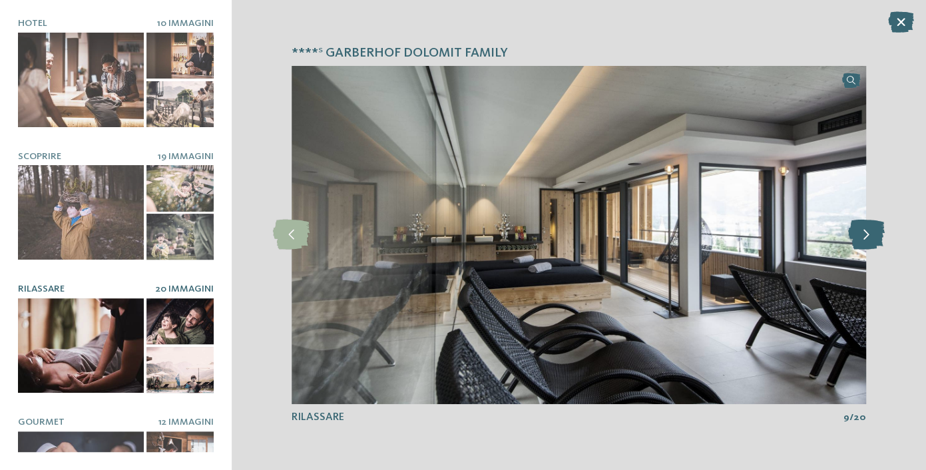
click at [865, 250] on icon at bounding box center [865, 235] width 37 height 30
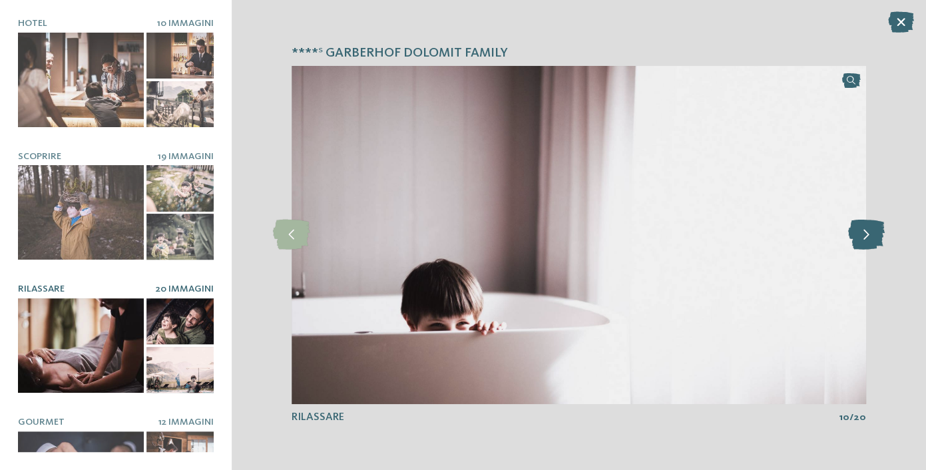
click at [865, 250] on icon at bounding box center [865, 235] width 37 height 30
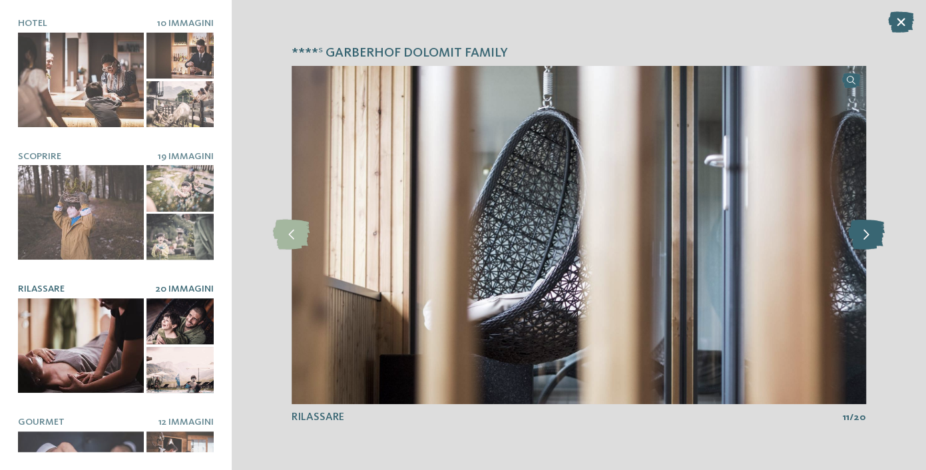
click at [865, 250] on icon at bounding box center [865, 235] width 37 height 30
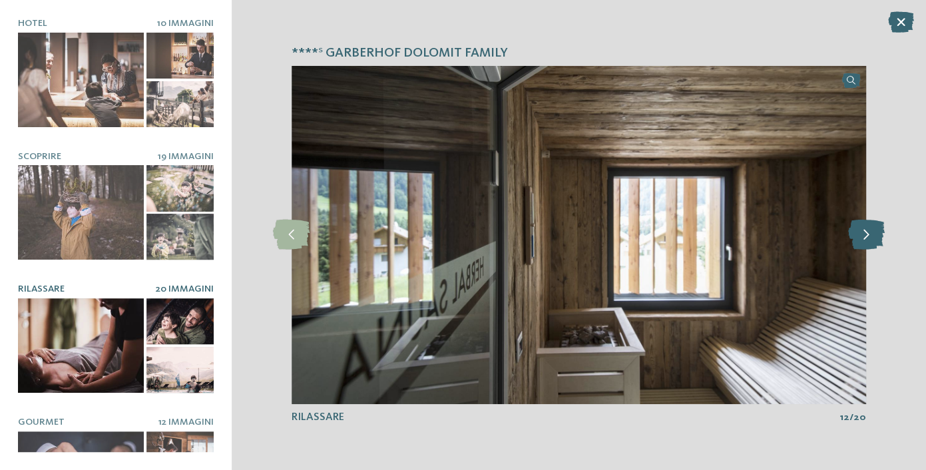
click at [865, 250] on icon at bounding box center [865, 235] width 37 height 30
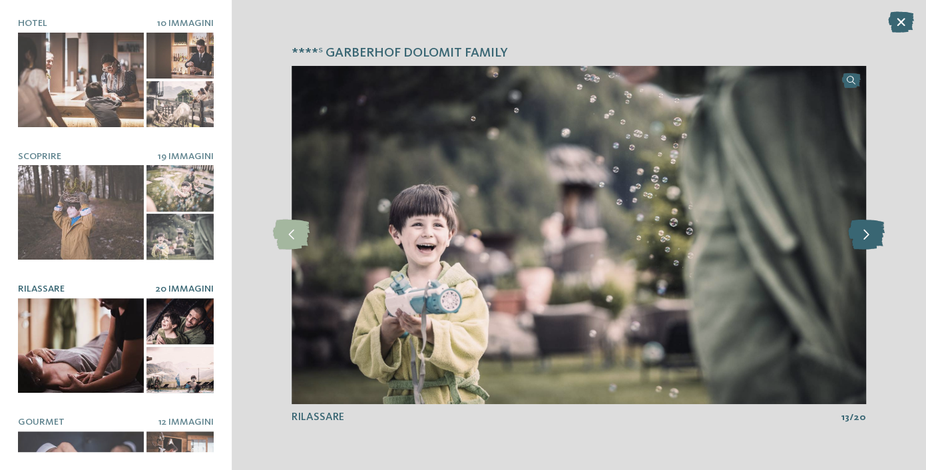
click at [865, 250] on icon at bounding box center [865, 235] width 37 height 30
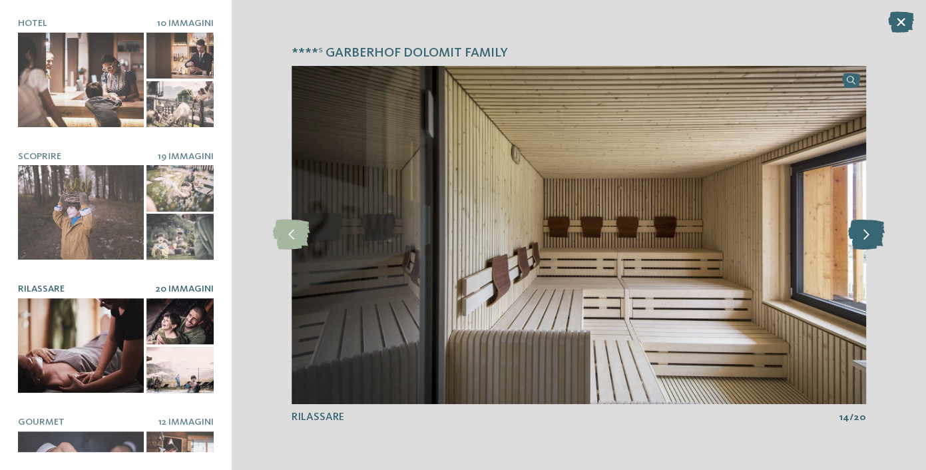
click at [865, 250] on icon at bounding box center [865, 235] width 37 height 30
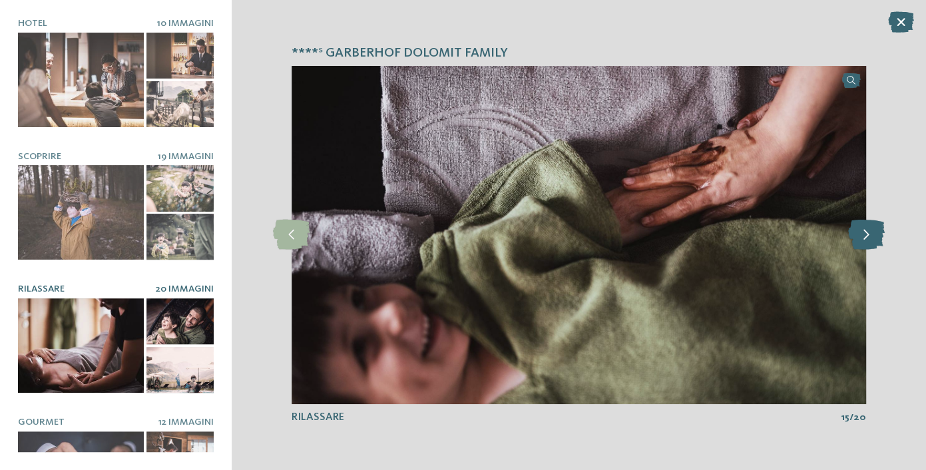
click at [870, 236] on icon at bounding box center [865, 235] width 37 height 30
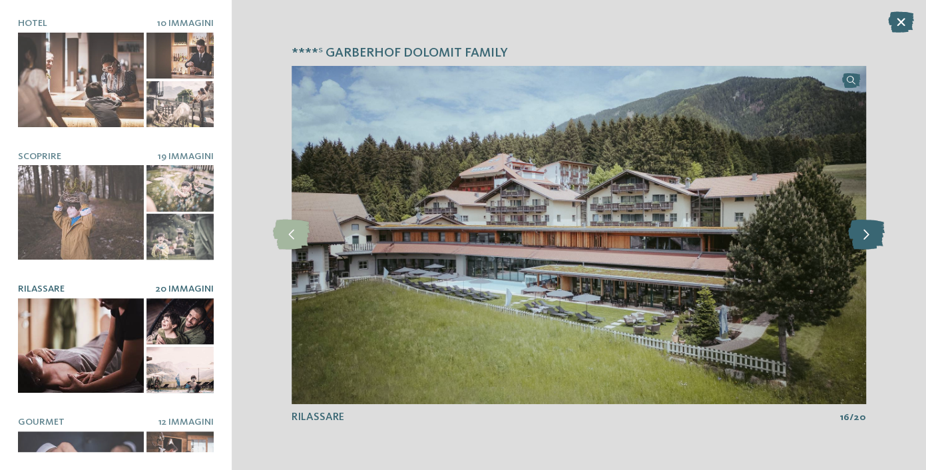
click at [870, 236] on icon at bounding box center [865, 235] width 37 height 30
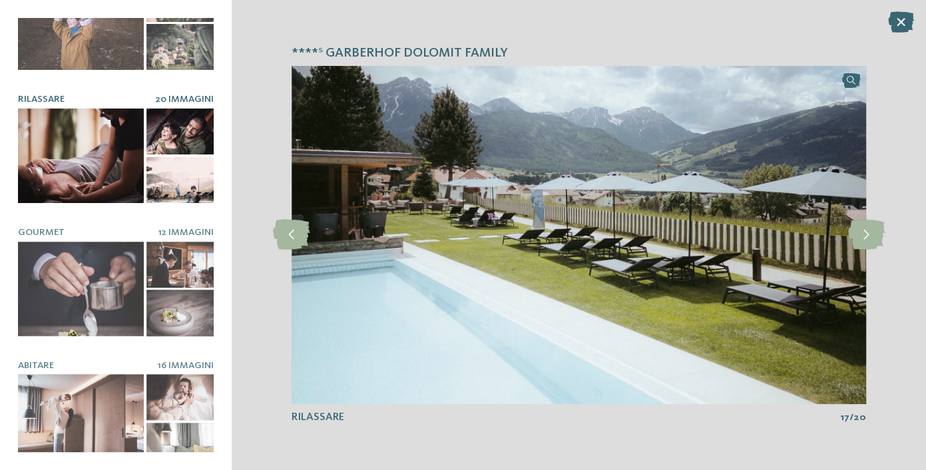
scroll to position [206, 0]
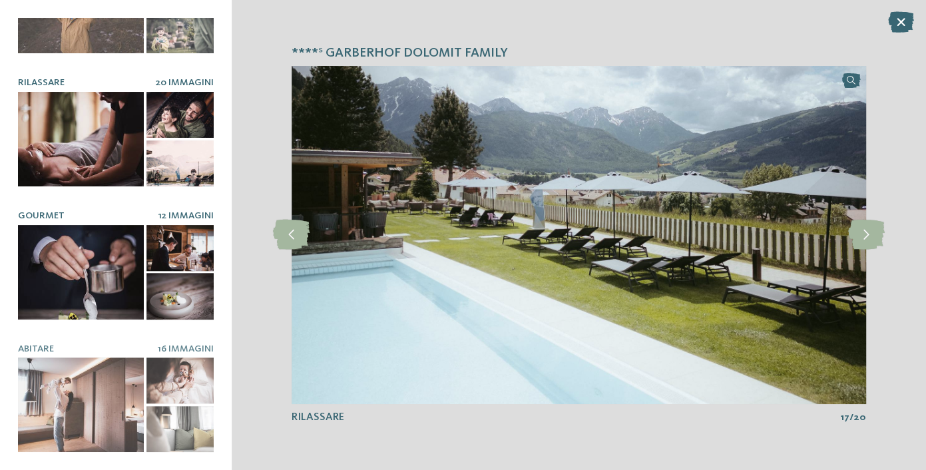
click at [100, 251] on div at bounding box center [81, 272] width 126 height 95
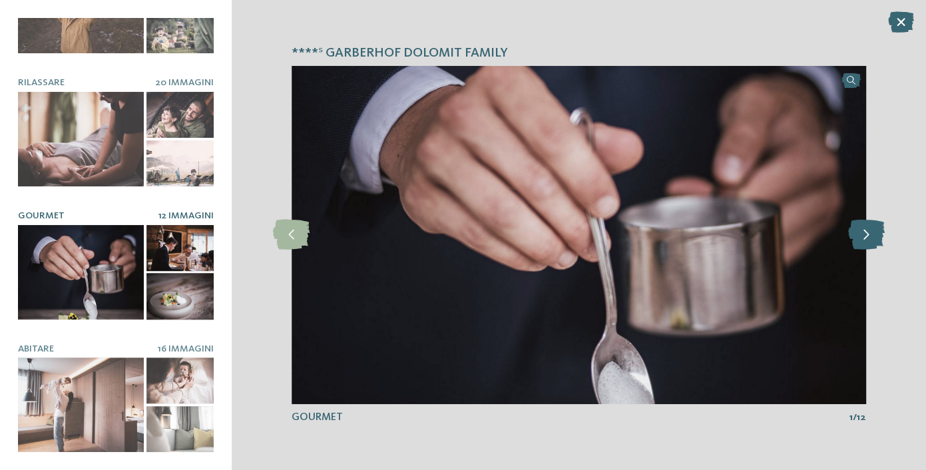
click at [868, 232] on icon at bounding box center [865, 235] width 37 height 30
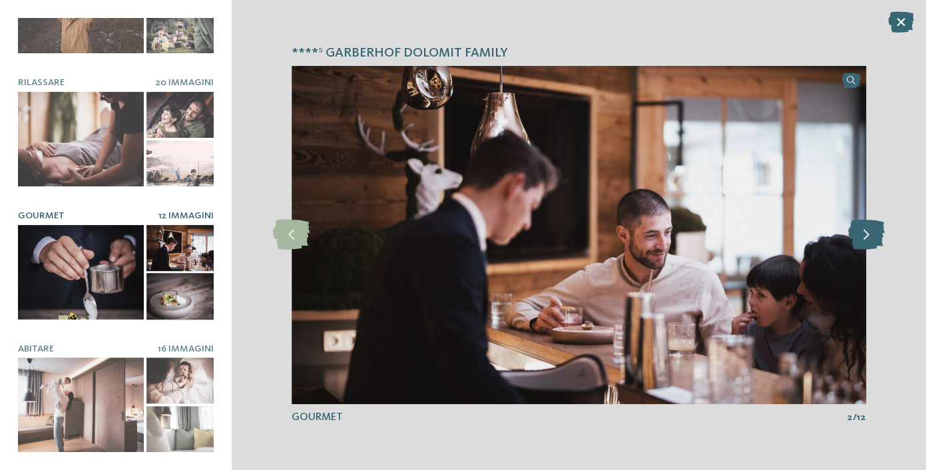
click at [868, 232] on icon at bounding box center [865, 235] width 37 height 30
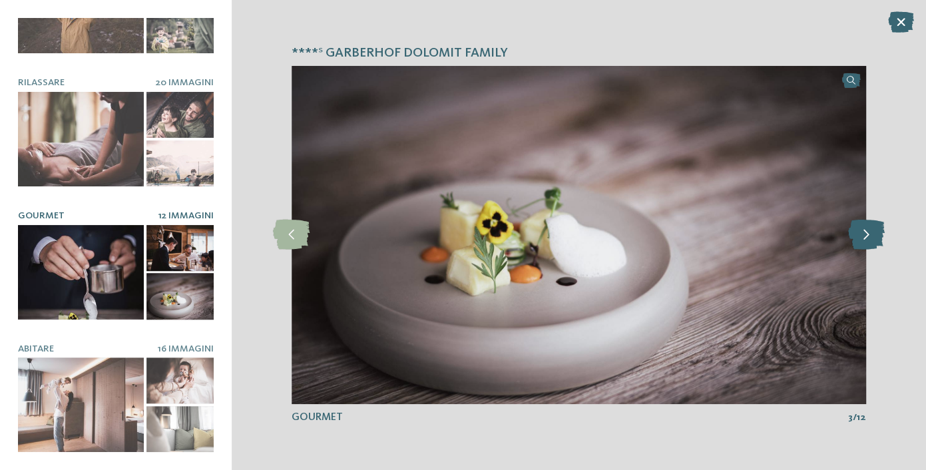
click at [868, 232] on icon at bounding box center [865, 235] width 37 height 30
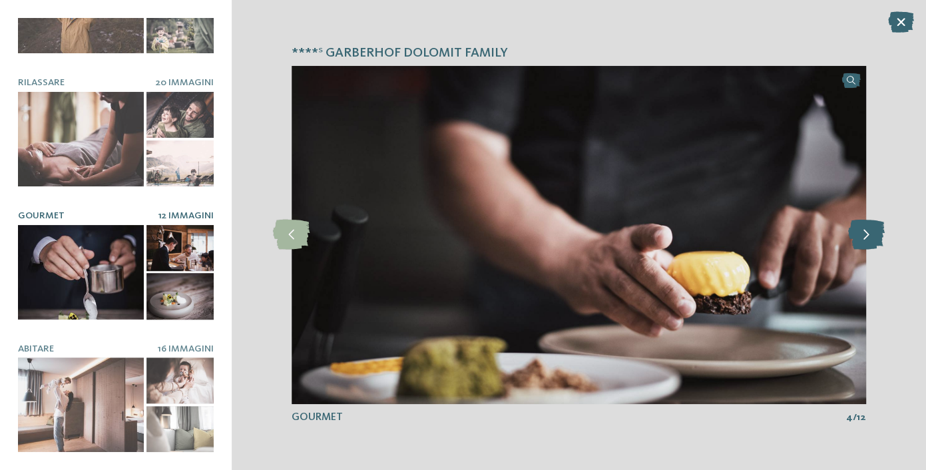
click at [868, 232] on icon at bounding box center [865, 235] width 37 height 30
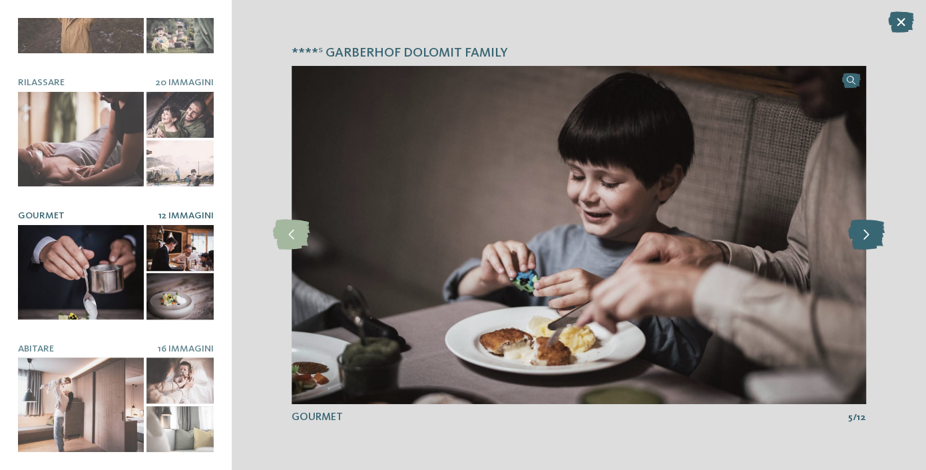
click at [868, 232] on icon at bounding box center [865, 235] width 37 height 30
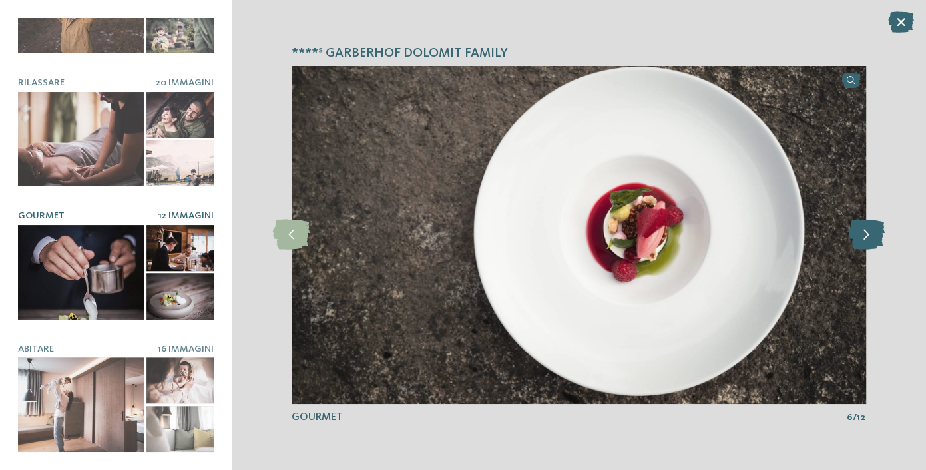
click at [868, 232] on icon at bounding box center [865, 235] width 37 height 30
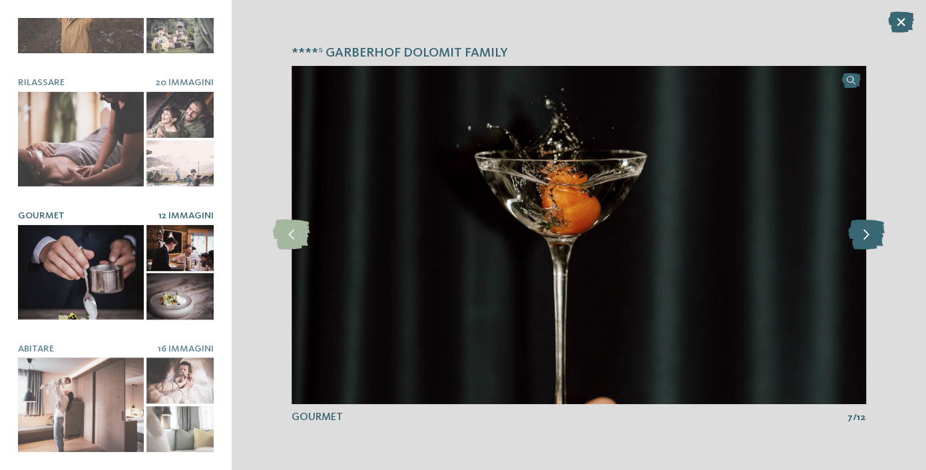
click at [868, 232] on icon at bounding box center [865, 235] width 37 height 30
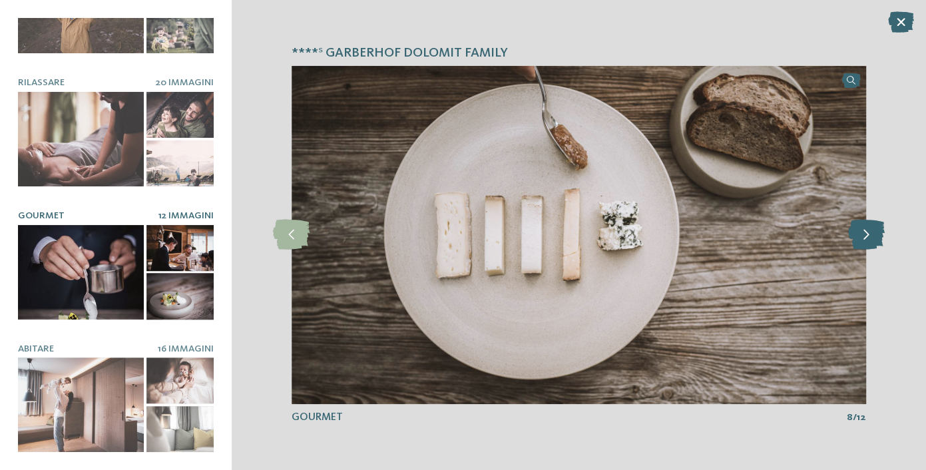
click at [868, 232] on icon at bounding box center [865, 235] width 37 height 30
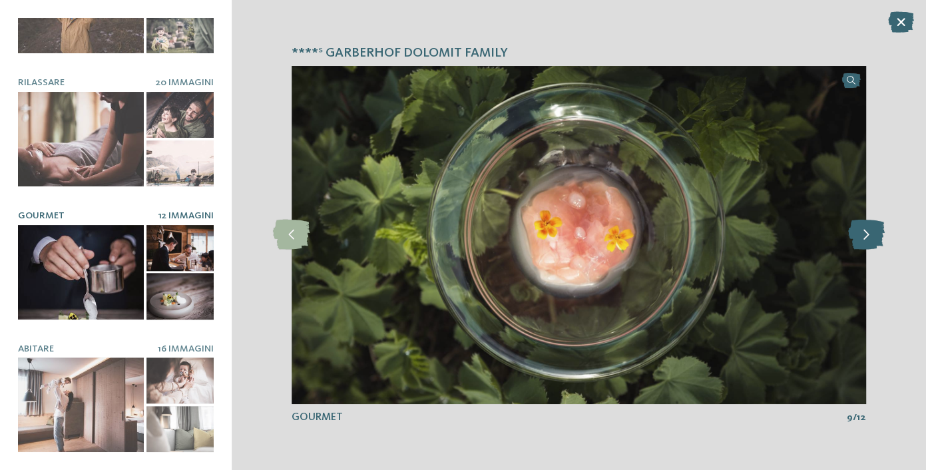
click at [868, 232] on icon at bounding box center [865, 235] width 37 height 30
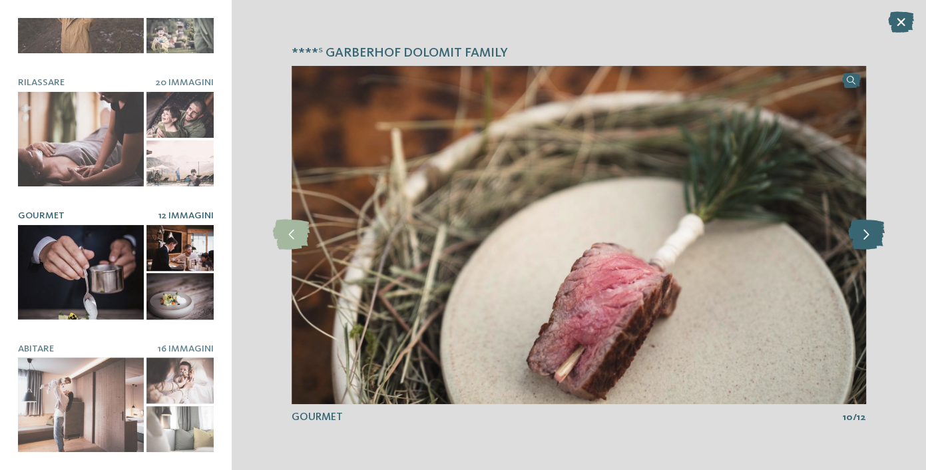
click at [868, 232] on icon at bounding box center [865, 235] width 37 height 30
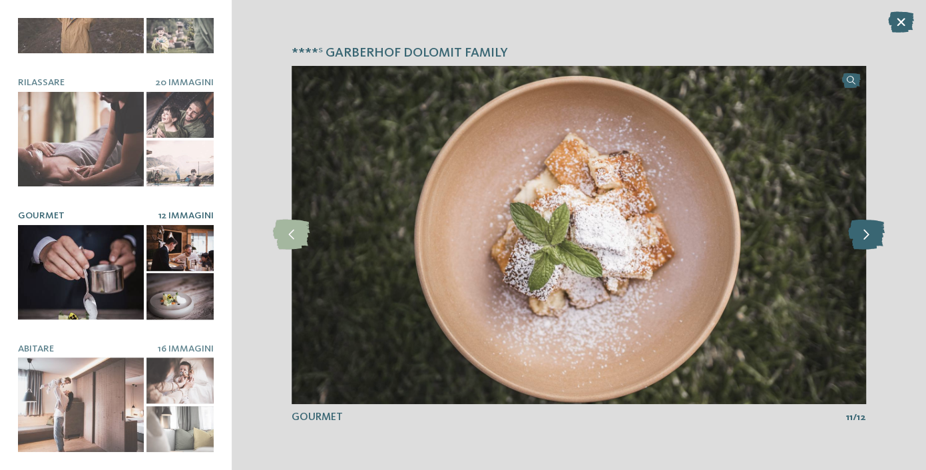
click at [868, 232] on icon at bounding box center [865, 235] width 37 height 30
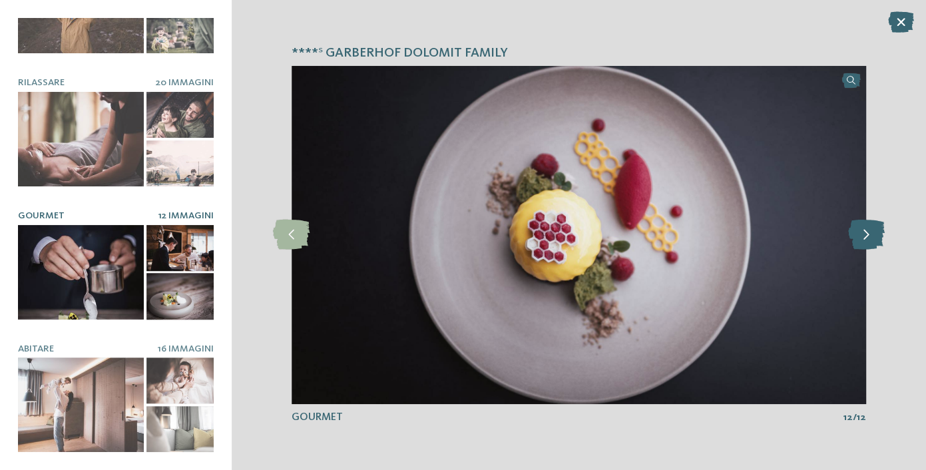
click at [863, 233] on icon at bounding box center [865, 235] width 37 height 30
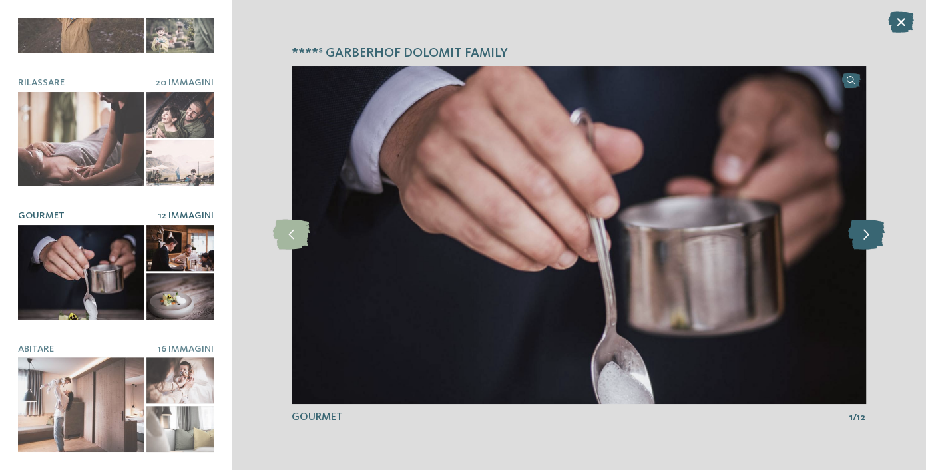
click at [863, 233] on icon at bounding box center [865, 235] width 37 height 30
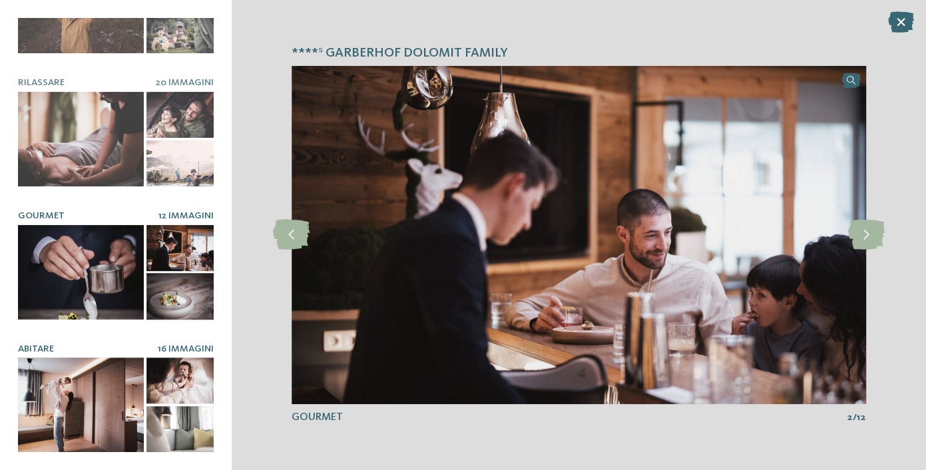
click at [47, 419] on div at bounding box center [81, 404] width 126 height 95
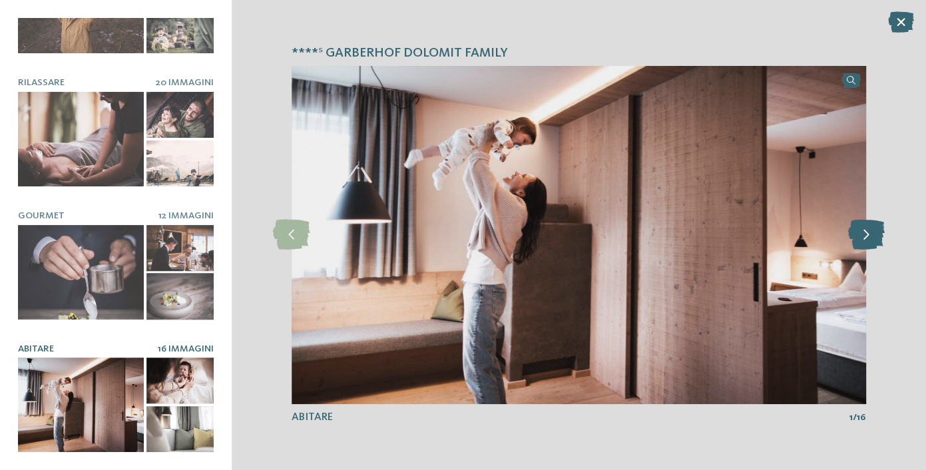
click at [873, 230] on icon at bounding box center [865, 235] width 37 height 30
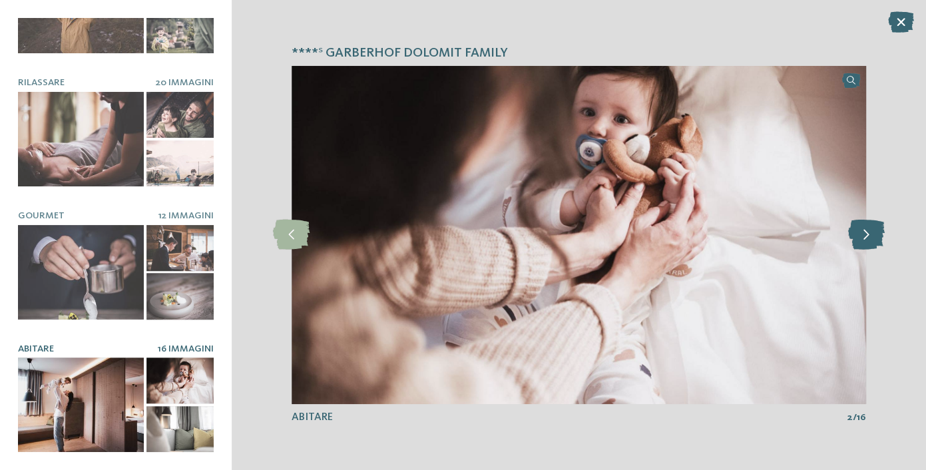
click at [873, 230] on icon at bounding box center [865, 235] width 37 height 30
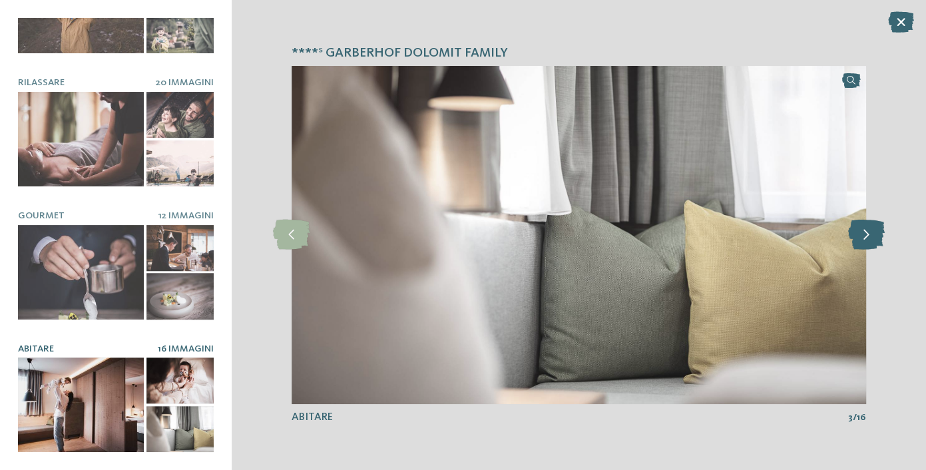
click at [873, 230] on icon at bounding box center [865, 235] width 37 height 30
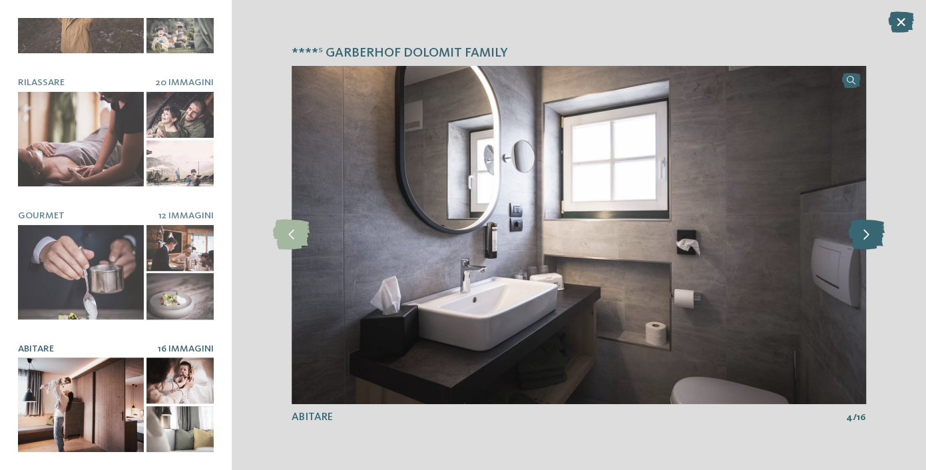
click at [873, 230] on icon at bounding box center [865, 235] width 37 height 30
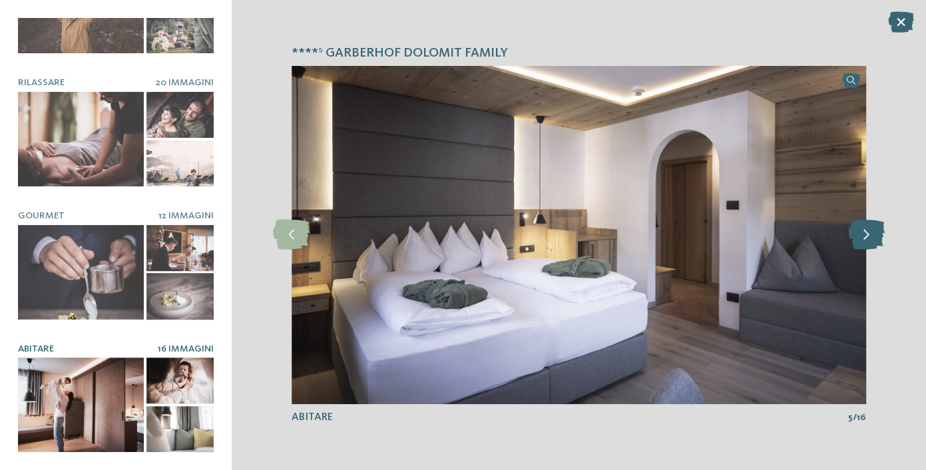
click at [873, 230] on icon at bounding box center [865, 235] width 37 height 30
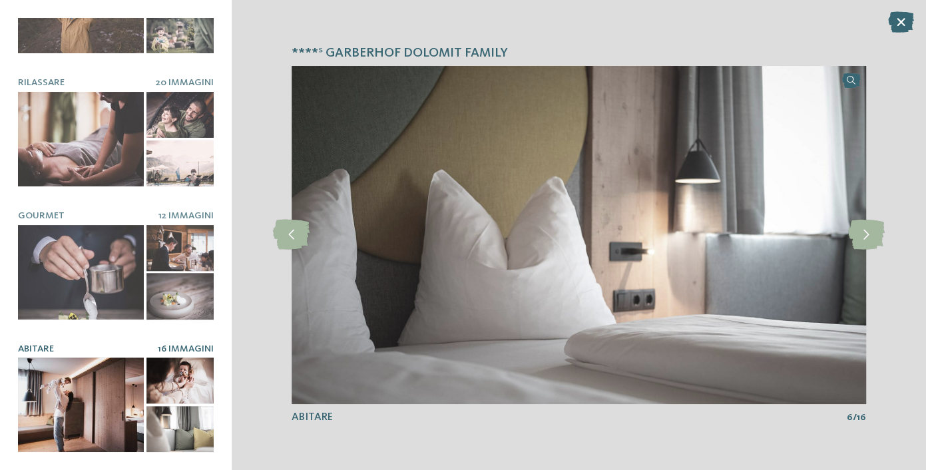
click at [334, 314] on img at bounding box center [578, 235] width 574 height 338
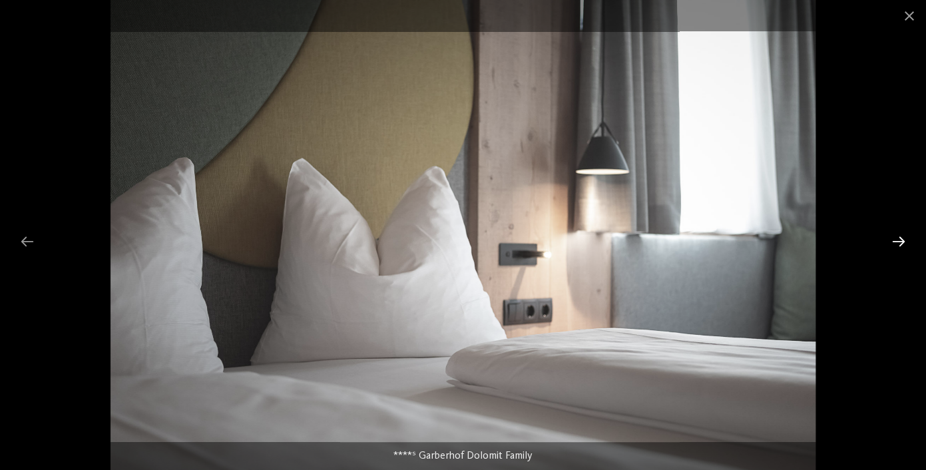
click at [891, 248] on div at bounding box center [898, 241] width 28 height 26
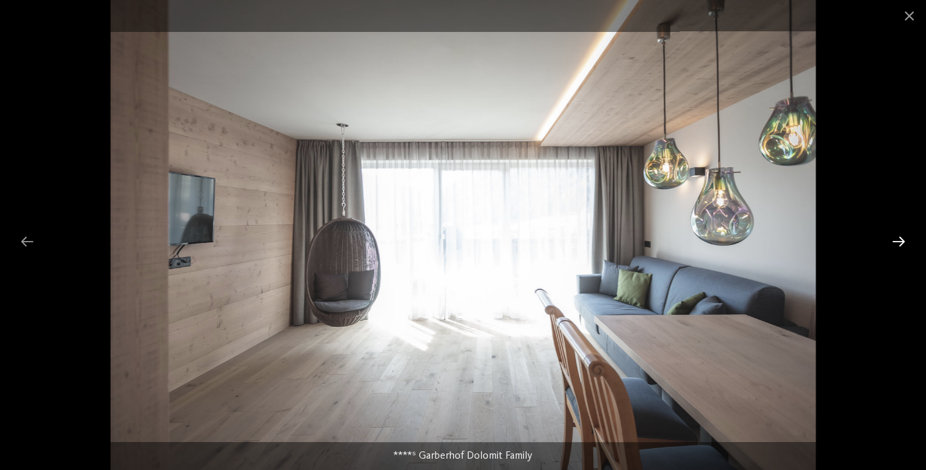
click at [891, 246] on div at bounding box center [898, 241] width 28 height 26
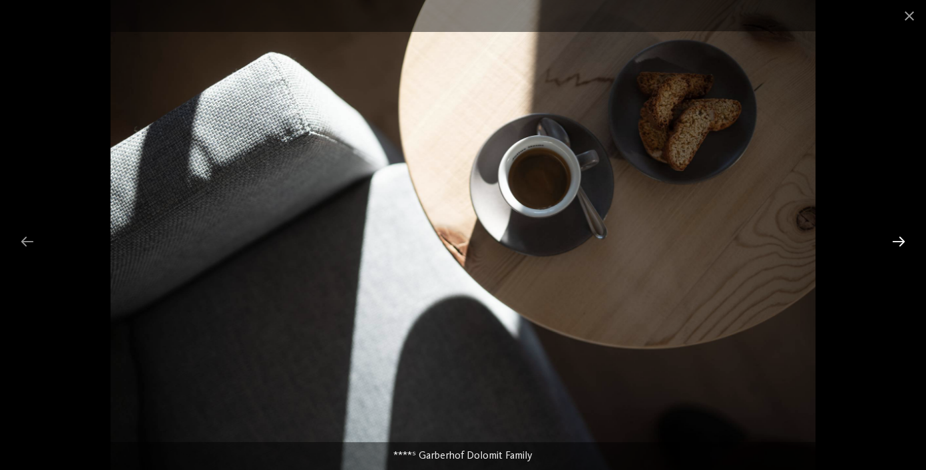
click at [891, 246] on div at bounding box center [898, 241] width 28 height 26
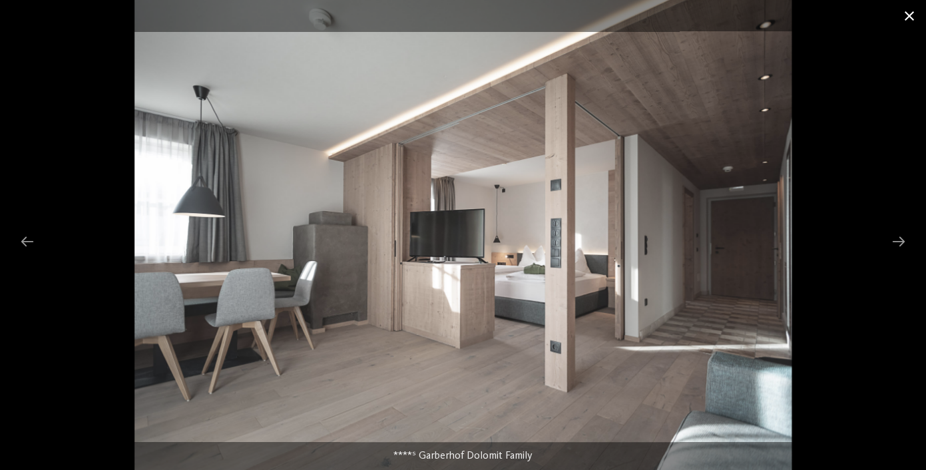
click at [899, 21] on span at bounding box center [908, 15] width 33 height 31
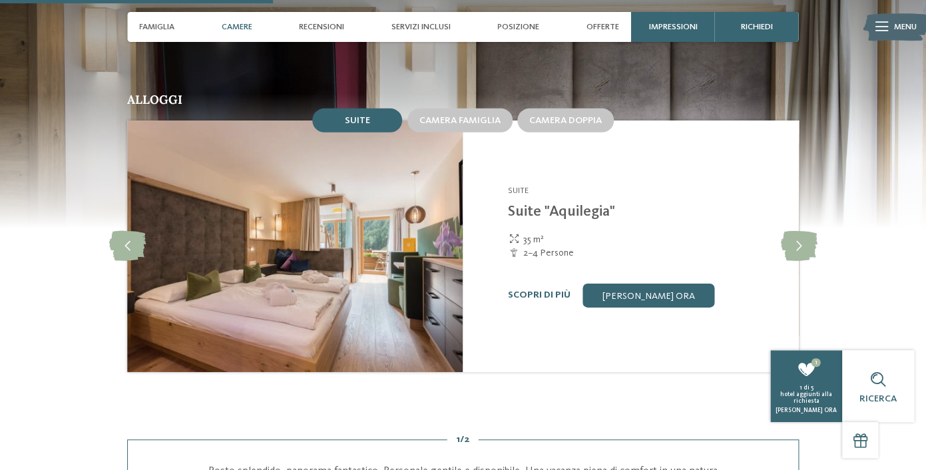
scroll to position [1355, 0]
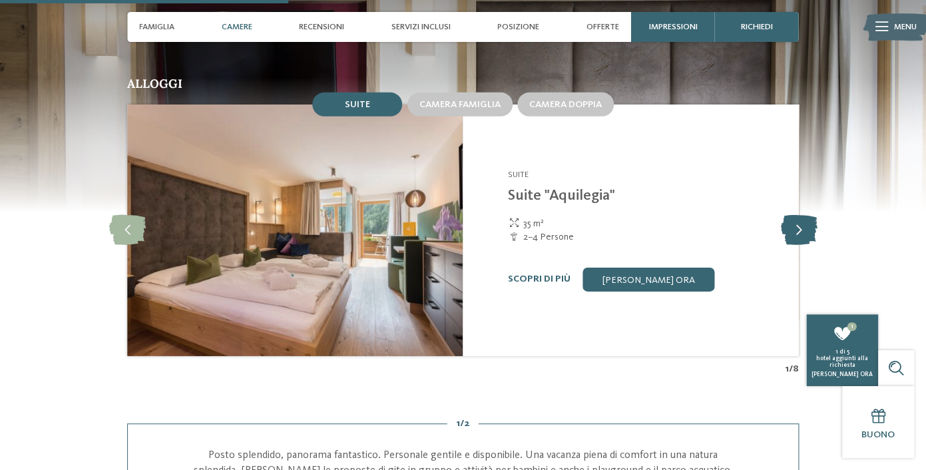
click at [803, 244] on icon at bounding box center [798, 230] width 37 height 30
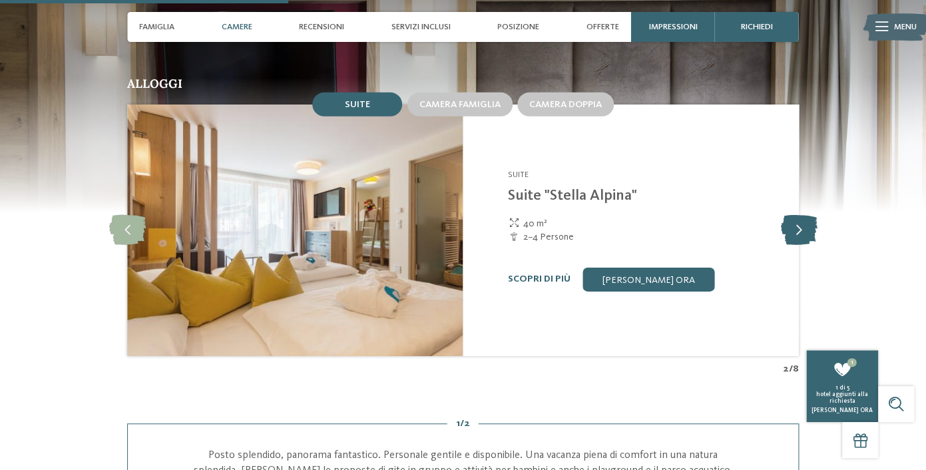
click at [803, 244] on icon at bounding box center [798, 230] width 37 height 30
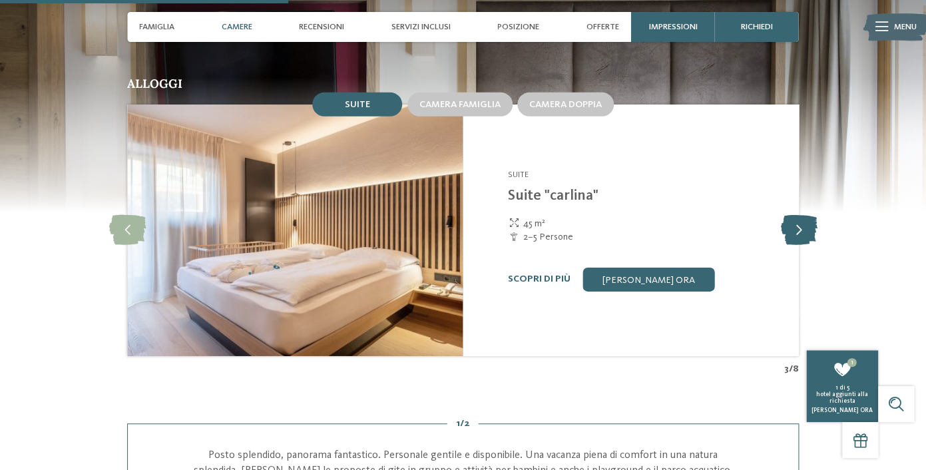
click at [803, 244] on icon at bounding box center [798, 230] width 37 height 30
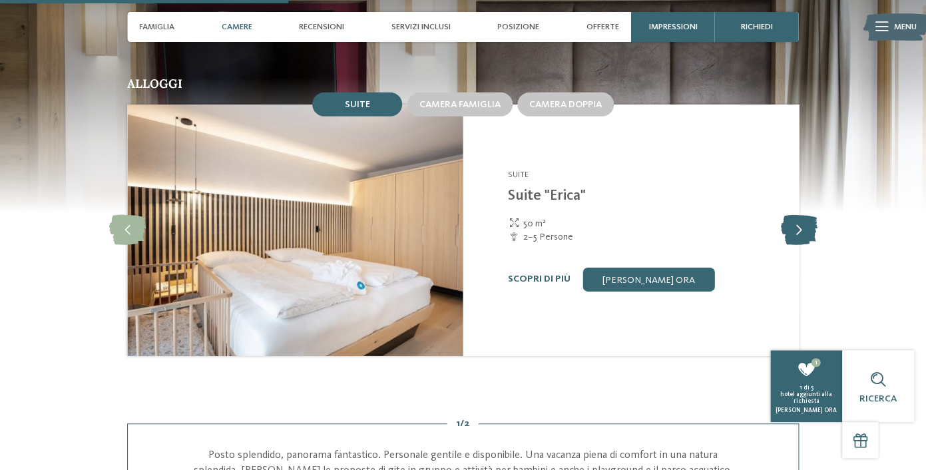
click at [803, 245] on icon at bounding box center [798, 230] width 37 height 30
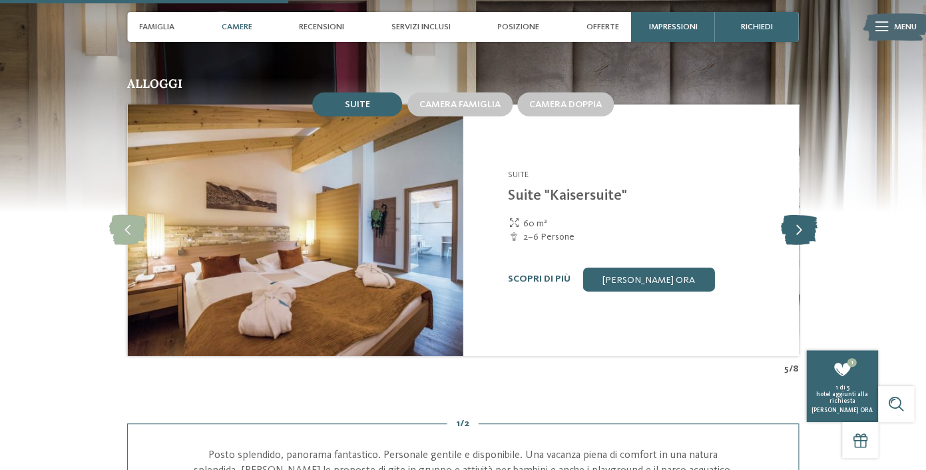
click at [803, 245] on icon at bounding box center [798, 230] width 37 height 30
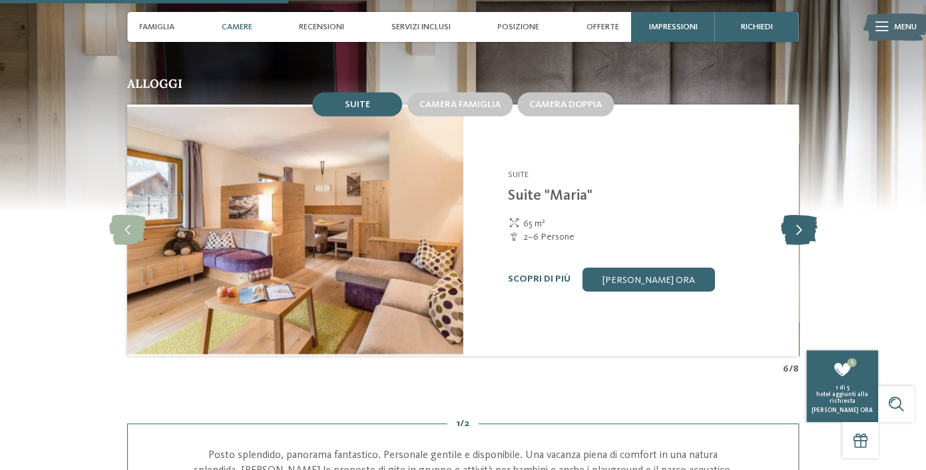
click at [803, 245] on icon at bounding box center [798, 230] width 37 height 30
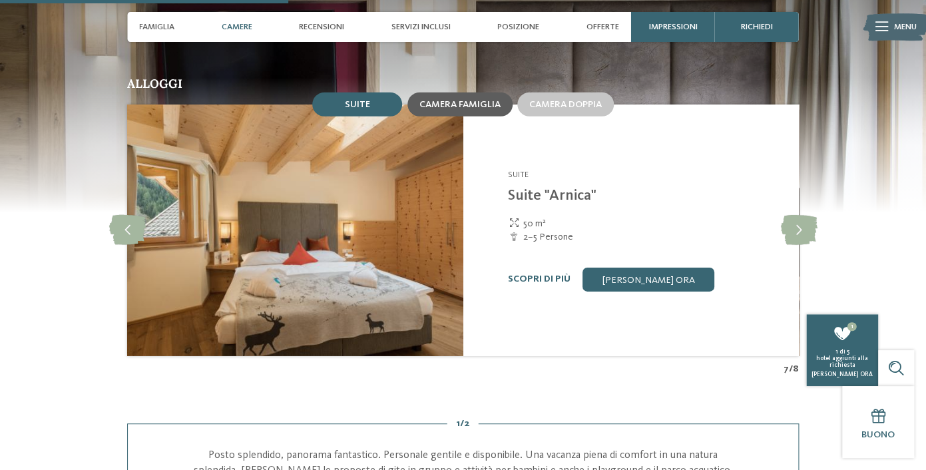
click at [485, 109] on span "Camera famiglia" at bounding box center [459, 104] width 81 height 9
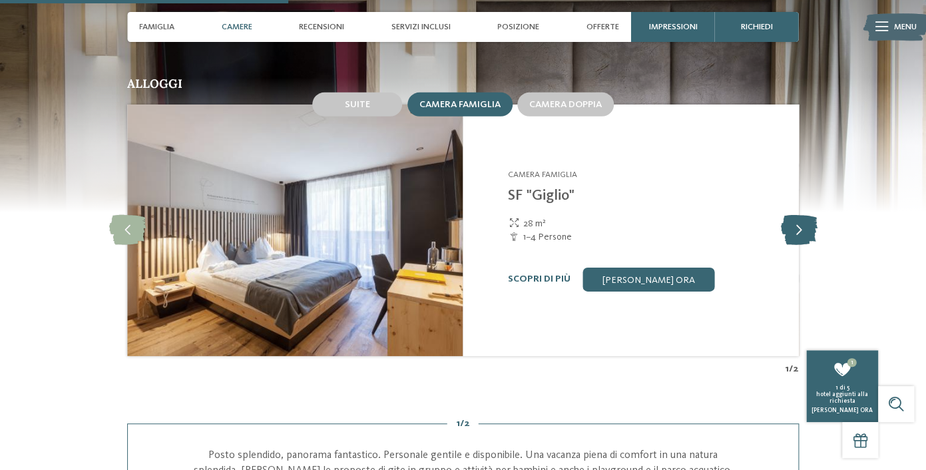
click at [796, 245] on icon at bounding box center [798, 230] width 37 height 30
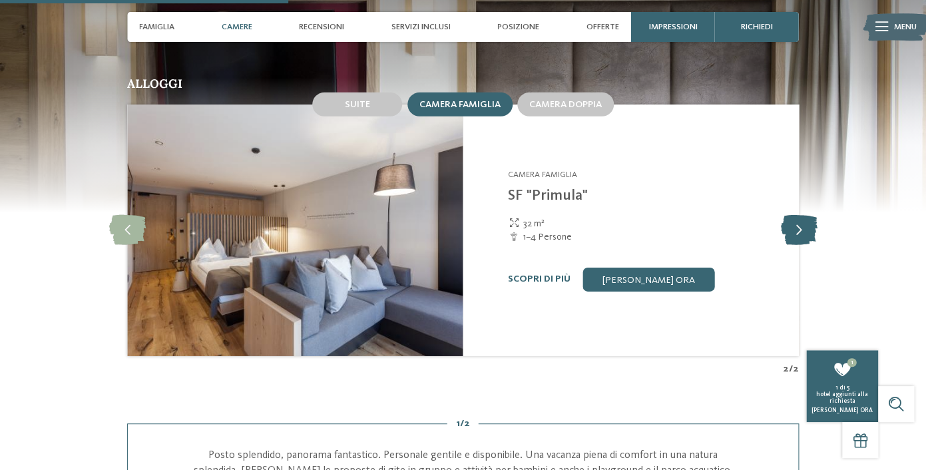
click at [796, 245] on icon at bounding box center [798, 230] width 37 height 30
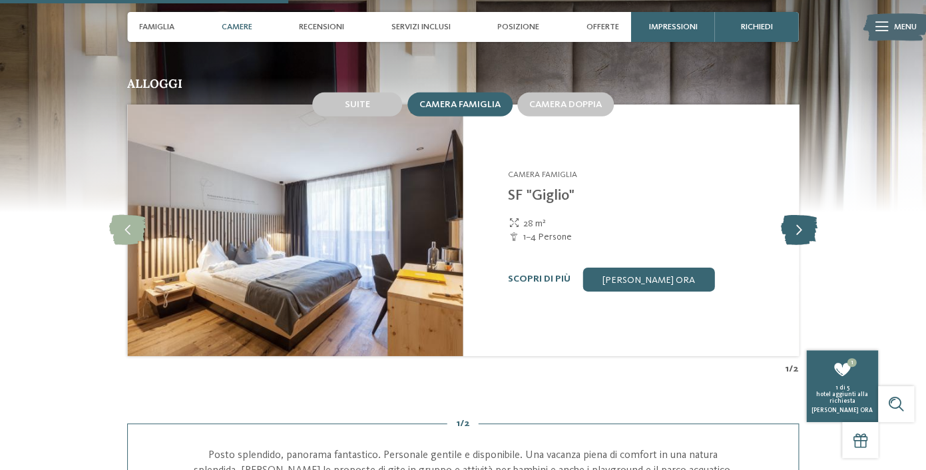
click at [795, 245] on icon at bounding box center [798, 230] width 37 height 30
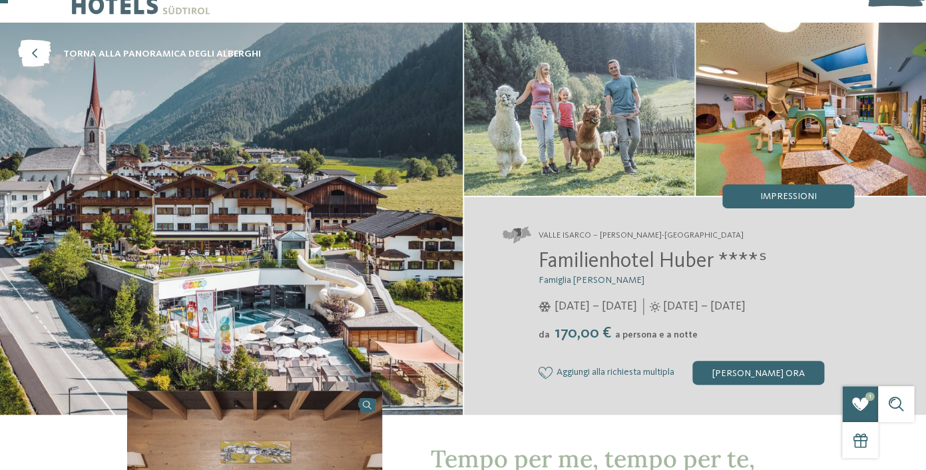
scroll to position [0, 0]
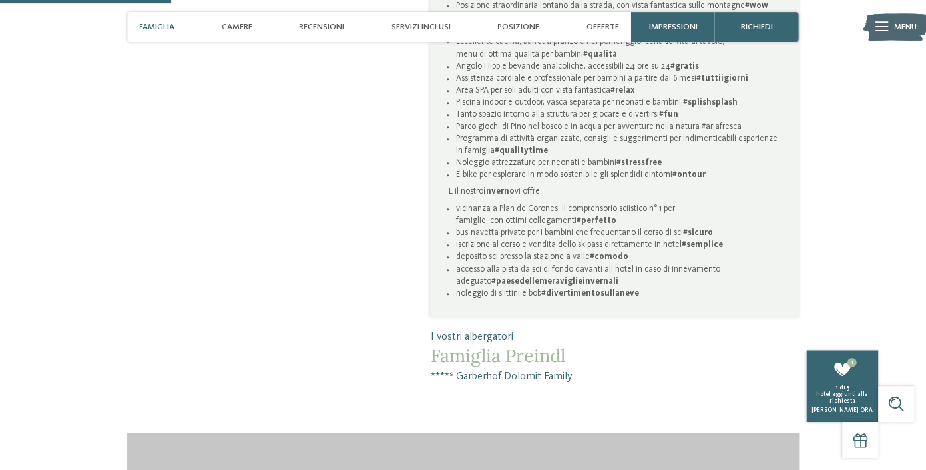
scroll to position [876, 0]
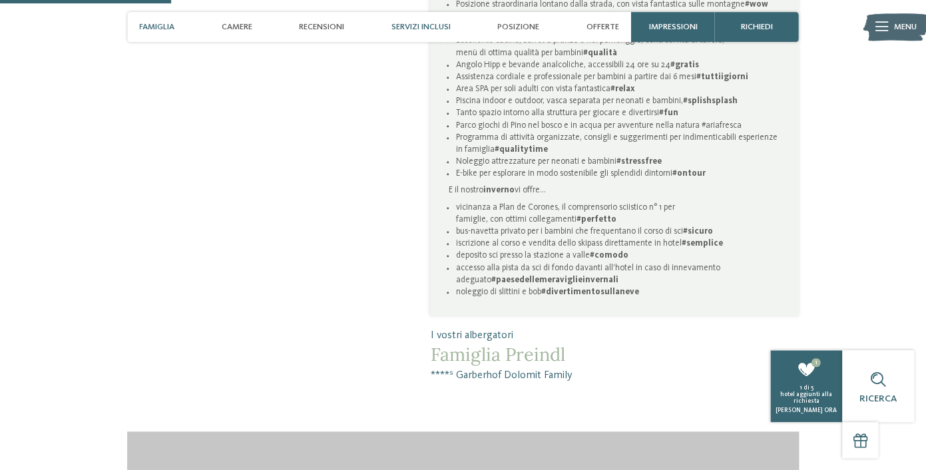
click at [409, 29] on span "Servizi inclusi" at bounding box center [420, 27] width 59 height 10
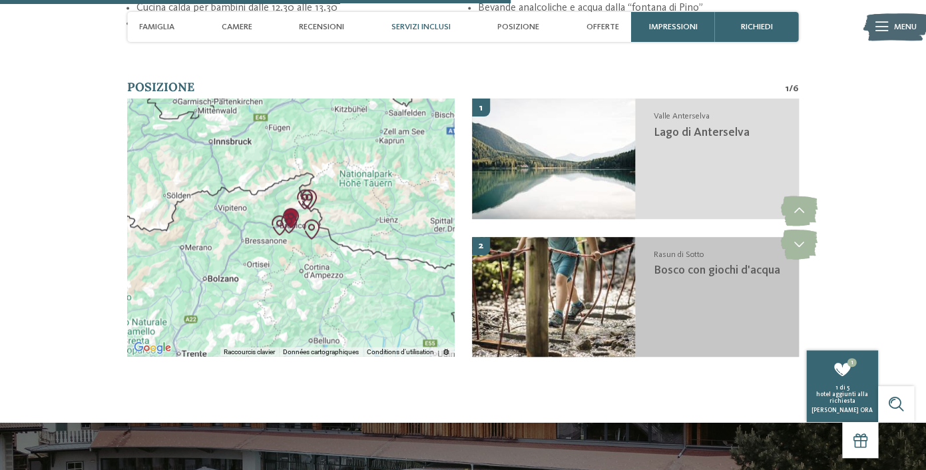
scroll to position [2606, 0]
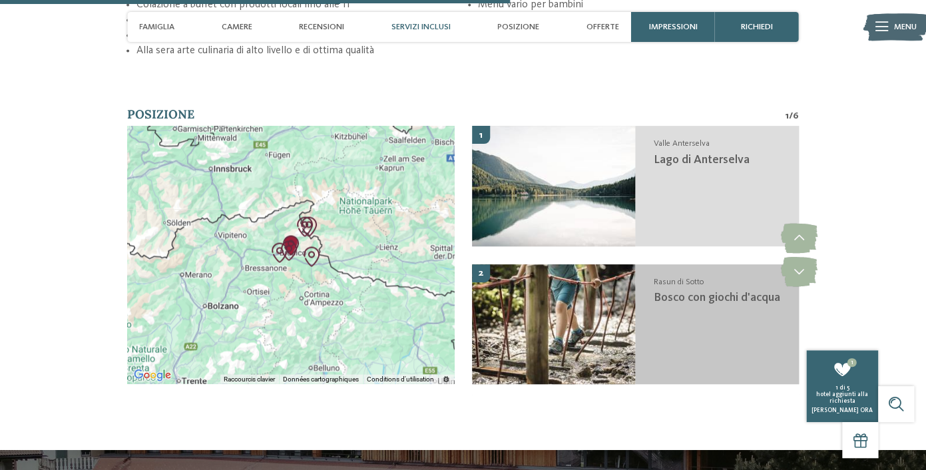
click at [758, 303] on div "Rasun di Sotto Bosco con giochi d'acqua" at bounding box center [716, 324] width 163 height 120
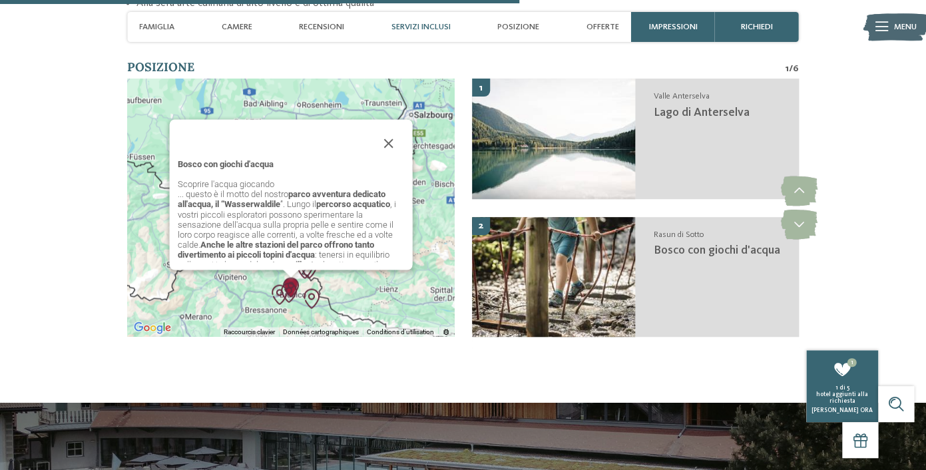
scroll to position [15, 0]
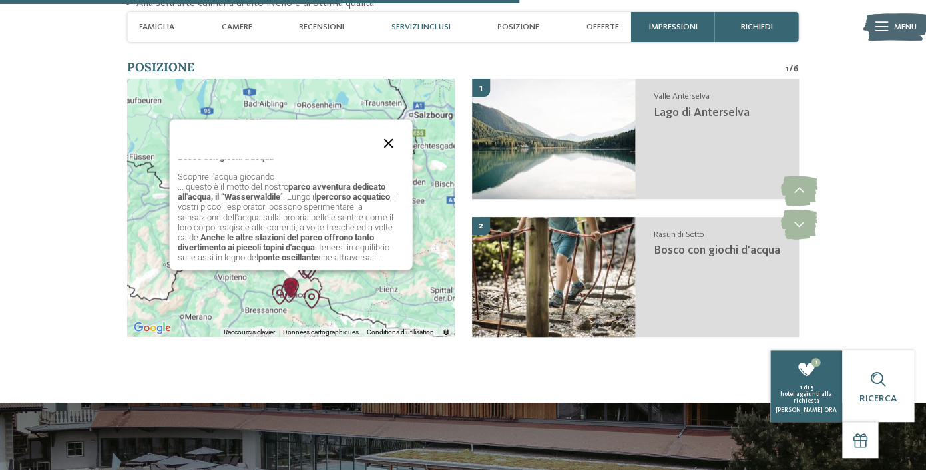
click at [387, 159] on button "Fermer" at bounding box center [388, 143] width 32 height 32
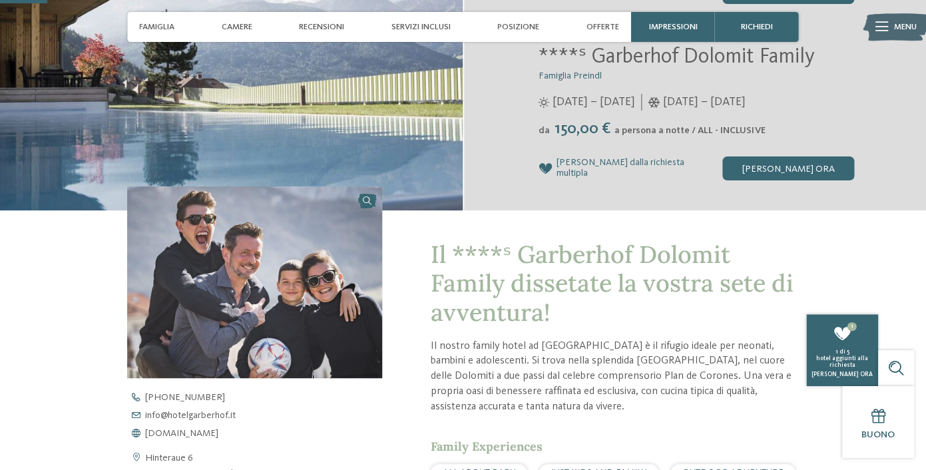
scroll to position [0, 0]
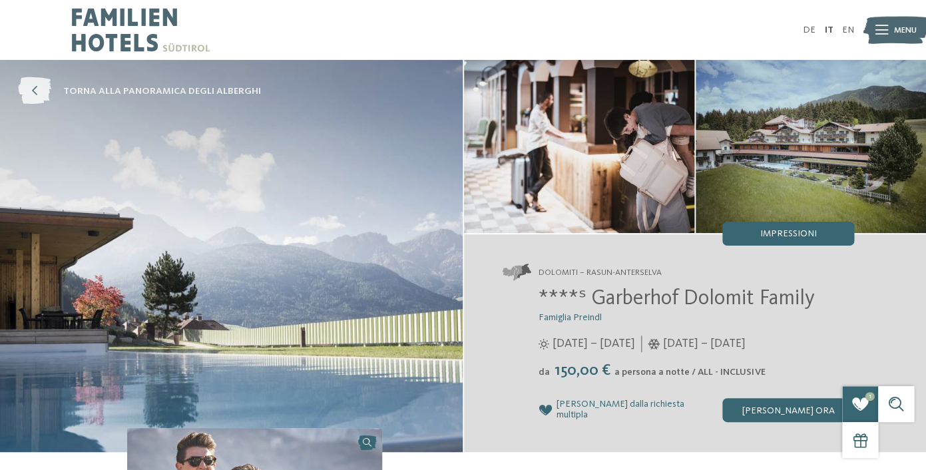
click at [39, 91] on icon at bounding box center [34, 91] width 33 height 27
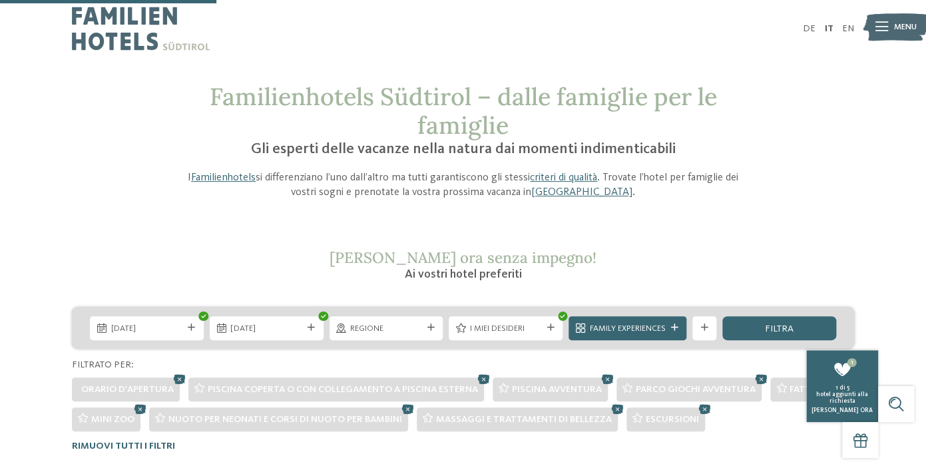
scroll to position [1, 0]
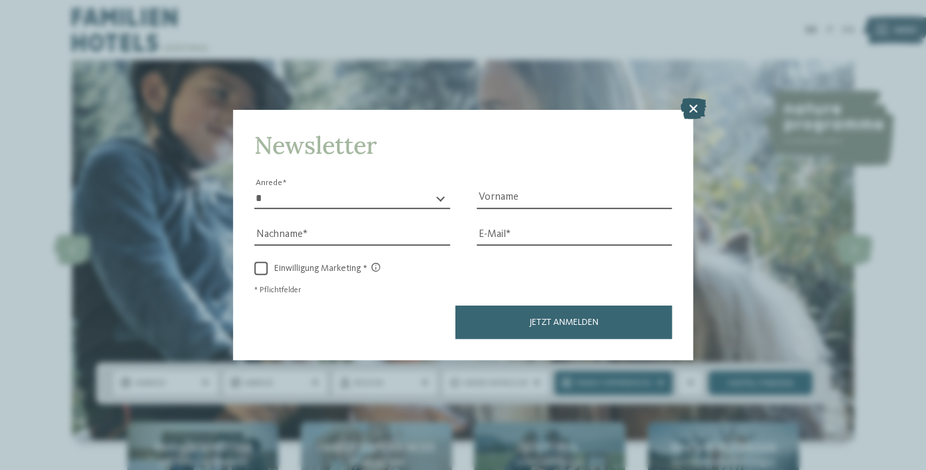
click at [691, 107] on icon at bounding box center [692, 108] width 26 height 21
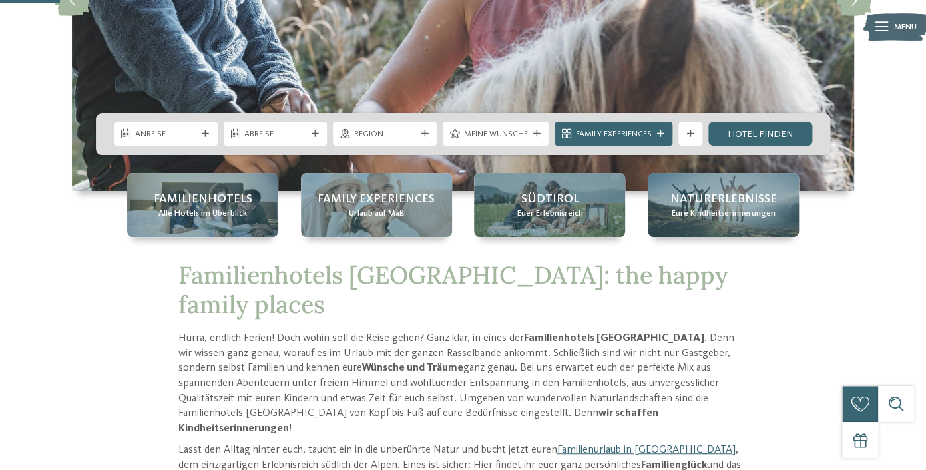
scroll to position [335, 0]
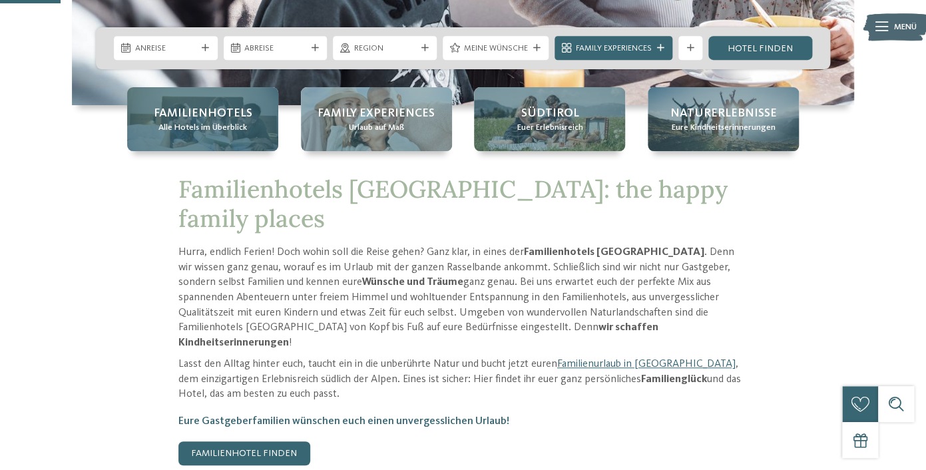
click at [227, 125] on span "Alle Hotels im Überblick" at bounding box center [202, 128] width 89 height 12
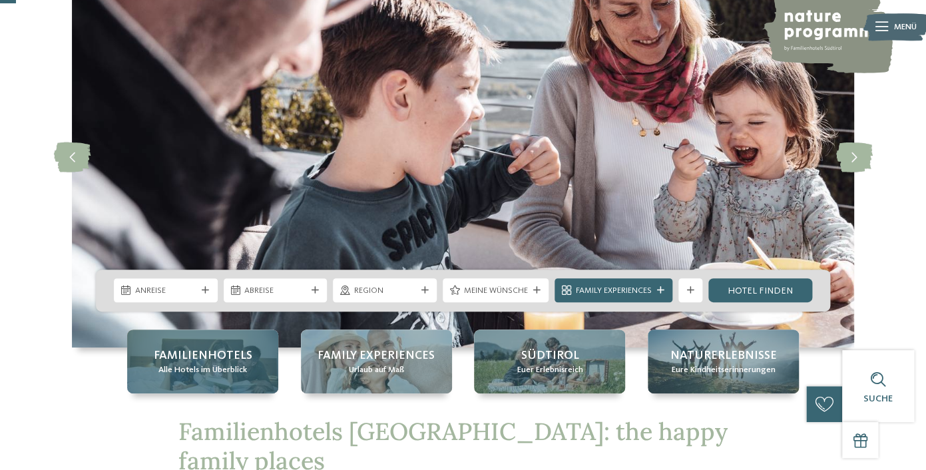
scroll to position [0, 0]
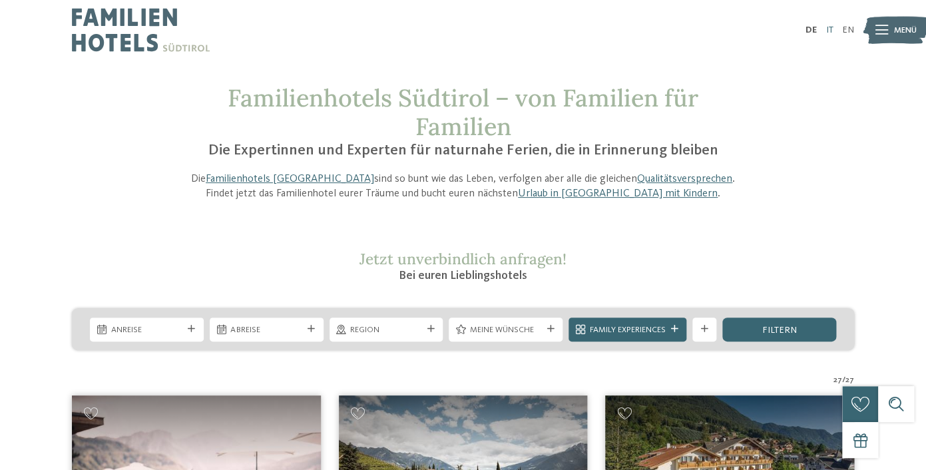
click at [828, 28] on link "IT" at bounding box center [828, 29] width 7 height 9
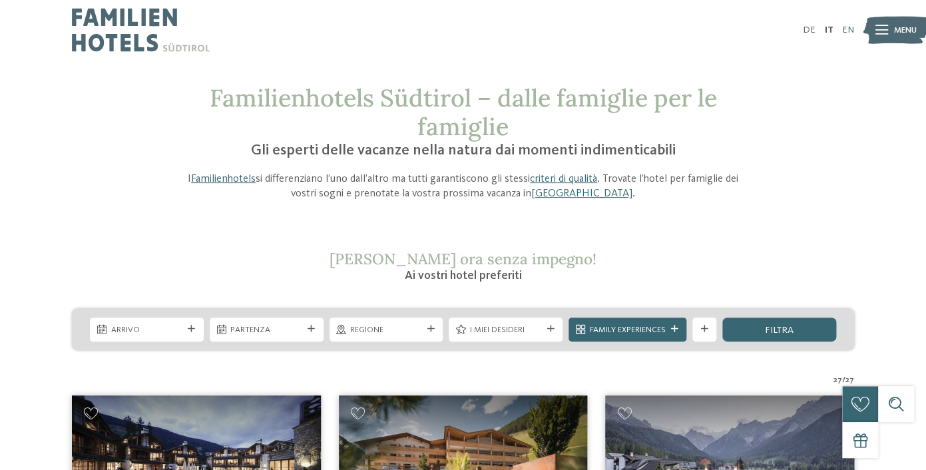
click at [852, 28] on link "EN" at bounding box center [848, 29] width 12 height 9
